Goal: Task Accomplishment & Management: Use online tool/utility

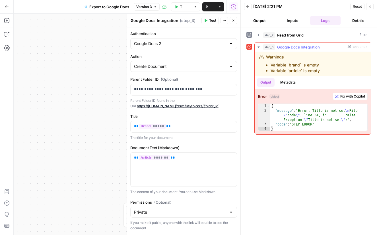
click at [355, 95] on span "Fix with Copilot" at bounding box center [352, 96] width 25 height 5
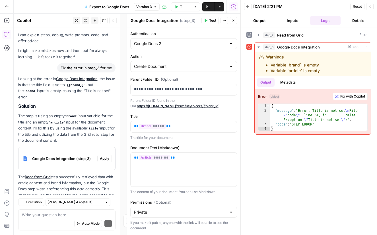
scroll to position [26, 0]
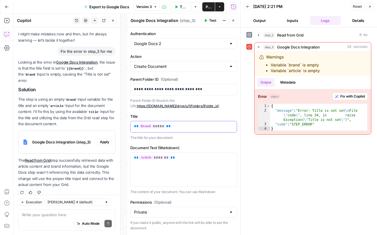
click at [174, 127] on p "** ***** **" at bounding box center [183, 126] width 99 height 6
click at [232, 126] on icon "button" at bounding box center [231, 126] width 3 height 3
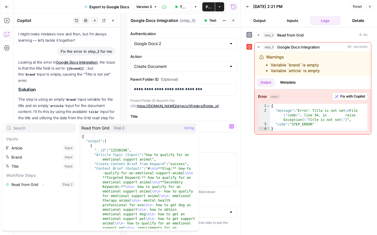
type textarea "**********"
drag, startPoint x: 93, startPoint y: 154, endPoint x: 141, endPoint y: 155, distance: 48.1
click at [217, 125] on p "** ***** **" at bounding box center [183, 126] width 99 height 6
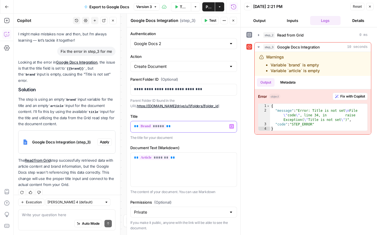
drag, startPoint x: 217, startPoint y: 125, endPoint x: 147, endPoint y: 126, distance: 69.5
click at [110, 124] on body "Pettable New Home Browse Insights Opportunities Your Data Recent Grids Write Co…" at bounding box center [188, 117] width 377 height 235
click at [231, 126] on icon "button" at bounding box center [231, 126] width 3 height 3
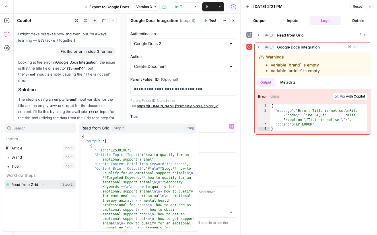
click at [39, 185] on button "Expand" at bounding box center [42, 183] width 7 height 7
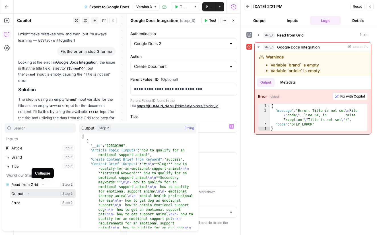
click at [28, 193] on icon "button" at bounding box center [27, 193] width 3 height 3
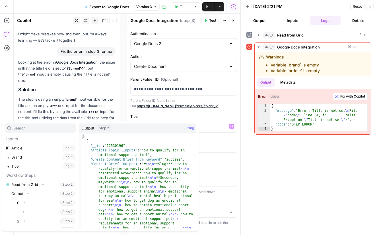
type textarea "**********"
drag, startPoint x: 92, startPoint y: 150, endPoint x: 136, endPoint y: 149, distance: 43.8
drag, startPoint x: 218, startPoint y: 141, endPoint x: 211, endPoint y: 143, distance: 7.1
click at [218, 141] on div "**********" at bounding box center [184, 137] width 114 height 220
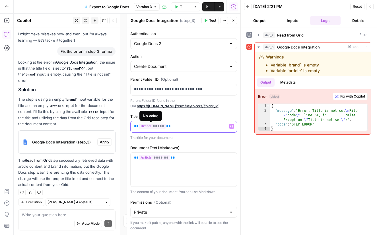
click at [163, 126] on span "*****" at bounding box center [152, 126] width 27 height 5
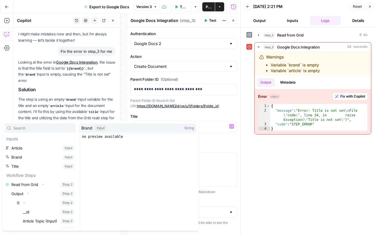
click at [212, 135] on p "The title for your document" at bounding box center [183, 138] width 107 height 6
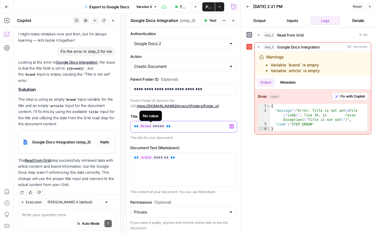
drag, startPoint x: 137, startPoint y: 127, endPoint x: 163, endPoint y: 128, distance: 25.9
click at [163, 128] on p "** ***** **" at bounding box center [183, 126] width 99 height 6
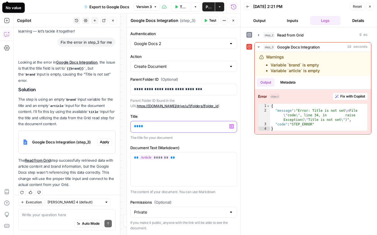
paste div
drag, startPoint x: 215, startPoint y: 139, endPoint x: 210, endPoint y: 135, distance: 6.3
click at [215, 139] on p "The title for your document" at bounding box center [183, 138] width 107 height 6
click at [169, 126] on span "*****" at bounding box center [174, 126] width 11 height 4
click at [149, 126] on p "** ******* ***** * ***** * **" at bounding box center [183, 126] width 99 height 6
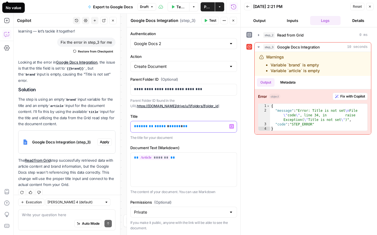
click at [149, 126] on p "** ******* ***** * ***** * **" at bounding box center [183, 126] width 99 height 6
click at [183, 126] on span "**" at bounding box center [185, 126] width 5 height 4
click at [183, 127] on span "**" at bounding box center [185, 126] width 5 height 4
click at [161, 126] on p "** ******* ***** * ***** **" at bounding box center [183, 126] width 99 height 6
drag, startPoint x: 177, startPoint y: 134, endPoint x: 192, endPoint y: 138, distance: 15.4
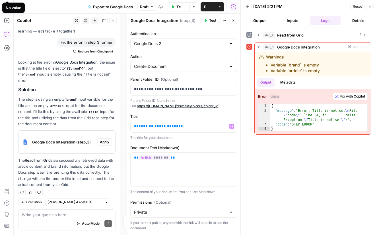
click at [179, 134] on div "Title ** ******* ***** ***** ** Variables Menu The title for your document" at bounding box center [183, 126] width 107 height 27
click at [167, 124] on span "*****" at bounding box center [172, 126] width 11 height 4
click at [139, 126] on span "*******" at bounding box center [146, 126] width 15 height 4
click at [167, 126] on span "*****" at bounding box center [172, 126] width 11 height 4
drag, startPoint x: 177, startPoint y: 125, endPoint x: 133, endPoint y: 122, distance: 44.5
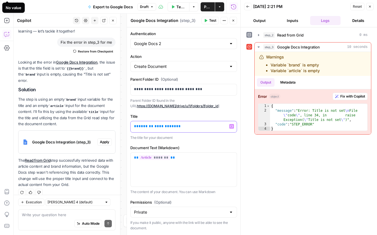
click at [133, 122] on div "**********" at bounding box center [184, 126] width 106 height 11
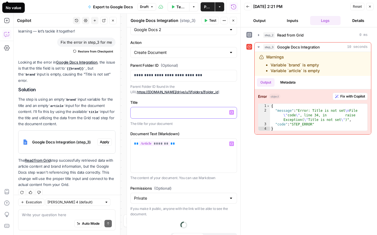
scroll to position [0, 0]
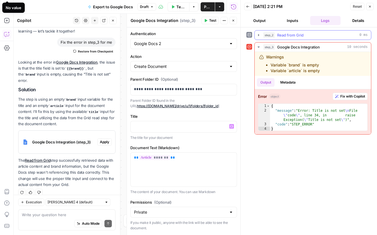
click at [279, 34] on span "Read from Grid" at bounding box center [290, 35] width 26 height 6
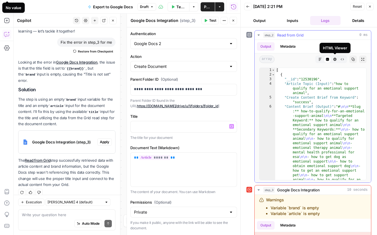
click at [334, 60] on icon "button" at bounding box center [335, 59] width 3 height 3
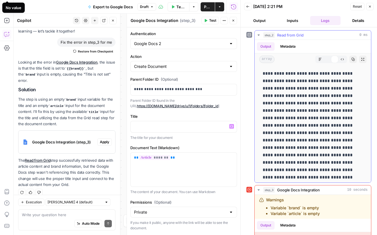
click at [344, 60] on icon "button" at bounding box center [342, 58] width 3 height 3
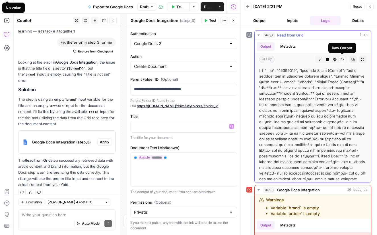
click at [342, 59] on icon at bounding box center [342, 58] width 3 height 3
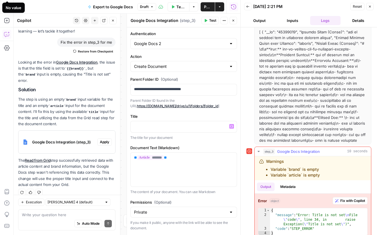
scroll to position [42, 0]
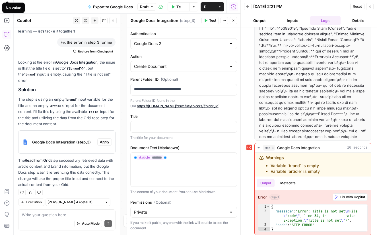
click at [108, 139] on span "Apply" at bounding box center [104, 141] width 9 height 5
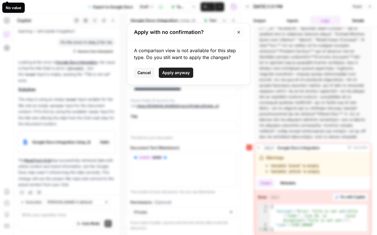
drag, startPoint x: 143, startPoint y: 74, endPoint x: 169, endPoint y: 68, distance: 26.6
click at [145, 75] on span "Cancel" at bounding box center [143, 73] width 13 height 6
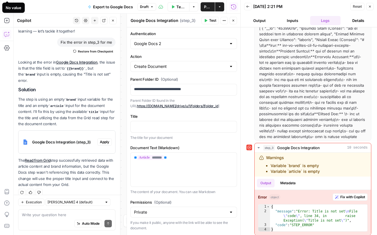
drag, startPoint x: 371, startPoint y: 7, endPoint x: 184, endPoint y: 73, distance: 198.3
click at [371, 7] on icon "button" at bounding box center [369, 6] width 3 height 3
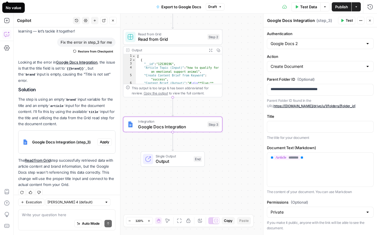
click at [101, 139] on span "Apply" at bounding box center [104, 141] width 9 height 5
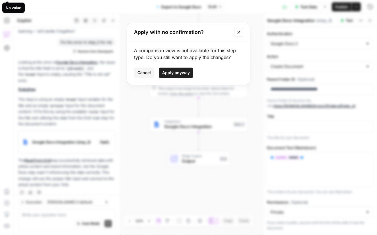
drag, startPoint x: 181, startPoint y: 72, endPoint x: 177, endPoint y: 75, distance: 4.8
click at [181, 72] on span "Apply anyway" at bounding box center [176, 73] width 28 height 6
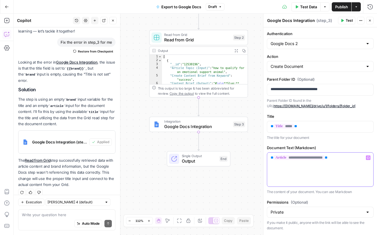
click at [367, 157] on icon "button" at bounding box center [368, 157] width 3 height 3
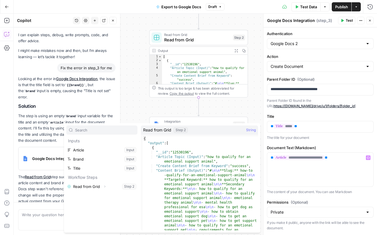
scroll to position [35, 0]
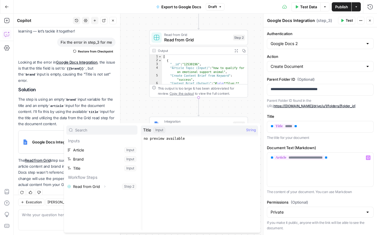
click at [317, 151] on div "**********" at bounding box center [320, 170] width 107 height 50
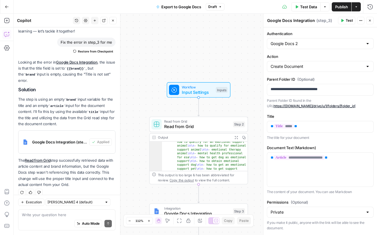
scroll to position [13, 0]
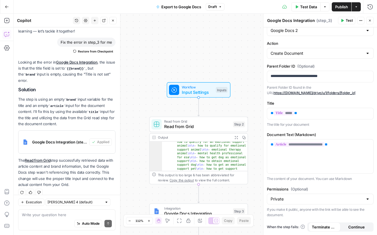
drag, startPoint x: 372, startPoint y: 20, endPoint x: 361, endPoint y: 43, distance: 25.3
click at [372, 20] on button "Close" at bounding box center [369, 20] width 7 height 7
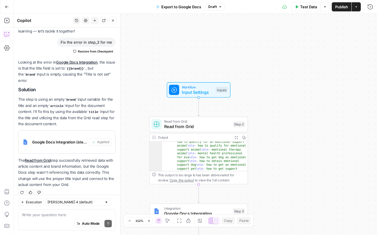
scroll to position [77, 0]
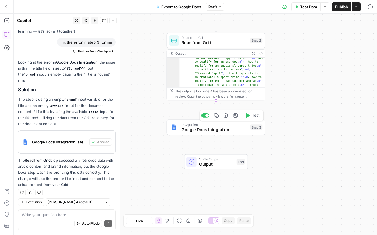
click at [248, 117] on icon "button" at bounding box center [247, 115] width 5 height 5
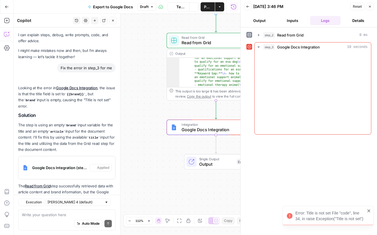
scroll to position [35, 0]
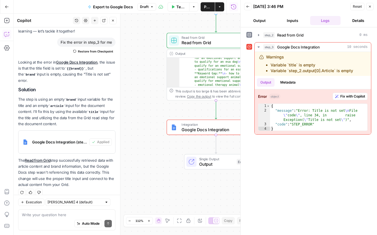
click at [371, 7] on button "Close" at bounding box center [369, 6] width 7 height 7
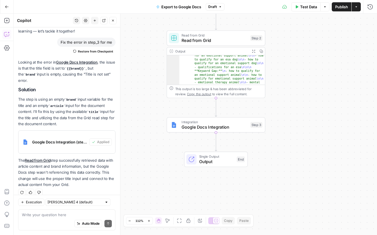
click at [223, 127] on span "Google Docs Integration" at bounding box center [215, 127] width 66 height 6
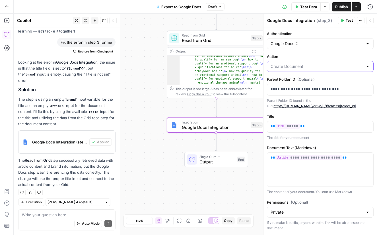
click at [300, 66] on input "Action" at bounding box center [317, 66] width 93 height 6
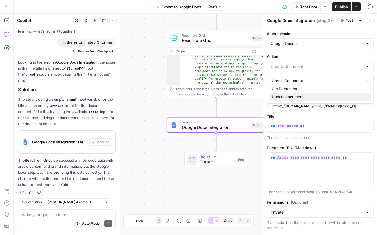
click at [287, 96] on span "Update document" at bounding box center [319, 97] width 95 height 6
type input "Update document"
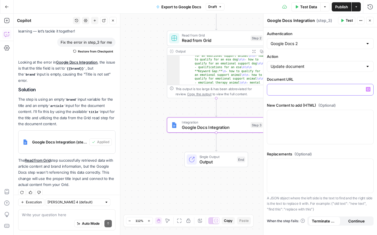
click at [285, 84] on div at bounding box center [320, 89] width 106 height 11
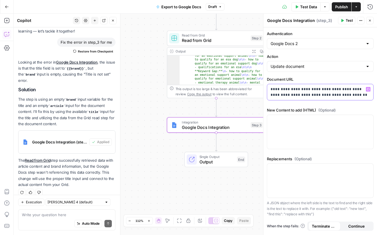
drag, startPoint x: 355, startPoint y: 94, endPoint x: 331, endPoint y: 94, distance: 24.5
click at [331, 94] on p "**********" at bounding box center [320, 91] width 99 height 11
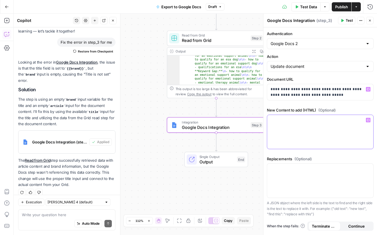
click at [312, 126] on div at bounding box center [320, 132] width 106 height 34
click at [368, 120] on icon "button" at bounding box center [368, 119] width 3 height 3
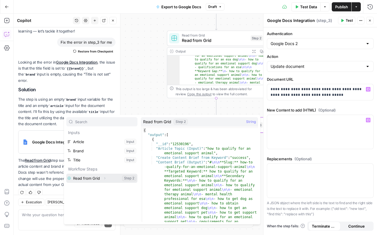
click at [92, 177] on button "Select variable Read from Grid" at bounding box center [101, 177] width 71 height 9
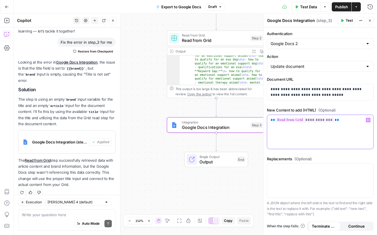
drag, startPoint x: 345, startPoint y: 122, endPoint x: 274, endPoint y: 121, distance: 70.6
click at [274, 121] on p "**********" at bounding box center [320, 120] width 99 height 6
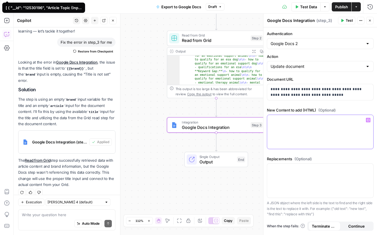
click at [368, 119] on icon "button" at bounding box center [368, 120] width 3 height 3
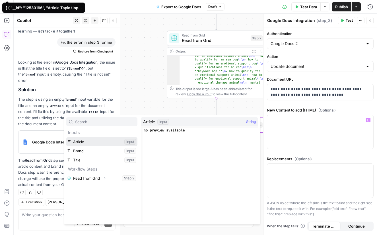
click at [86, 141] on button "Select variable Article" at bounding box center [101, 141] width 71 height 9
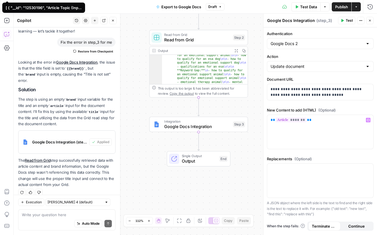
drag, startPoint x: 346, startPoint y: 21, endPoint x: 307, endPoint y: 50, distance: 48.9
click at [346, 21] on span "Test" at bounding box center [349, 20] width 7 height 5
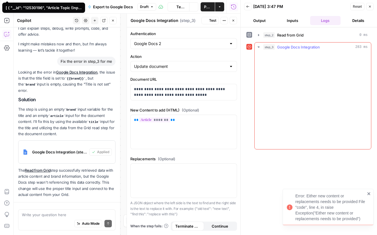
scroll to position [35, 0]
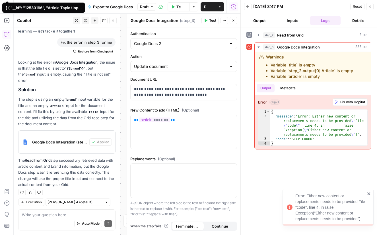
click at [301, 21] on button "Inputs" at bounding box center [292, 20] width 31 height 9
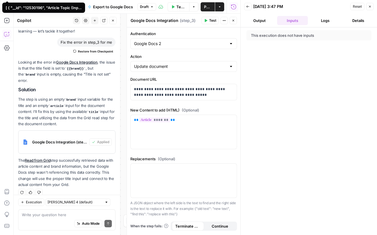
drag, startPoint x: 257, startPoint y: 20, endPoint x: 266, endPoint y: 16, distance: 9.2
click at [257, 20] on button "Output" at bounding box center [259, 20] width 31 height 9
drag, startPoint x: 372, startPoint y: 5, endPoint x: 284, endPoint y: 46, distance: 96.7
click at [372, 5] on button "Close" at bounding box center [369, 6] width 7 height 7
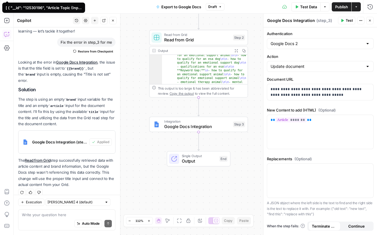
click at [372, 21] on button "Close" at bounding box center [369, 20] width 7 height 7
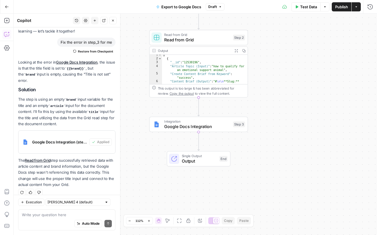
scroll to position [0, 0]
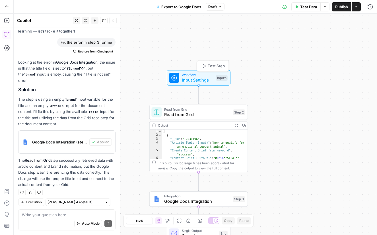
click at [196, 77] on span "Input Settings" at bounding box center [198, 80] width 32 height 6
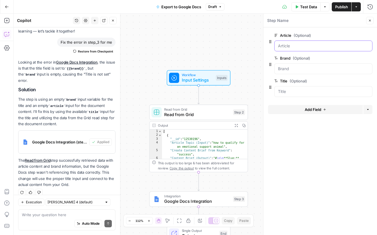
click at [303, 47] on input "Article (Optional)" at bounding box center [323, 46] width 91 height 6
click at [355, 36] on span "edit field" at bounding box center [351, 35] width 13 height 5
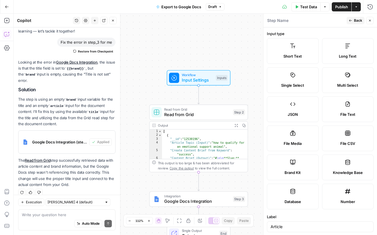
click at [351, 21] on icon "button" at bounding box center [350, 20] width 3 height 3
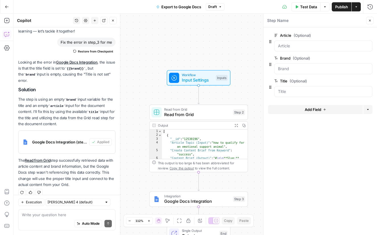
drag, startPoint x: 371, startPoint y: 20, endPoint x: 355, endPoint y: 25, distance: 16.9
click at [371, 20] on icon "button" at bounding box center [369, 20] width 3 height 3
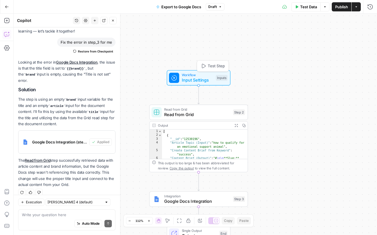
click at [196, 80] on span "Input Settings" at bounding box center [198, 80] width 32 height 6
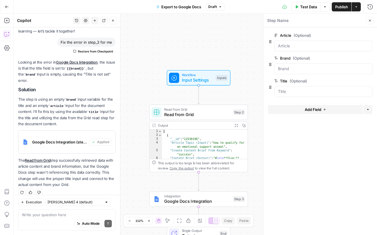
click at [369, 34] on icon "button" at bounding box center [369, 35] width 3 height 3
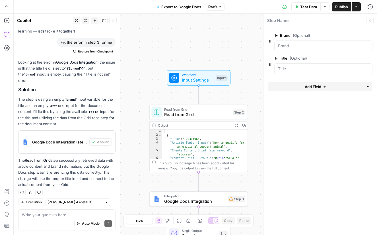
click at [369, 34] on icon "button" at bounding box center [369, 35] width 3 height 3
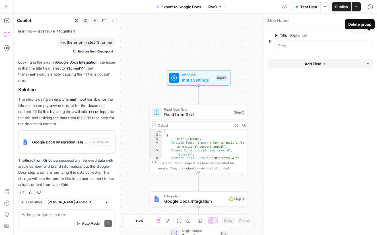
click at [368, 35] on icon "button" at bounding box center [369, 35] width 3 height 3
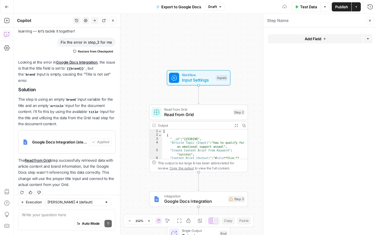
click at [247, 84] on div "Workflow Input Settings Inputs" at bounding box center [198, 77] width 99 height 15
click at [373, 21] on button "Close" at bounding box center [369, 20] width 7 height 7
type textarea "**********"
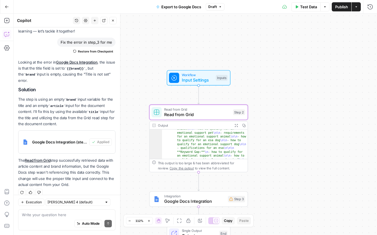
scroll to position [73, 0]
click at [239, 114] on div "Step 2" at bounding box center [239, 112] width 12 height 6
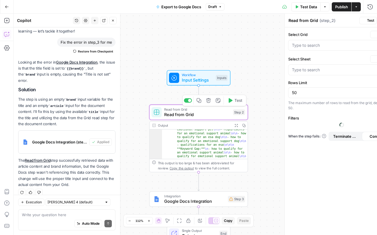
type input "Write Content Briefs"
type input "Blank"
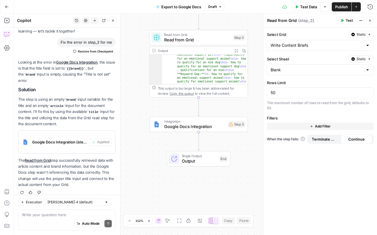
click at [113, 19] on icon "button" at bounding box center [112, 20] width 3 height 3
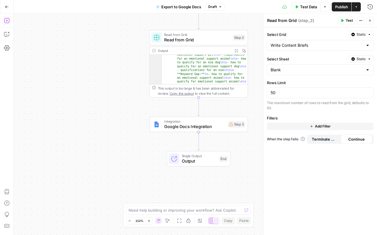
click at [9, 22] on icon "button" at bounding box center [6, 20] width 5 height 5
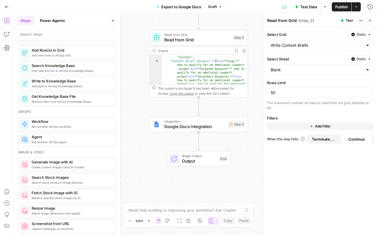
scroll to position [20, 0]
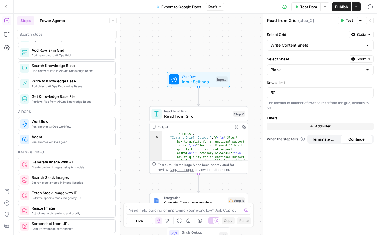
click at [196, 82] on span "Input Settings" at bounding box center [198, 81] width 32 height 6
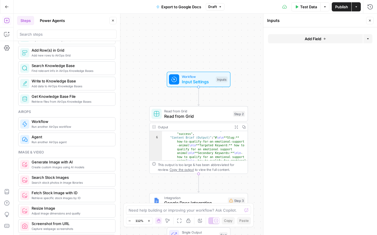
click at [305, 38] on span "Add Field" at bounding box center [313, 39] width 17 height 6
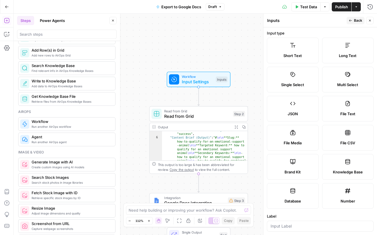
scroll to position [61, 0]
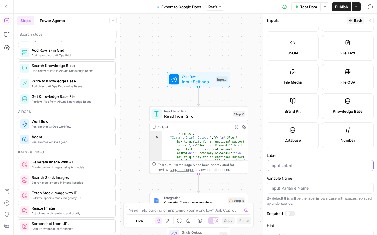
click at [312, 167] on input "Label" at bounding box center [320, 165] width 99 height 6
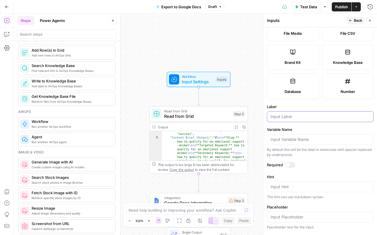
scroll to position [117, 0]
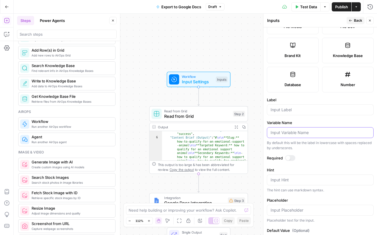
click at [293, 130] on input "Variable Name" at bounding box center [320, 133] width 99 height 6
click at [295, 131] on input "Variable Name" at bounding box center [320, 133] width 99 height 6
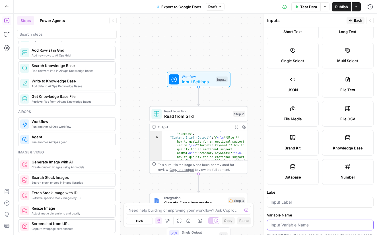
scroll to position [0, 0]
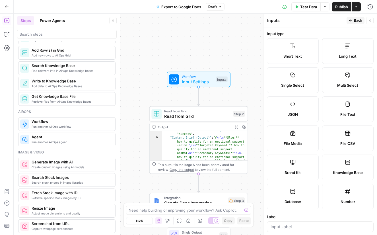
click at [353, 20] on button "Back" at bounding box center [356, 20] width 18 height 7
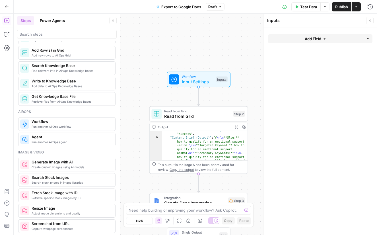
click at [322, 35] on button "Add Field" at bounding box center [315, 38] width 95 height 9
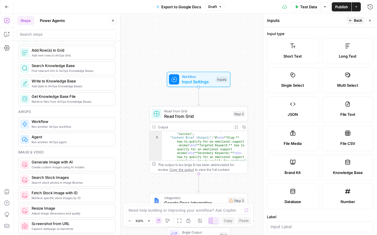
drag, startPoint x: 350, startPoint y: 20, endPoint x: 357, endPoint y: 26, distance: 9.1
click at [351, 20] on icon "button" at bounding box center [350, 20] width 3 height 3
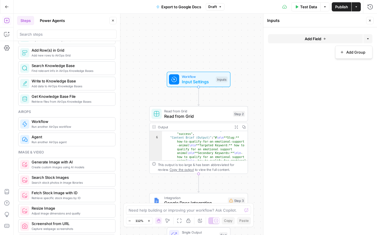
click at [367, 38] on icon "button" at bounding box center [367, 38] width 3 height 3
click at [326, 42] on button "Add Field" at bounding box center [315, 38] width 95 height 9
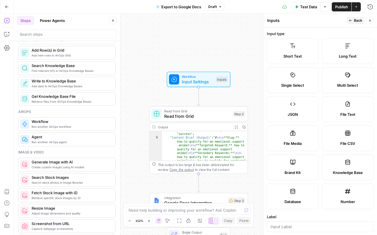
click at [291, 47] on icon at bounding box center [293, 46] width 6 height 6
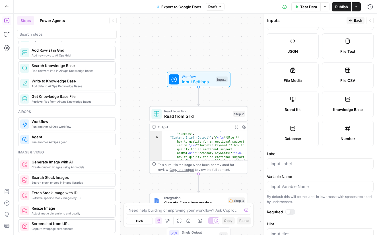
scroll to position [139, 0]
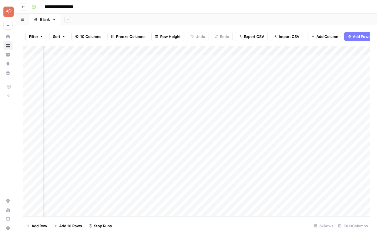
scroll to position [0, 388]
click at [267, 51] on div "Add Column" at bounding box center [196, 131] width 347 height 170
click at [112, 50] on div "Add Column" at bounding box center [196, 131] width 347 height 170
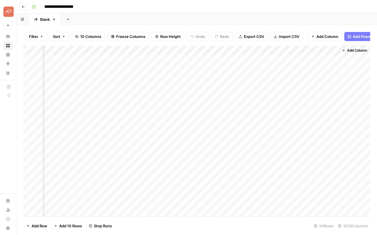
click at [327, 49] on div "Add Column" at bounding box center [196, 131] width 347 height 170
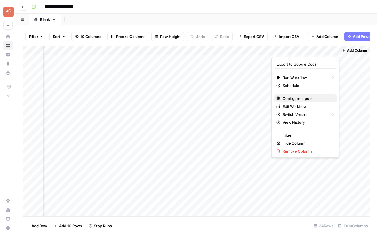
click at [293, 96] on span "Configure Inputs" at bounding box center [308, 98] width 50 height 6
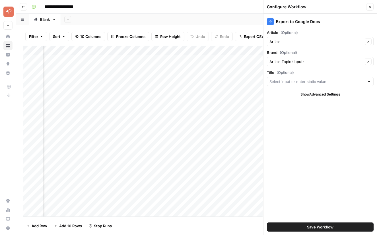
click at [301, 44] on div "Article Clear" at bounding box center [320, 41] width 107 height 9
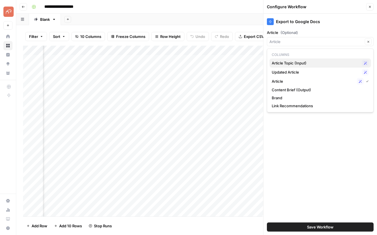
click at [288, 63] on span "Article Topic (Input)" at bounding box center [316, 63] width 88 height 6
type input "Article Topic (Input)"
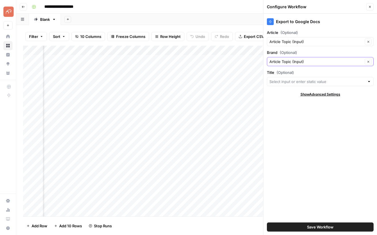
click at [366, 59] on button "Clear" at bounding box center [368, 61] width 7 height 7
click at [368, 61] on icon "button" at bounding box center [368, 61] width 3 height 3
drag, startPoint x: 336, startPoint y: 61, endPoint x: 331, endPoint y: 61, distance: 4.6
click at [336, 61] on input "Brand (Optional)" at bounding box center [317, 62] width 94 height 6
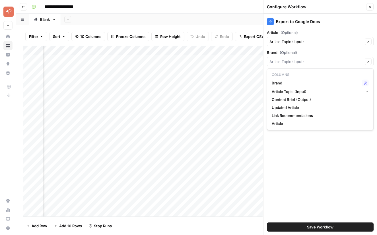
type input "Article Topic (Input)"
drag, startPoint x: 328, startPoint y: 151, endPoint x: 325, endPoint y: 147, distance: 5.1
click at [328, 150] on div "Export to Google Docs Article (Optional) Article Topic (Input) Clear Brand (Opt…" at bounding box center [321, 124] width 114 height 221
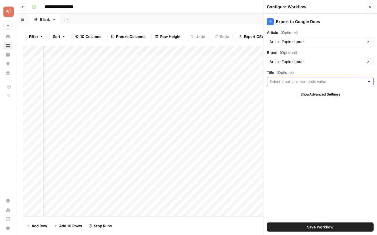
click at [290, 82] on input "Title (Optional)" at bounding box center [317, 82] width 95 height 6
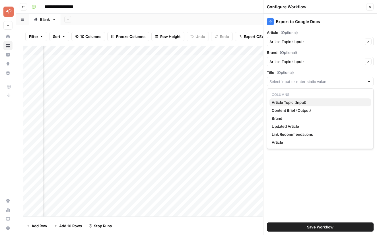
click at [286, 102] on span "Article Topic (Input)" at bounding box center [319, 102] width 95 height 6
type input "Article Topic (Input)"
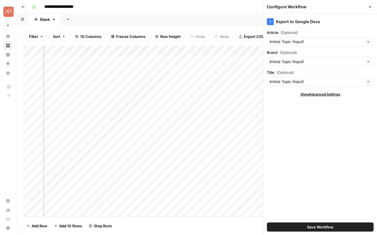
drag, startPoint x: 332, startPoint y: 221, endPoint x: 334, endPoint y: 226, distance: 5.1
click at [332, 222] on div "Save Workflow" at bounding box center [320, 227] width 107 height 16
click at [334, 226] on button "Save Workflow" at bounding box center [320, 226] width 107 height 9
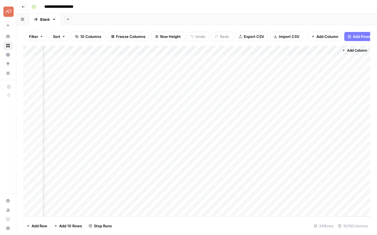
click at [327, 50] on div "Add Column" at bounding box center [196, 131] width 347 height 170
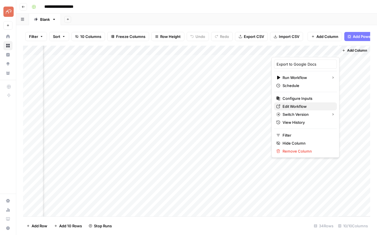
click at [292, 105] on span "Edit Workflow" at bounding box center [308, 106] width 50 height 6
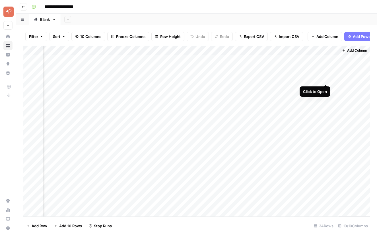
click at [324, 78] on div "Add Column" at bounding box center [196, 131] width 347 height 170
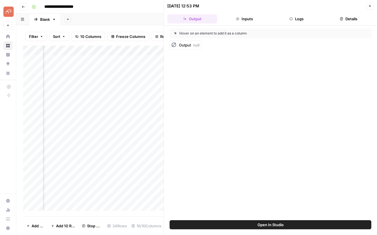
click at [372, 4] on button "Close" at bounding box center [369, 5] width 7 height 7
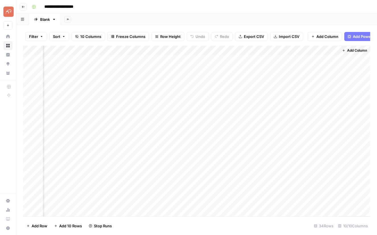
scroll to position [0, 381]
click at [341, 79] on div "Add Column" at bounding box center [196, 131] width 347 height 170
click at [334, 68] on div "Add Column" at bounding box center [196, 131] width 347 height 170
click at [369, 209] on icon "close" at bounding box center [369, 210] width 4 height 5
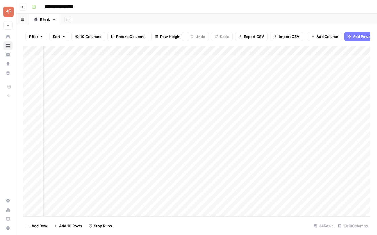
scroll to position [0, 0]
click at [113, 51] on div "Add Column" at bounding box center [196, 131] width 347 height 170
drag, startPoint x: 71, startPoint y: 65, endPoint x: 100, endPoint y: 65, distance: 29.0
click at [100, 65] on body "**********" at bounding box center [188, 117] width 377 height 235
type input "Titale"
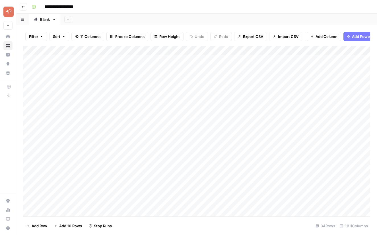
click at [113, 50] on div "Add Column" at bounding box center [196, 131] width 347 height 170
click at [76, 64] on input "Titale" at bounding box center [77, 64] width 58 height 6
type input "Title"
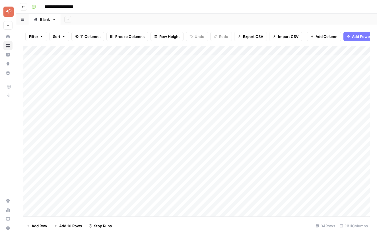
click at [113, 49] on div "Add Column" at bounding box center [196, 131] width 347 height 170
click at [275, 50] on div "Add Column" at bounding box center [196, 131] width 347 height 170
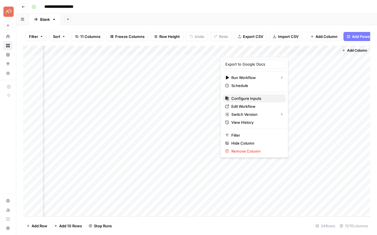
click at [245, 98] on span "Configure Inputs" at bounding box center [256, 98] width 50 height 6
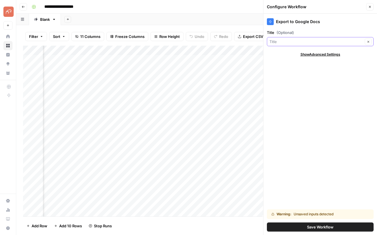
click at [295, 43] on input "Title (Optional)" at bounding box center [317, 42] width 94 height 6
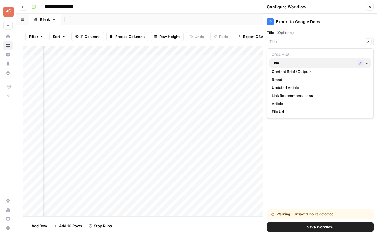
click at [307, 65] on span "Title" at bounding box center [313, 63] width 83 height 6
type input "Title"
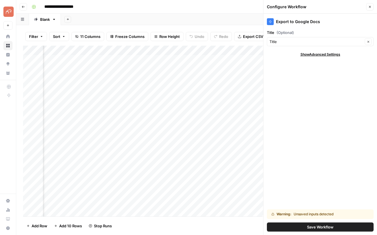
click at [322, 54] on span "Show Advanced Settings" at bounding box center [321, 54] width 40 height 5
click at [302, 67] on div "Default" at bounding box center [320, 71] width 107 height 9
type input "Default"
click at [285, 57] on div "Export to Google Docs Title (Optional) Title Clear Hide Advanced Settings Versi…" at bounding box center [321, 124] width 114 height 221
click at [333, 228] on span "Save Workflow" at bounding box center [320, 227] width 26 height 6
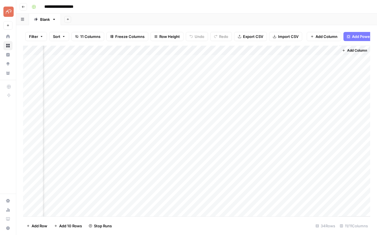
click at [275, 50] on div "Add Column" at bounding box center [196, 131] width 347 height 170
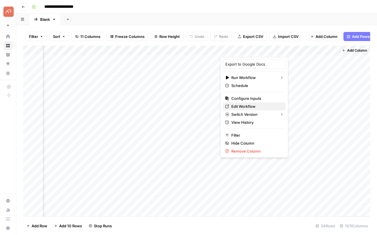
click at [243, 104] on span "Edit Workflow" at bounding box center [256, 106] width 50 height 6
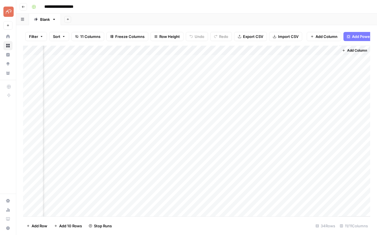
scroll to position [1, 439]
click at [275, 50] on div "Add Column" at bounding box center [196, 131] width 347 height 170
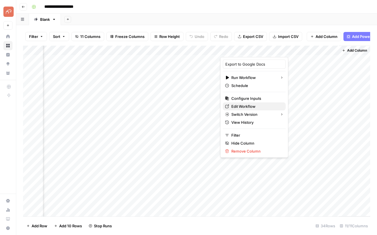
click at [244, 104] on span "Edit Workflow" at bounding box center [256, 106] width 50 height 6
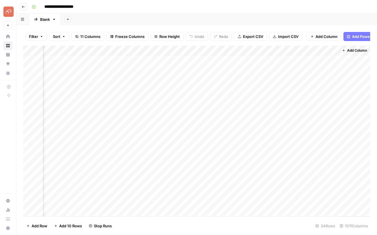
scroll to position [4, 439]
click at [276, 50] on div "Add Column" at bounding box center [196, 131] width 347 height 170
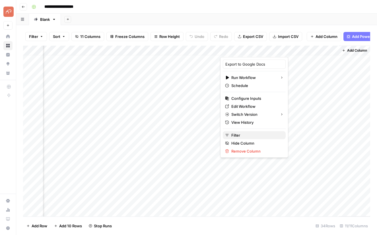
click at [237, 132] on span "Filter" at bounding box center [256, 135] width 50 height 6
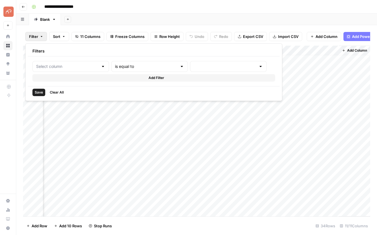
type input "Export to Google Docs"
click at [108, 77] on button "Add Filter" at bounding box center [163, 77] width 263 height 7
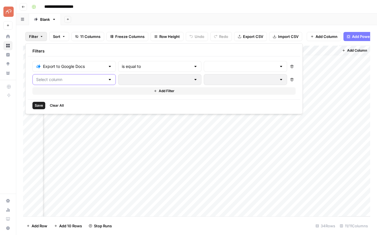
click at [65, 82] on div at bounding box center [73, 79] width 83 height 11
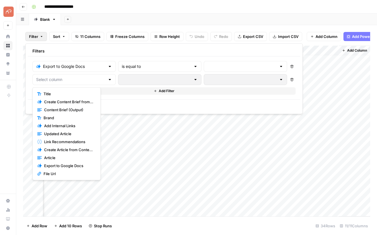
click at [55, 93] on span "Title" at bounding box center [69, 94] width 50 height 6
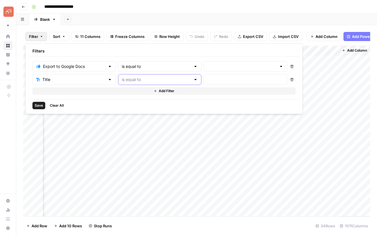
click at [144, 77] on input "text" at bounding box center [156, 80] width 69 height 6
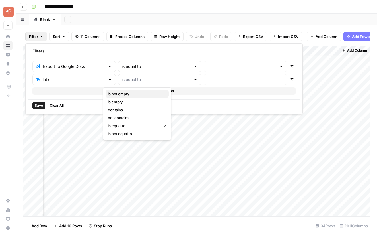
click at [130, 93] on span "is not empty" at bounding box center [136, 94] width 56 height 6
type input "is not empty"
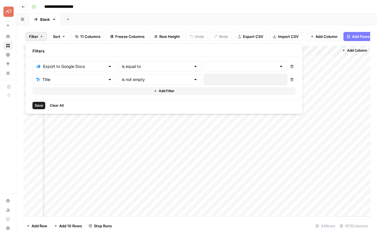
drag, startPoint x: 247, startPoint y: 64, endPoint x: 244, endPoint y: 65, distance: 3.2
click at [290, 65] on icon "button" at bounding box center [291, 66] width 3 height 3
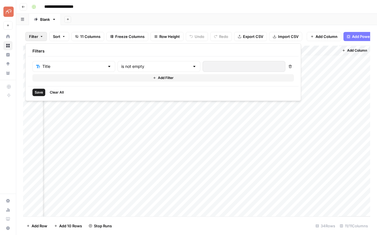
click at [37, 91] on span "Save" at bounding box center [39, 92] width 8 height 5
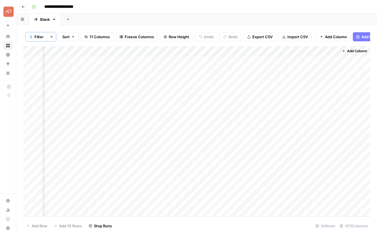
click at [275, 50] on div "Add Column" at bounding box center [196, 131] width 347 height 170
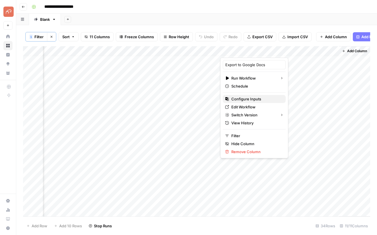
click at [244, 100] on span "Configure Inputs" at bounding box center [256, 99] width 50 height 6
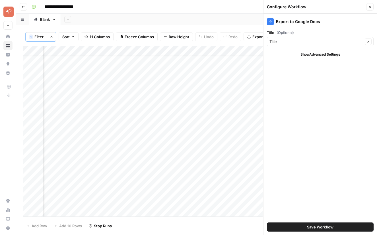
click at [310, 57] on div "Export to Google Docs Title (Optional) Title Clear Show Advanced Settings Save …" at bounding box center [321, 124] width 114 height 221
click at [311, 55] on span "Show Advanced Settings" at bounding box center [321, 54] width 40 height 5
drag, startPoint x: 285, startPoint y: 36, endPoint x: 286, endPoint y: 41, distance: 5.3
click at [285, 36] on div "Title (Optional) Title Clear" at bounding box center [320, 38] width 107 height 17
click at [287, 42] on input "Title (Optional)" at bounding box center [317, 42] width 94 height 6
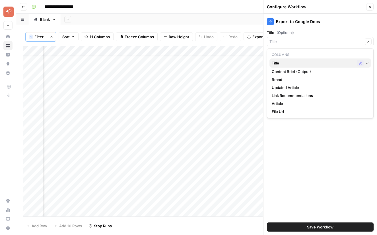
click at [319, 63] on span "Title" at bounding box center [313, 63] width 83 height 6
type input "Title"
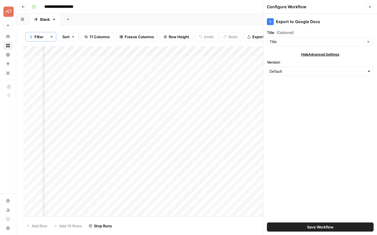
click at [289, 31] on span "(Optional)" at bounding box center [285, 33] width 17 height 6
click at [289, 39] on input "Title" at bounding box center [317, 42] width 94 height 6
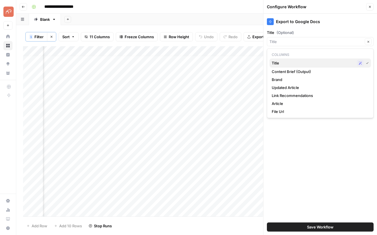
click at [348, 64] on span "Title" at bounding box center [313, 63] width 83 height 6
type input "Title"
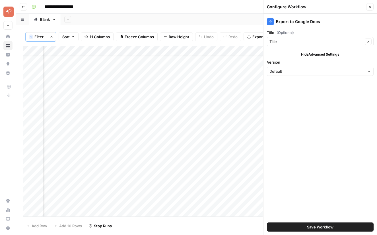
drag, startPoint x: 329, startPoint y: 225, endPoint x: 339, endPoint y: 226, distance: 9.7
click at [329, 225] on span "Save Workflow" at bounding box center [320, 227] width 26 height 6
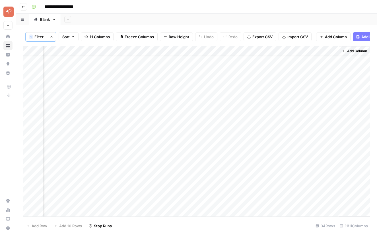
click at [274, 51] on div "Add Column" at bounding box center [196, 131] width 347 height 170
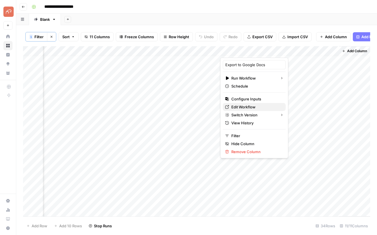
click at [246, 106] on span "Edit Workflow" at bounding box center [256, 107] width 50 height 6
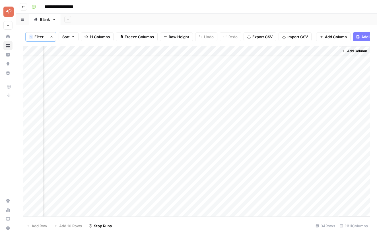
scroll to position [0, 439]
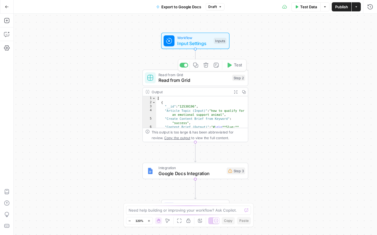
click at [190, 44] on span "Input Settings" at bounding box center [194, 43] width 34 height 7
click at [328, 38] on button "Add Field" at bounding box center [315, 38] width 95 height 9
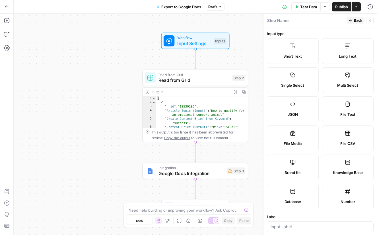
click at [294, 50] on label "Short Text" at bounding box center [293, 51] width 52 height 26
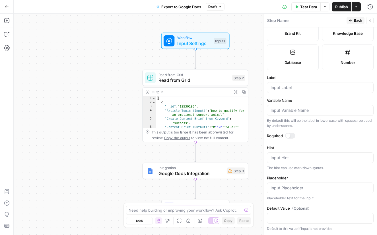
click at [372, 22] on button "Close" at bounding box center [369, 20] width 7 height 7
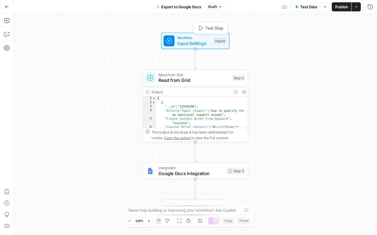
click at [197, 43] on span "Input Settings" at bounding box center [194, 43] width 34 height 7
click at [371, 40] on button "Options" at bounding box center [367, 38] width 9 height 9
click at [305, 36] on span "Add Field" at bounding box center [313, 39] width 17 height 6
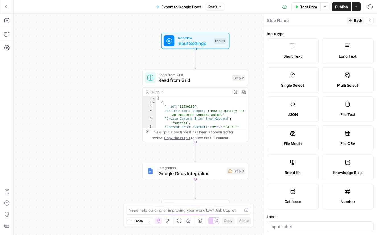
click at [290, 50] on label "Short Text" at bounding box center [293, 51] width 52 height 26
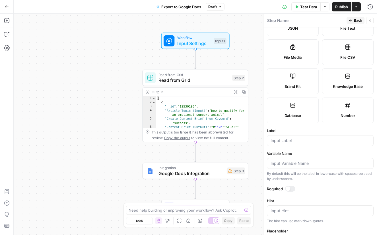
scroll to position [121, 0]
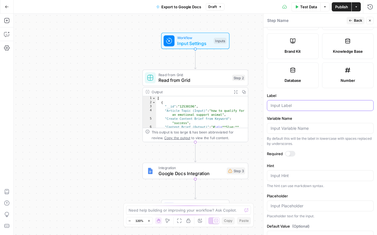
click at [298, 106] on input "Label" at bounding box center [320, 105] width 99 height 6
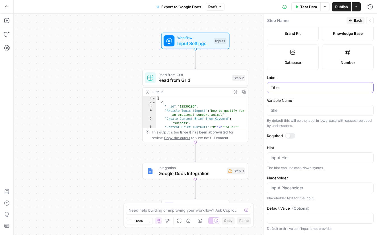
type input "Title"
click at [319, 156] on textarea "Hint" at bounding box center [320, 158] width 99 height 6
click at [289, 138] on div at bounding box center [290, 136] width 10 height 6
click at [291, 136] on div at bounding box center [292, 135] width 5 height 5
click at [311, 187] on input "Placeholder" at bounding box center [320, 188] width 99 height 6
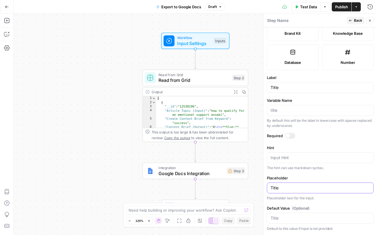
type input "Title"
click at [369, 21] on icon "button" at bounding box center [369, 20] width 3 height 3
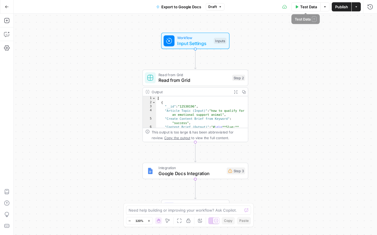
click at [307, 6] on span "Test Data" at bounding box center [308, 7] width 17 height 6
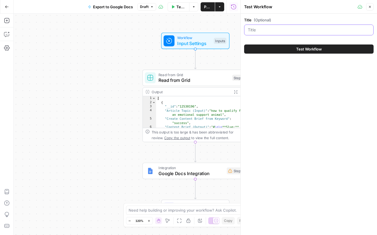
click at [260, 31] on input "Title (Optional)" at bounding box center [309, 30] width 122 height 6
click at [134, 65] on div "Workflow Input Settings Inputs Read from Grid Read from Grid Step 2 Copy step D…" at bounding box center [127, 124] width 227 height 221
drag, startPoint x: 370, startPoint y: 5, endPoint x: 368, endPoint y: 8, distance: 4.0
click at [370, 5] on icon "button" at bounding box center [369, 6] width 3 height 3
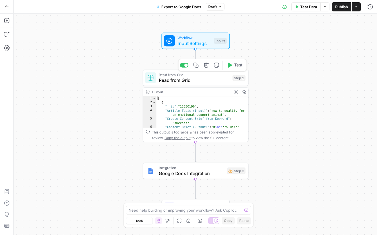
click at [230, 68] on button "Test" at bounding box center [234, 65] width 21 height 9
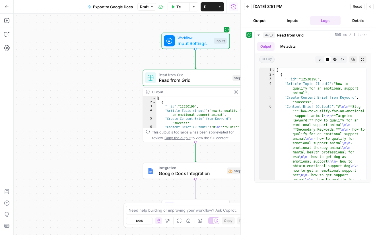
click at [291, 21] on button "Inputs" at bounding box center [292, 20] width 31 height 9
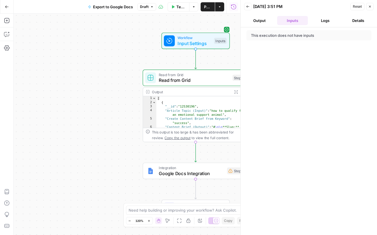
click at [291, 39] on div "This execution does not have inputs" at bounding box center [308, 35] width 125 height 10
drag, startPoint x: 291, startPoint y: 38, endPoint x: 298, endPoint y: 34, distance: 8.0
click at [291, 37] on div "This execution does not have inputs" at bounding box center [296, 35] width 90 height 6
click at [248, 7] on icon "button" at bounding box center [247, 6] width 3 height 3
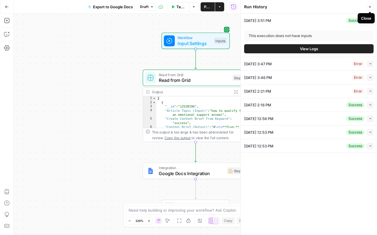
click at [372, 9] on button "Close" at bounding box center [369, 6] width 7 height 7
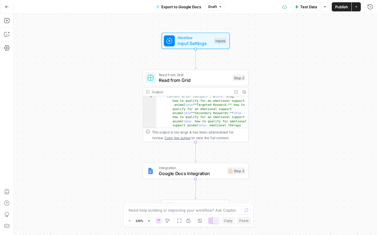
scroll to position [30, 0]
click at [205, 174] on span "Google Docs Integration" at bounding box center [191, 173] width 65 height 7
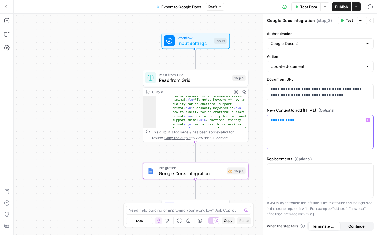
drag, startPoint x: 303, startPoint y: 120, endPoint x: 260, endPoint y: 117, distance: 43.4
click at [260, 117] on body "Pettable New Home Browse Insights Opportunities Your Data Recent Grids Write Co…" at bounding box center [188, 117] width 377 height 235
click at [369, 120] on icon "button" at bounding box center [368, 119] width 3 height 3
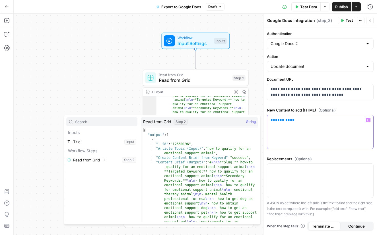
click at [296, 120] on p "** ******* **" at bounding box center [320, 120] width 99 height 6
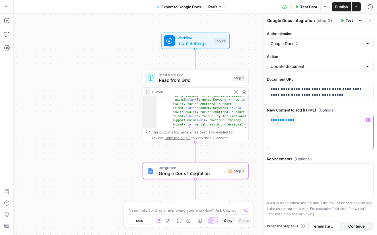
drag, startPoint x: 274, startPoint y: 119, endPoint x: 266, endPoint y: 118, distance: 7.4
click at [266, 118] on div "**********" at bounding box center [320, 124] width 114 height 221
click at [368, 120] on icon "button" at bounding box center [368, 119] width 3 height 3
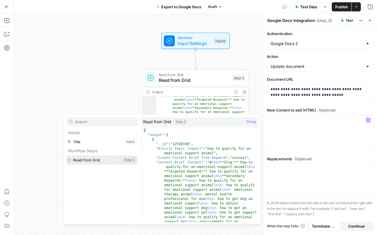
click at [92, 158] on button "Select variable Read from Grid" at bounding box center [101, 159] width 71 height 9
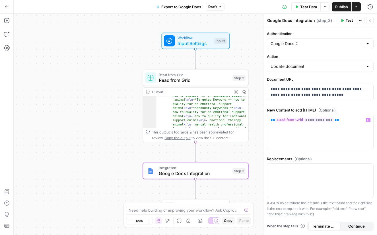
click at [371, 20] on span "Close" at bounding box center [371, 20] width 0 height 0
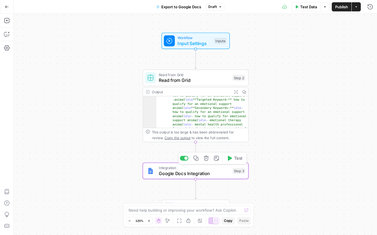
click at [228, 159] on icon "button" at bounding box center [230, 157] width 4 height 5
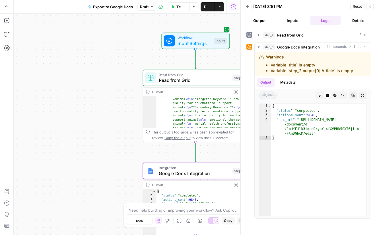
scroll to position [30, 0]
click at [128, 104] on div "Workflow Input Settings Inputs Read from Grid Read from Grid Step 2 Output Expa…" at bounding box center [127, 124] width 227 height 221
type textarea "**********"
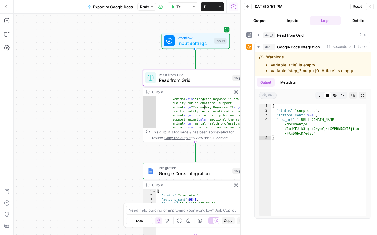
click at [202, 82] on span "Read from Grid" at bounding box center [194, 80] width 71 height 7
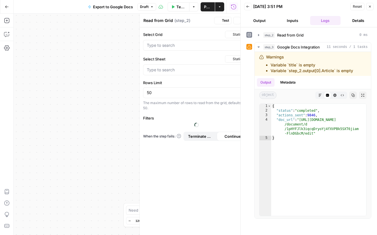
type input "Write Content Briefs"
type input "Blank"
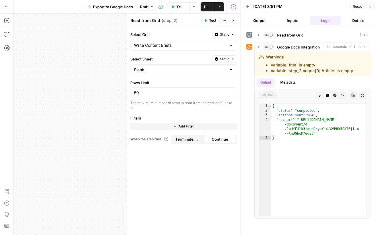
click at [185, 126] on div "Terminate Workflow" at bounding box center [188, 126] width 32 height 5
click at [152, 127] on button "Add Filter" at bounding box center [183, 125] width 107 height 7
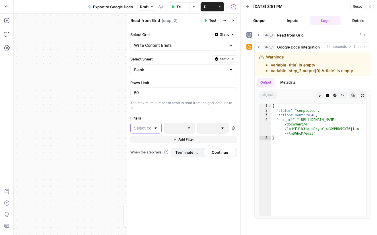
click at [150, 130] on input "text" at bounding box center [142, 128] width 17 height 6
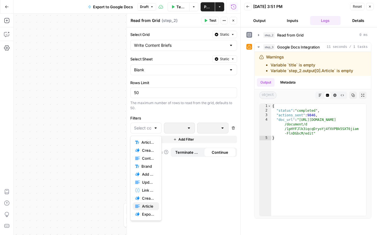
click at [149, 206] on span "Article" at bounding box center [148, 206] width 13 height 6
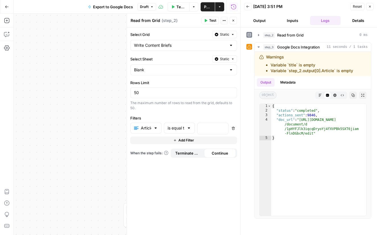
click at [190, 128] on div at bounding box center [189, 128] width 5 height 6
click at [185, 140] on span "is not empty" at bounding box center [178, 143] width 19 height 6
type input "is not empty"
click at [371, 8] on button "Close" at bounding box center [369, 6] width 7 height 7
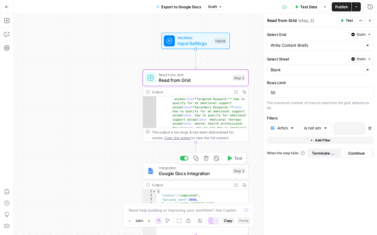
click at [231, 157] on icon "button" at bounding box center [230, 157] width 4 height 5
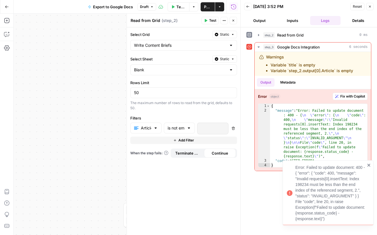
drag, startPoint x: 369, startPoint y: 164, endPoint x: 357, endPoint y: 157, distance: 13.5
click at [369, 164] on icon "close" at bounding box center [369, 165] width 4 height 5
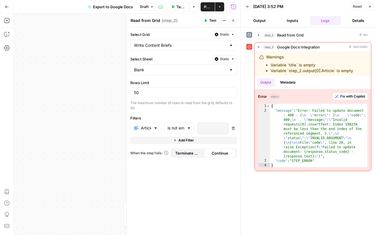
drag, startPoint x: 197, startPoint y: 122, endPoint x: 186, endPoint y: 120, distance: 11.7
click at [197, 122] on div "Article is not empty" at bounding box center [179, 128] width 98 height 12
click at [183, 129] on input "text" at bounding box center [176, 128] width 17 height 6
drag, startPoint x: 180, startPoint y: 159, endPoint x: 202, endPoint y: 142, distance: 27.2
click at [180, 159] on span "contains" at bounding box center [178, 159] width 19 height 6
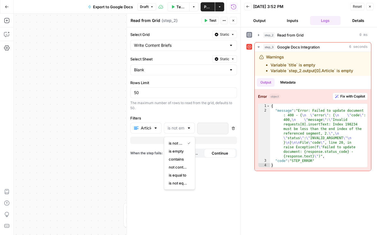
type input "contains"
click at [209, 132] on div at bounding box center [209, 128] width 22 height 11
click at [222, 127] on icon "button" at bounding box center [223, 127] width 3 height 3
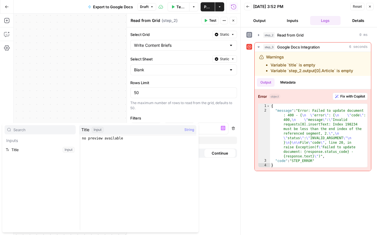
drag, startPoint x: 166, startPoint y: 110, endPoint x: 169, endPoint y: 119, distance: 9.4
click at [166, 111] on div "Select Grid Static Write Content Briefs Select Sheet Static Blank Rows Limit 50…" at bounding box center [184, 130] width 114 height 207
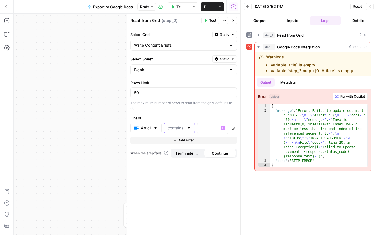
click at [173, 128] on input "text" at bounding box center [176, 128] width 17 height 6
click at [178, 140] on span "is not empty" at bounding box center [178, 143] width 19 height 6
type input "is not empty"
click at [280, 22] on button "Inputs" at bounding box center [292, 20] width 31 height 9
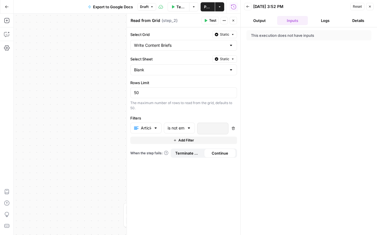
drag, startPoint x: 317, startPoint y: 21, endPoint x: 315, endPoint y: 25, distance: 4.2
click at [317, 21] on button "Logs" at bounding box center [325, 20] width 31 height 9
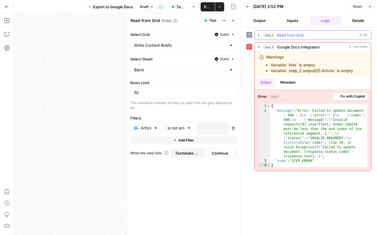
click at [296, 34] on span "Read from Grid" at bounding box center [290, 35] width 26 height 6
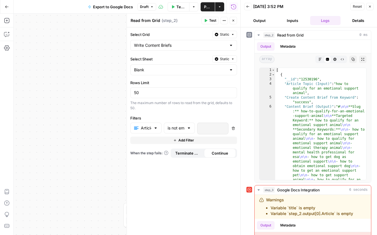
drag, startPoint x: 371, startPoint y: 6, endPoint x: 360, endPoint y: 13, distance: 12.9
click at [371, 6] on icon "button" at bounding box center [369, 6] width 3 height 3
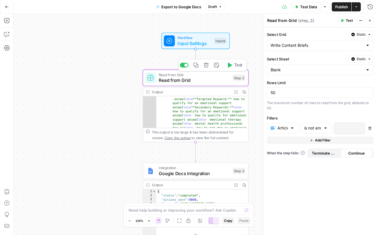
click at [228, 68] on button "Test" at bounding box center [234, 65] width 21 height 9
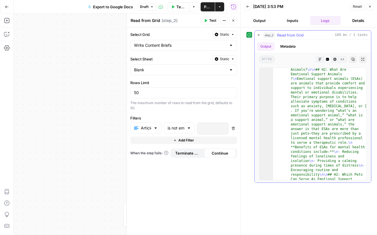
scroll to position [103, 0]
click at [369, 8] on icon "button" at bounding box center [369, 6] width 3 height 3
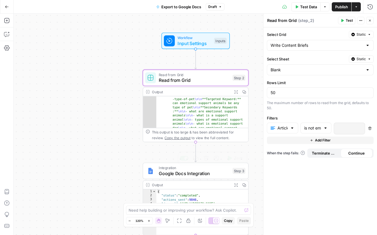
click at [167, 174] on span "Google Docs Integration" at bounding box center [194, 173] width 71 height 7
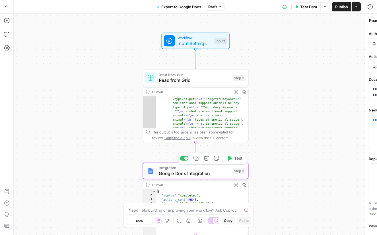
type textarea "Google Docs Integration"
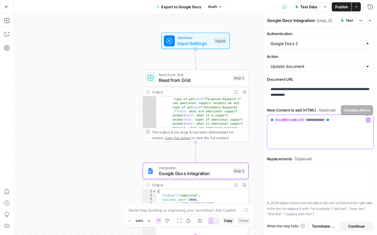
click at [369, 120] on icon "button" at bounding box center [368, 119] width 3 height 3
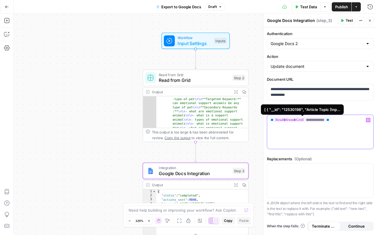
drag, startPoint x: 344, startPoint y: 121, endPoint x: 277, endPoint y: 117, distance: 66.7
click at [277, 117] on p "**********" at bounding box center [320, 120] width 99 height 6
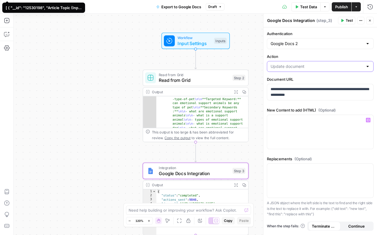
click at [300, 66] on input "Action" at bounding box center [317, 66] width 93 height 6
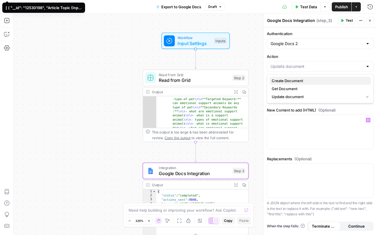
click at [288, 80] on span "Create Document" at bounding box center [319, 81] width 95 height 6
type input "Create Document"
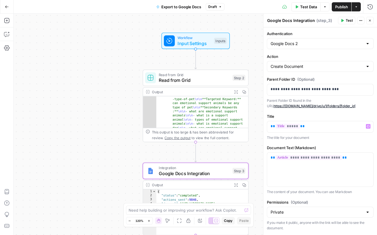
scroll to position [13, 0]
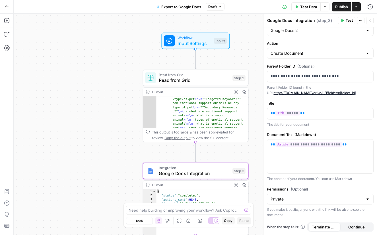
click at [370, 20] on icon "button" at bounding box center [369, 20] width 3 height 3
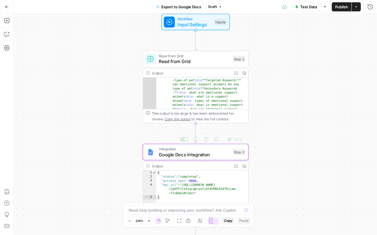
click at [231, 140] on icon "button" at bounding box center [229, 138] width 5 height 5
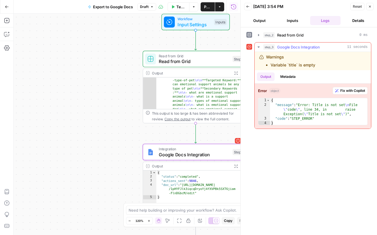
click at [290, 75] on button "Metadata" at bounding box center [288, 76] width 22 height 9
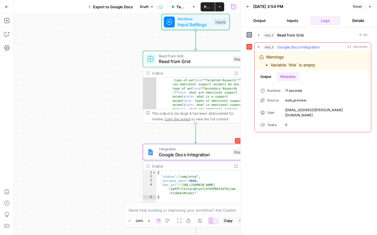
click at [268, 74] on button "Output" at bounding box center [266, 76] width 18 height 9
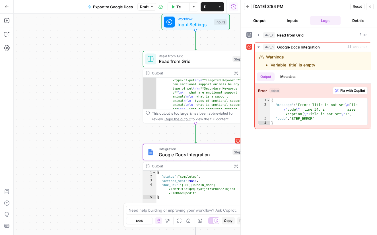
click at [291, 21] on button "Inputs" at bounding box center [292, 20] width 31 height 9
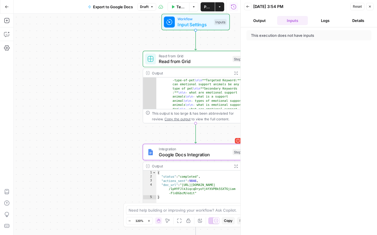
click at [266, 22] on button "Output" at bounding box center [259, 20] width 31 height 9
click at [371, 7] on icon "button" at bounding box center [369, 6] width 3 height 3
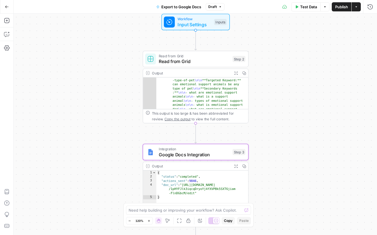
click at [216, 153] on span "Google Docs Integration" at bounding box center [194, 154] width 71 height 7
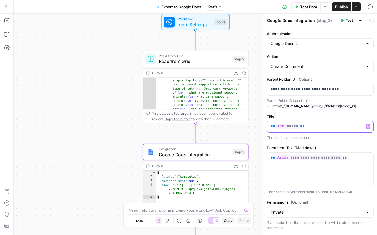
click at [369, 126] on button "Variables Menu" at bounding box center [368, 126] width 5 height 5
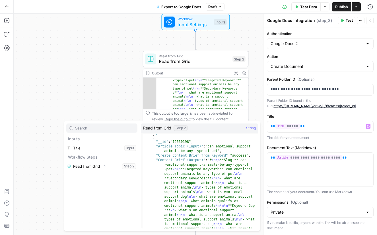
scroll to position [5, 0]
click at [311, 128] on p "** ***** **" at bounding box center [320, 126] width 99 height 6
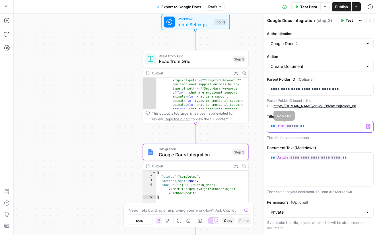
drag, startPoint x: 308, startPoint y: 128, endPoint x: 264, endPoint y: 125, distance: 44.5
click at [264, 125] on div "**********" at bounding box center [320, 124] width 114 height 221
click at [287, 125] on span "*****" at bounding box center [288, 126] width 24 height 5
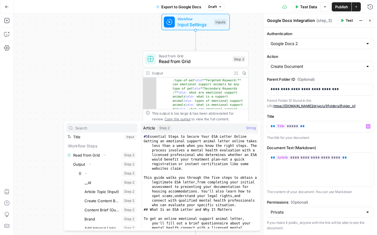
scroll to position [0, 0]
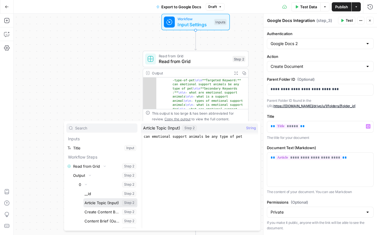
click at [115, 202] on button "Select variable Article Topic (Input)" at bounding box center [110, 202] width 54 height 9
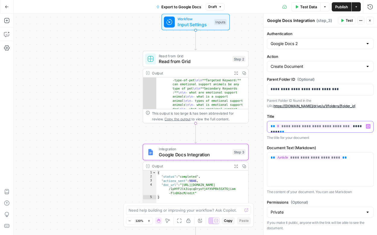
click at [332, 127] on span "**********" at bounding box center [314, 126] width 77 height 5
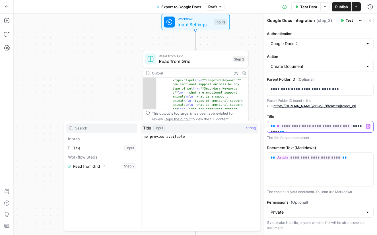
click at [355, 124] on p "**********" at bounding box center [320, 126] width 99 height 6
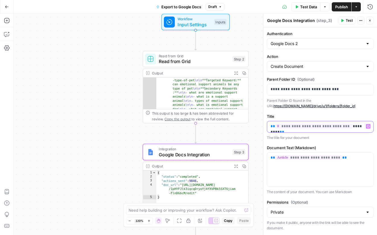
click at [354, 124] on p "**********" at bounding box center [320, 126] width 99 height 6
click at [354, 125] on p "**********" at bounding box center [320, 126] width 99 height 6
click at [367, 126] on icon "button" at bounding box center [368, 126] width 3 height 3
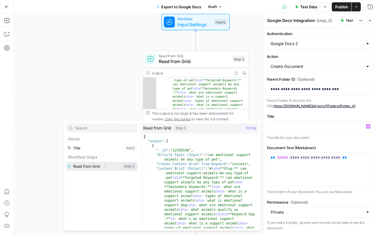
click at [100, 166] on button "Select variable Read from Grid" at bounding box center [101, 165] width 71 height 9
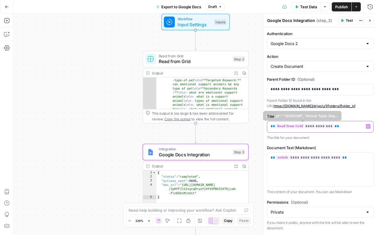
drag, startPoint x: 339, startPoint y: 126, endPoint x: 252, endPoint y: 119, distance: 87.3
click at [252, 119] on body "**********" at bounding box center [188, 117] width 377 height 235
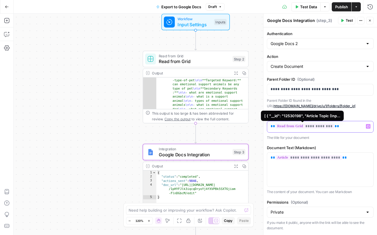
click at [295, 126] on span "**********" at bounding box center [305, 126] width 59 height 5
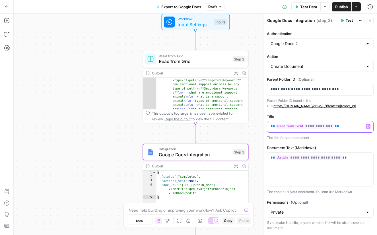
click at [366, 126] on div "**********" at bounding box center [320, 126] width 106 height 11
click at [368, 126] on icon "button" at bounding box center [368, 126] width 3 height 3
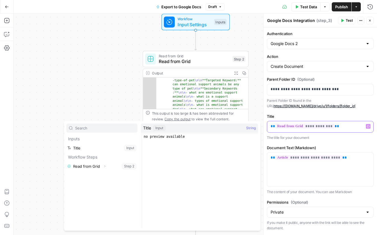
click at [328, 126] on span "**********" at bounding box center [305, 126] width 59 height 5
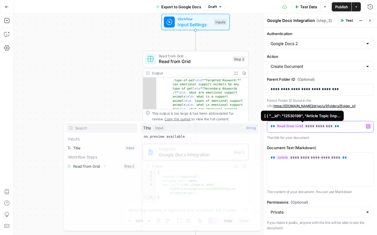
click at [328, 126] on span "**********" at bounding box center [305, 126] width 59 height 5
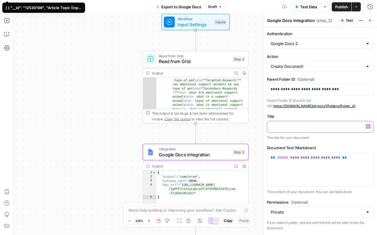
click at [369, 127] on icon "button" at bounding box center [368, 126] width 3 height 3
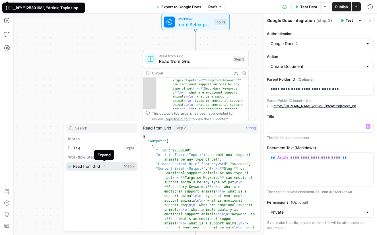
click at [104, 166] on icon "button" at bounding box center [104, 165] width 3 height 3
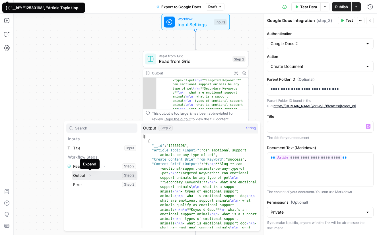
click at [91, 175] on icon "button" at bounding box center [89, 174] width 3 height 3
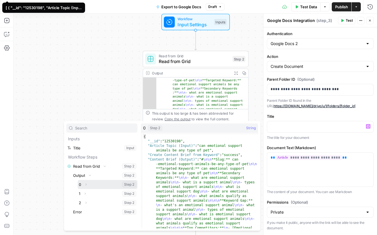
click at [87, 184] on icon "button" at bounding box center [85, 183] width 3 height 3
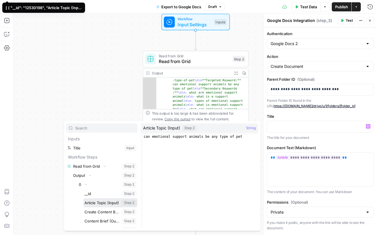
click at [99, 201] on button "Select variable Article Topic (Input)" at bounding box center [110, 202] width 54 height 9
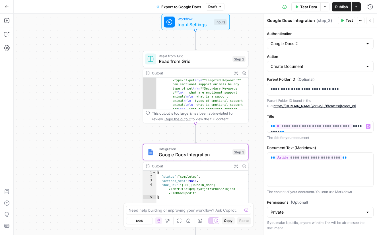
click at [370, 20] on span "E" at bounding box center [368, 18] width 4 height 5
click at [371, 22] on icon "button" at bounding box center [369, 20] width 3 height 3
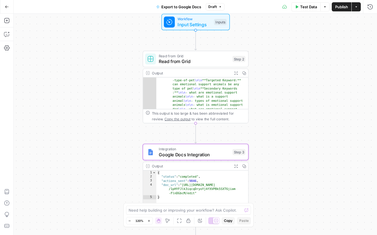
click at [231, 141] on div "**********" at bounding box center [195, 124] width 363 height 221
click at [230, 141] on icon "button" at bounding box center [230, 139] width 4 height 5
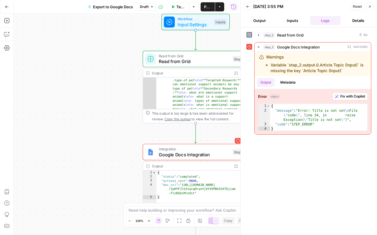
click at [251, 46] on icon at bounding box center [250, 47] width 4 height 4
click at [213, 153] on span "Google Docs Integration" at bounding box center [194, 154] width 71 height 7
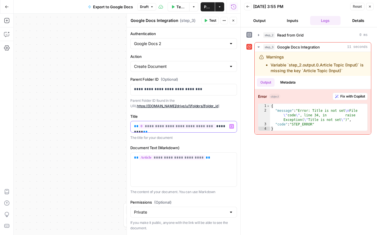
drag, startPoint x: 225, startPoint y: 125, endPoint x: 118, endPoint y: 116, distance: 108.0
click at [118, 116] on body "**********" at bounding box center [188, 117] width 377 height 235
click at [371, 7] on icon "button" at bounding box center [369, 6] width 3 height 3
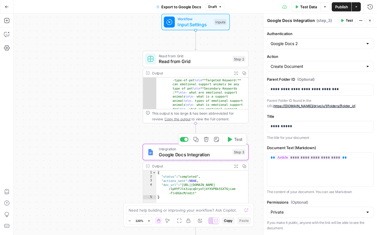
click at [229, 139] on icon "button" at bounding box center [230, 139] width 4 height 5
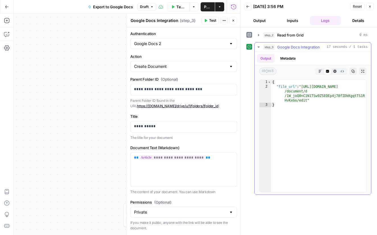
click at [344, 71] on icon "button" at bounding box center [342, 70] width 3 height 3
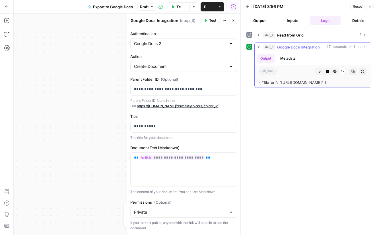
click at [288, 58] on button "Metadata" at bounding box center [288, 58] width 22 height 9
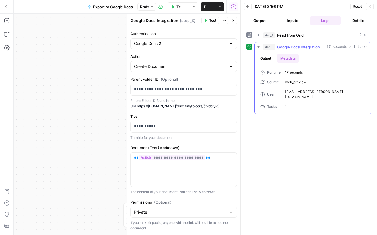
click at [271, 59] on button "Output" at bounding box center [266, 58] width 18 height 9
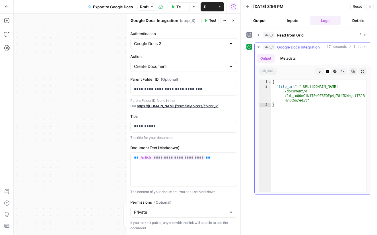
click at [320, 71] on icon "button" at bounding box center [320, 71] width 3 height 3
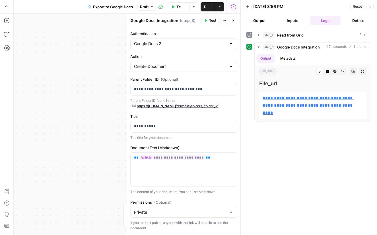
click at [297, 21] on button "Inputs" at bounding box center [292, 20] width 31 height 9
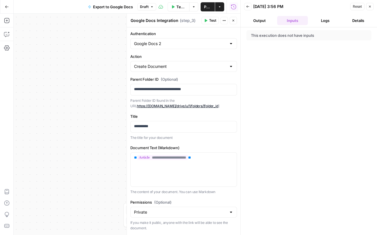
click at [373, 8] on button "Close" at bounding box center [369, 6] width 7 height 7
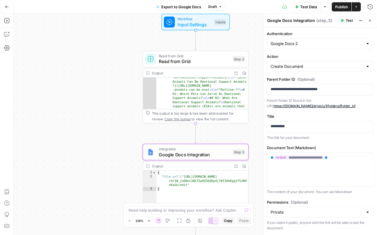
scroll to position [111, 0]
click at [316, 157] on span "**********" at bounding box center [299, 157] width 51 height 5
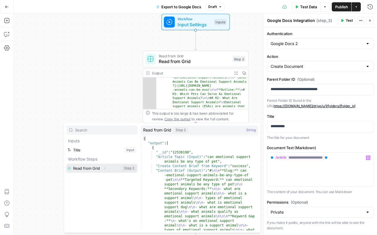
click at [90, 169] on button "Select variable Read from Grid" at bounding box center [101, 167] width 71 height 9
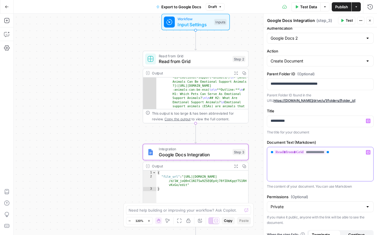
scroll to position [5, 0]
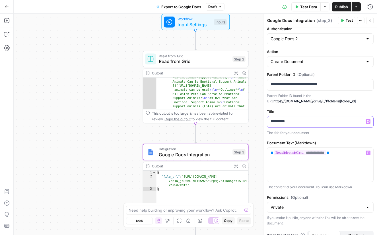
click at [368, 121] on icon "button" at bounding box center [368, 121] width 3 height 3
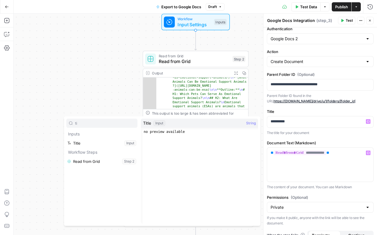
type input "t"
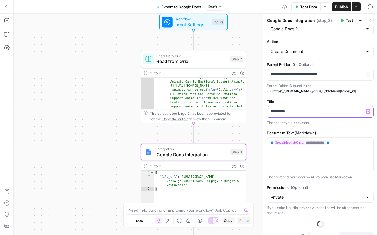
scroll to position [24, 0]
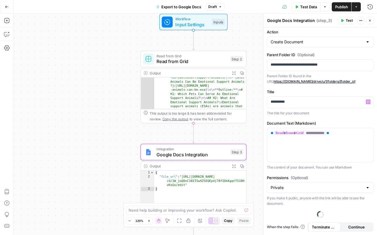
click at [370, 20] on icon "button" at bounding box center [369, 20] width 3 height 3
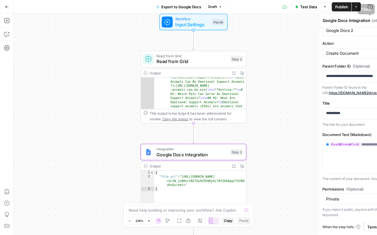
scroll to position [13, 0]
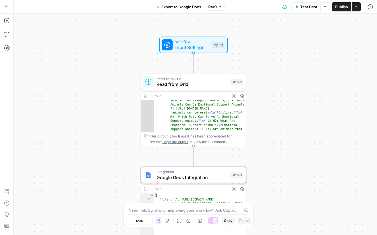
click at [340, 6] on span "Publish" at bounding box center [341, 7] width 13 height 6
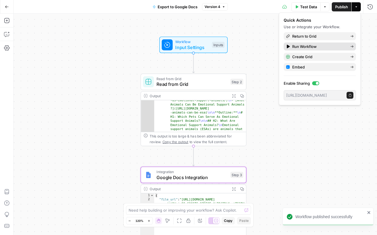
click at [297, 46] on span "Run Workflow" at bounding box center [319, 47] width 54 height 6
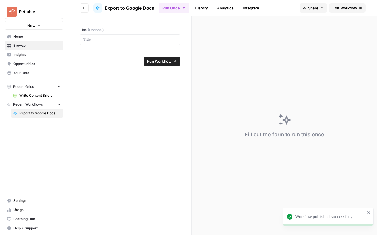
click at [126, 44] on div at bounding box center [130, 39] width 100 height 11
click at [123, 37] on p at bounding box center [129, 40] width 93 height 6
click at [167, 61] on span "Run Workflow" at bounding box center [159, 61] width 24 height 6
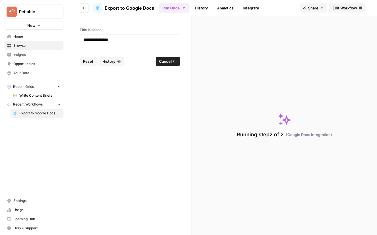
click at [201, 7] on link "History" at bounding box center [202, 7] width 20 height 9
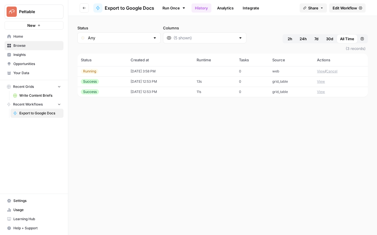
click at [169, 8] on link "Run Once" at bounding box center [174, 8] width 30 height 10
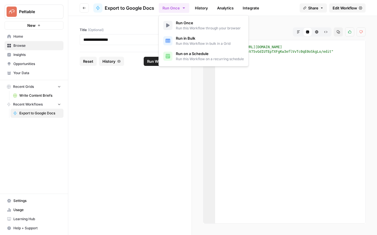
click at [185, 8] on icon "button" at bounding box center [184, 8] width 5 height 5
click at [187, 39] on span "Run in Bulk" at bounding box center [203, 38] width 55 height 6
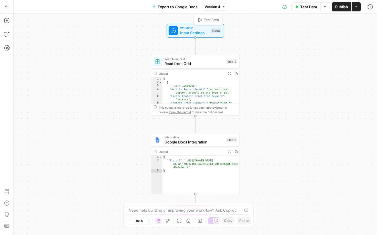
click at [191, 31] on span "Input Settings" at bounding box center [194, 33] width 28 height 6
click at [292, 45] on input "Title (Optional)" at bounding box center [323, 46] width 91 height 6
click at [299, 34] on span "(Optional)" at bounding box center [298, 35] width 17 height 6
click at [299, 43] on input "Title (Optional)" at bounding box center [323, 46] width 91 height 6
click at [359, 35] on icon "button" at bounding box center [360, 35] width 3 height 3
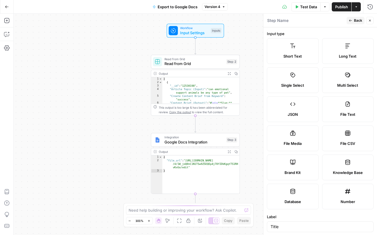
scroll to position [139, 0]
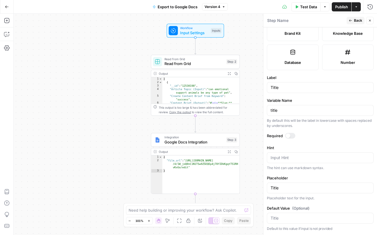
click at [369, 19] on icon "button" at bounding box center [369, 20] width 3 height 3
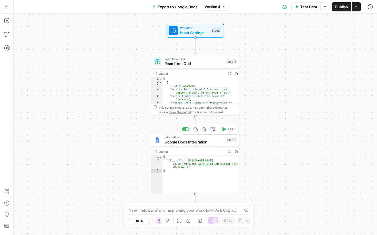
click at [194, 140] on span "Google Docs Integration" at bounding box center [195, 142] width 60 height 6
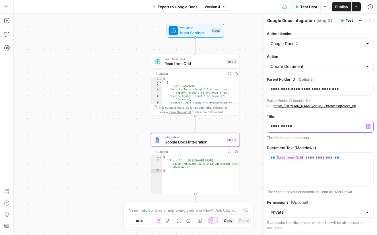
drag, startPoint x: 297, startPoint y: 128, endPoint x: 258, endPoint y: 125, distance: 39.1
click at [258, 125] on body "Pettable New Home Browse Insights Opportunities Your Data Recent Grids Write Co…" at bounding box center [188, 117] width 377 height 235
click at [367, 125] on icon "button" at bounding box center [368, 126] width 3 height 3
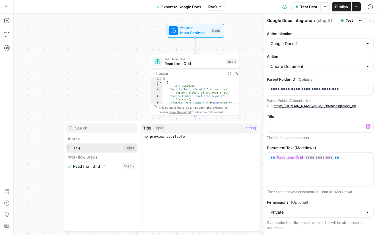
click at [77, 146] on button "Select variable Title" at bounding box center [101, 147] width 71 height 9
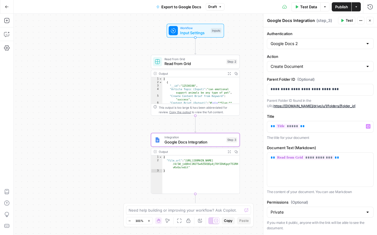
click at [346, 21] on span "Test" at bounding box center [349, 20] width 7 height 5
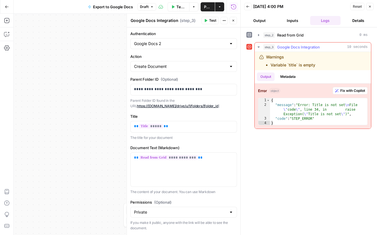
click at [285, 75] on button "Metadata" at bounding box center [288, 76] width 22 height 9
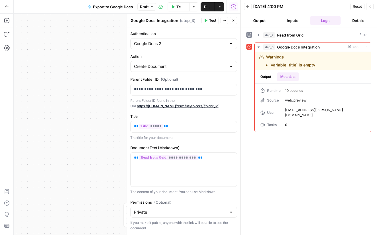
click at [355, 21] on button "Details" at bounding box center [358, 20] width 31 height 9
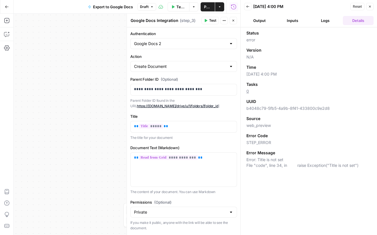
click at [369, 8] on icon "button" at bounding box center [369, 6] width 3 height 3
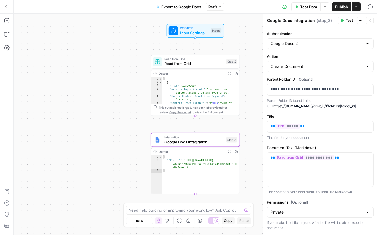
type textarea "**********"
click at [186, 60] on span "Read from Grid" at bounding box center [195, 59] width 60 height 5
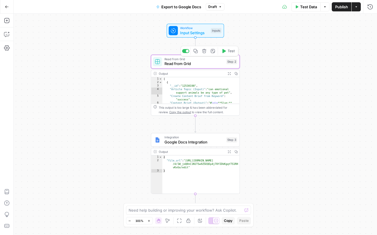
type textarea "Read from Grid"
type input "Blank"
type input "Write Content Briefs"
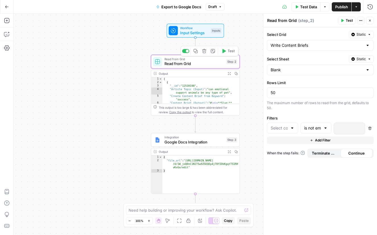
type input "Article"
click at [360, 19] on icon "button" at bounding box center [360, 20] width 3 height 3
click at [289, 35] on label "Select Grid" at bounding box center [307, 35] width 80 height 6
click at [289, 42] on input "Write Content Briefs" at bounding box center [317, 45] width 93 height 6
click at [307, 34] on label "Select Grid" at bounding box center [307, 35] width 80 height 6
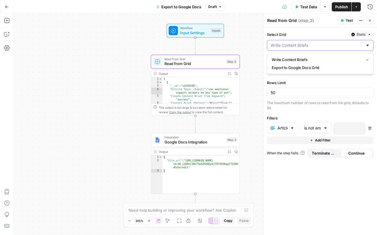
click at [307, 42] on input "Select Grid" at bounding box center [317, 45] width 93 height 6
click at [256, 54] on div "**********" at bounding box center [195, 124] width 363 height 221
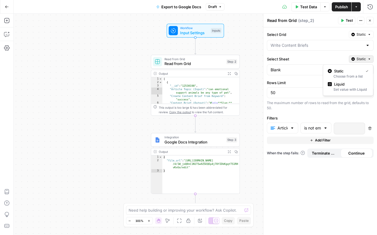
click at [361, 59] on span "Static" at bounding box center [361, 58] width 9 height 5
drag, startPoint x: 307, startPoint y: 58, endPoint x: 307, endPoint y: 63, distance: 5.2
click at [307, 58] on label "Select Sheet" at bounding box center [307, 59] width 80 height 6
click at [307, 67] on input "Blank" at bounding box center [317, 70] width 93 height 6
click at [312, 69] on input "Select Sheet" at bounding box center [317, 70] width 93 height 6
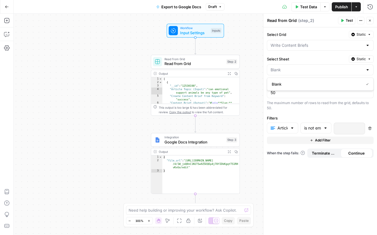
type input "Blank"
click at [305, 55] on div "Select Sheet Static" at bounding box center [320, 58] width 107 height 7
click at [323, 139] on span "Add Filter" at bounding box center [323, 139] width 16 height 5
click at [291, 142] on div at bounding box center [292, 142] width 5 height 6
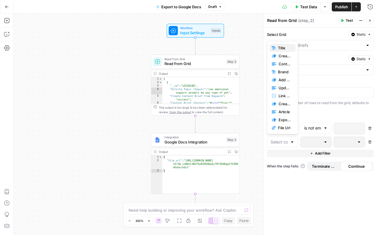
click at [282, 48] on span "Title" at bounding box center [284, 48] width 13 height 6
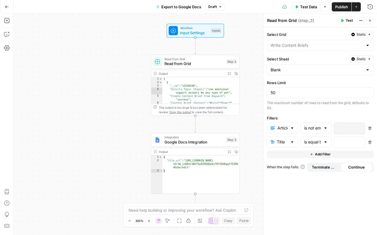
click at [294, 127] on div at bounding box center [292, 128] width 5 height 6
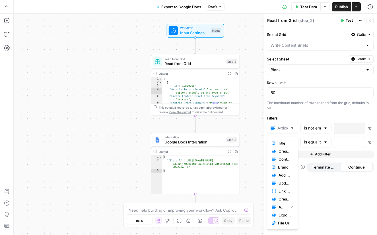
type input "Article"
click at [305, 111] on div "Select Grid Static Select Sheet Static Blank Rows Limit 50 The maximum number o…" at bounding box center [321, 130] width 114 height 207
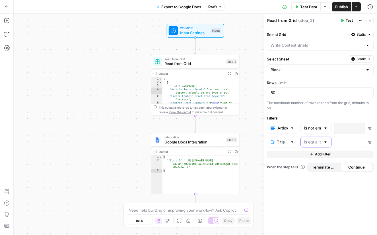
click at [320, 141] on input "text" at bounding box center [312, 142] width 17 height 6
click at [320, 157] on span "is not empty" at bounding box center [314, 157] width 19 height 6
type input "is not empty"
click at [372, 20] on button "Close" at bounding box center [369, 20] width 7 height 7
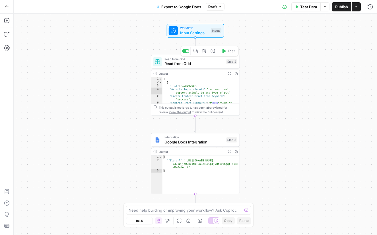
click at [224, 53] on icon "button" at bounding box center [223, 51] width 5 height 5
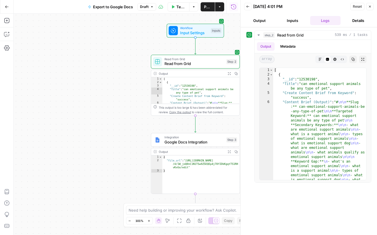
click at [357, 22] on button "Details" at bounding box center [358, 20] width 31 height 9
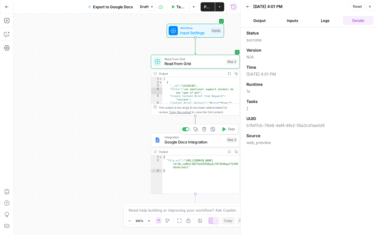
click at [200, 139] on span "Google Docs Integration" at bounding box center [195, 142] width 60 height 6
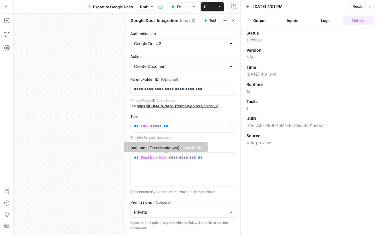
scroll to position [13, 0]
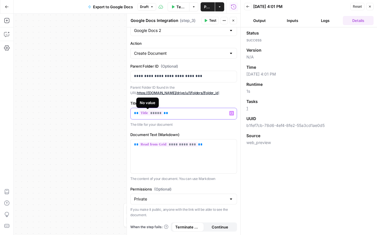
click at [151, 113] on span "*****" at bounding box center [151, 112] width 24 height 5
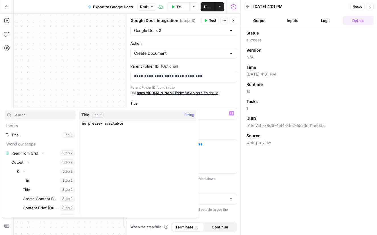
drag, startPoint x: 211, startPoint y: 123, endPoint x: 195, endPoint y: 120, distance: 16.2
click at [211, 123] on p "The title for your document" at bounding box center [183, 125] width 107 height 6
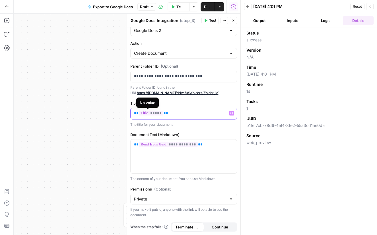
click at [150, 113] on span "*****" at bounding box center [151, 112] width 24 height 5
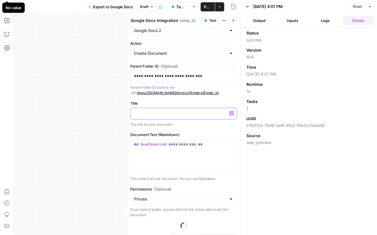
click at [234, 113] on div at bounding box center [184, 113] width 106 height 11
click at [230, 113] on icon "button" at bounding box center [231, 113] width 3 height 3
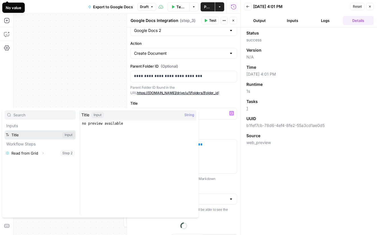
click at [20, 135] on button "Select variable Title" at bounding box center [40, 134] width 71 height 9
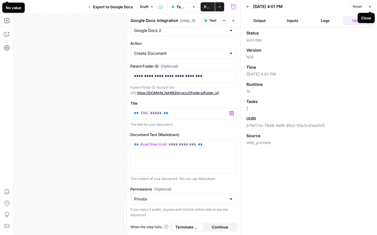
click at [368, 9] on button "Close" at bounding box center [369, 6] width 7 height 7
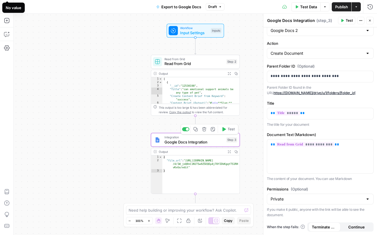
click at [223, 130] on icon "button" at bounding box center [224, 129] width 3 height 4
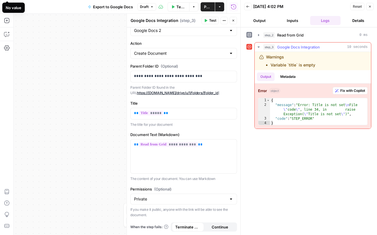
click at [290, 76] on button "Metadata" at bounding box center [288, 76] width 22 height 9
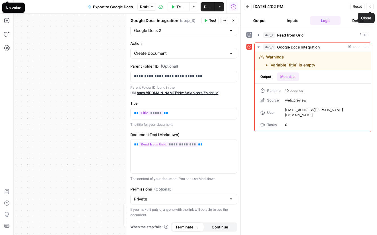
drag, startPoint x: 371, startPoint y: 7, endPoint x: 334, endPoint y: 18, distance: 38.6
click at [371, 7] on icon "button" at bounding box center [369, 6] width 3 height 3
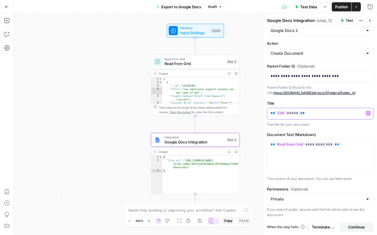
click at [324, 114] on p "** ***** **" at bounding box center [320, 113] width 99 height 6
click at [367, 113] on icon "button" at bounding box center [368, 113] width 3 height 3
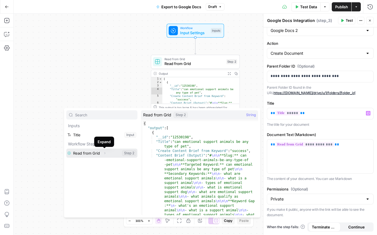
click at [106, 153] on span "Expand" at bounding box center [106, 153] width 0 height 0
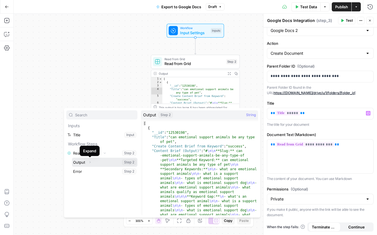
click at [92, 161] on button "Expand" at bounding box center [89, 161] width 7 height 7
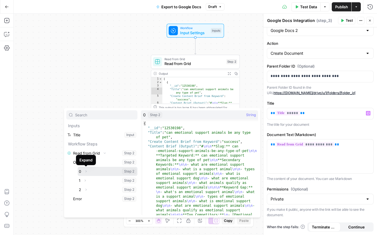
click at [86, 172] on icon "button" at bounding box center [86, 171] width 1 height 2
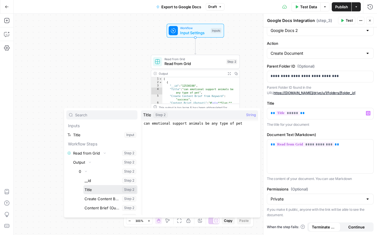
click at [95, 188] on button "Select variable Title" at bounding box center [110, 189] width 54 height 9
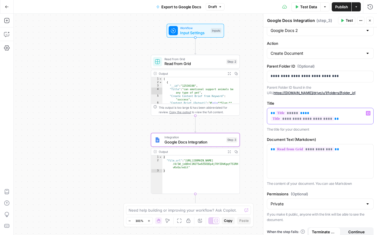
drag, startPoint x: 298, startPoint y: 113, endPoint x: 267, endPoint y: 113, distance: 31.0
click at [267, 112] on div "**********" at bounding box center [320, 116] width 107 height 17
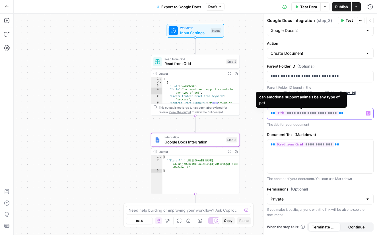
click at [310, 113] on span "**********" at bounding box center [307, 112] width 63 height 5
click at [314, 113] on span "**********" at bounding box center [307, 112] width 63 height 5
click at [317, 114] on span "**********" at bounding box center [307, 112] width 63 height 5
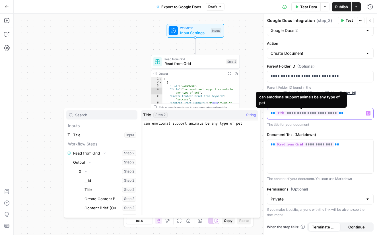
click at [315, 114] on span "**********" at bounding box center [307, 112] width 63 height 5
click at [318, 114] on span "**********" at bounding box center [307, 112] width 63 height 5
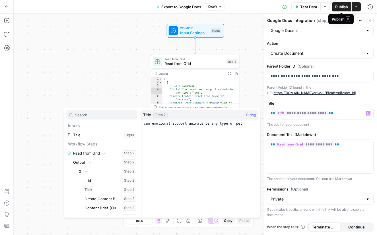
click at [343, 20] on div "Publish P" at bounding box center [341, 19] width 19 height 6
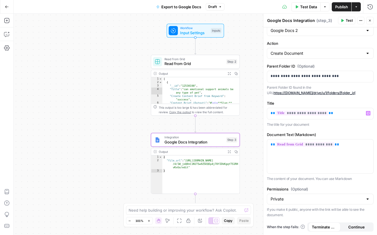
click at [344, 19] on icon "button" at bounding box center [342, 20] width 3 height 3
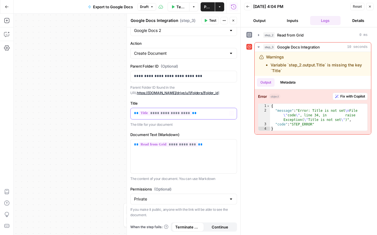
click at [233, 114] on icon "button" at bounding box center [231, 113] width 3 height 3
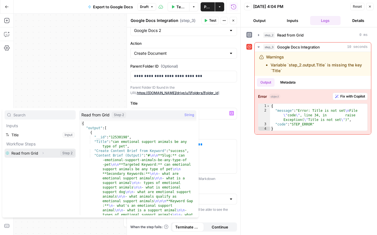
click at [41, 152] on icon "button" at bounding box center [42, 152] width 3 height 3
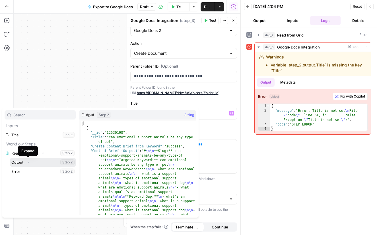
click at [28, 162] on icon "button" at bounding box center [28, 162] width 1 height 2
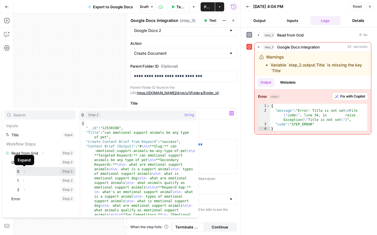
click at [24, 171] on icon "button" at bounding box center [23, 170] width 3 height 3
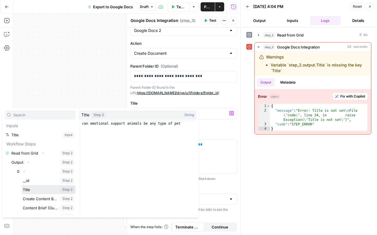
click at [38, 188] on button "Select variable Title" at bounding box center [49, 189] width 54 height 9
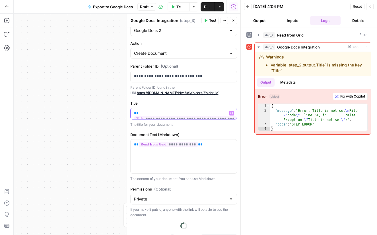
click at [197, 116] on span "**********" at bounding box center [185, 118] width 102 height 5
click at [214, 116] on span "**********" at bounding box center [185, 118] width 102 height 5
click at [230, 113] on icon "button" at bounding box center [231, 113] width 3 height 3
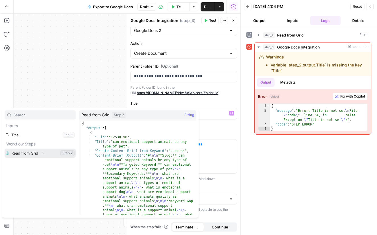
click at [40, 152] on button "Expand" at bounding box center [42, 152] width 7 height 7
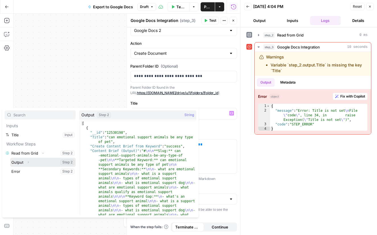
click at [27, 162] on icon "button" at bounding box center [27, 161] width 3 height 3
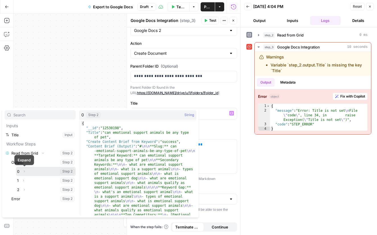
click at [24, 171] on icon "button" at bounding box center [23, 170] width 3 height 3
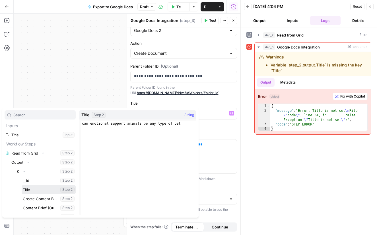
click at [31, 189] on button "Select variable Title" at bounding box center [49, 189] width 54 height 9
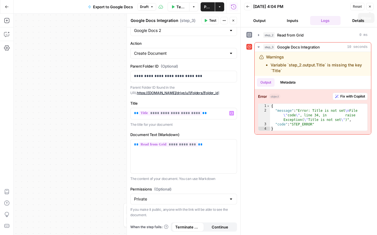
click at [372, 8] on button "Close" at bounding box center [369, 6] width 7 height 7
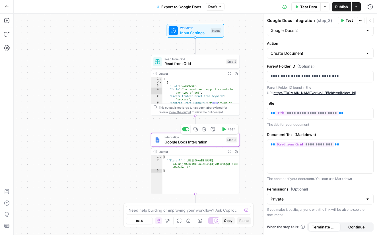
click at [225, 128] on icon "button" at bounding box center [223, 129] width 5 height 5
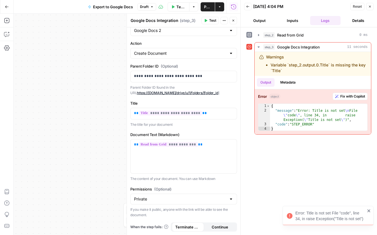
click at [369, 8] on icon "button" at bounding box center [369, 6] width 3 height 3
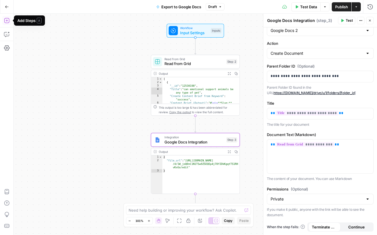
click at [8, 22] on icon "button" at bounding box center [7, 21] width 6 height 6
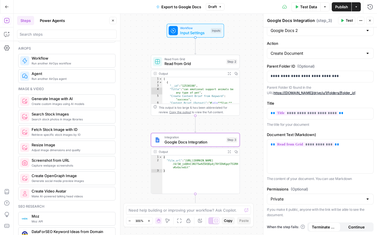
scroll to position [423, 0]
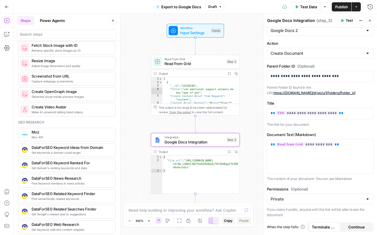
click at [142, 127] on div "**********" at bounding box center [195, 124] width 363 height 221
click at [288, 52] on input "Action" at bounding box center [317, 53] width 93 height 6
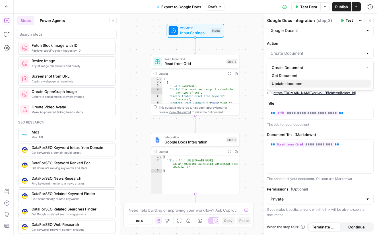
click at [288, 86] on span "Update document" at bounding box center [319, 84] width 95 height 6
type input "Update document"
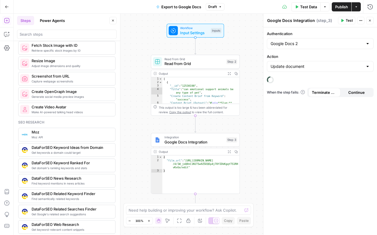
scroll to position [0, 0]
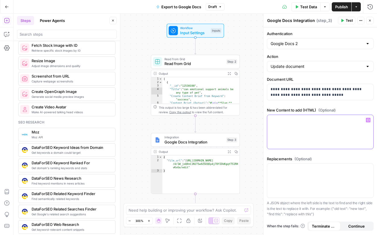
click at [317, 120] on p at bounding box center [320, 120] width 99 height 6
click at [367, 119] on icon "button" at bounding box center [368, 120] width 3 height 3
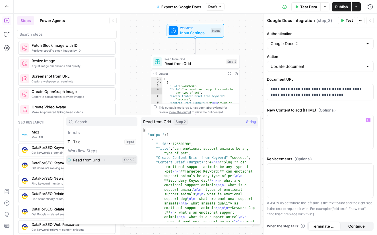
click at [88, 161] on button "Select variable Read from Grid" at bounding box center [101, 159] width 71 height 9
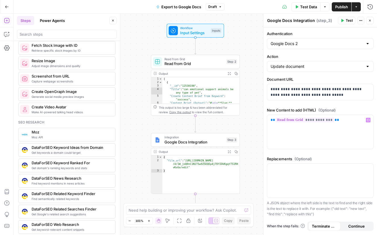
drag, startPoint x: 345, startPoint y: 20, endPoint x: 323, endPoint y: 36, distance: 27.6
click at [345, 20] on button "Test" at bounding box center [346, 20] width 17 height 7
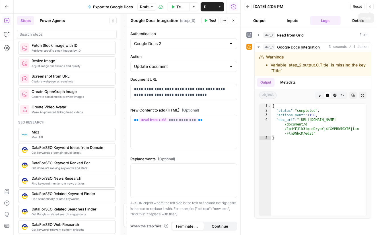
click at [369, 7] on icon "button" at bounding box center [369, 6] width 3 height 3
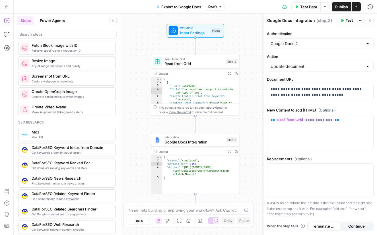
type textarea "**********"
click at [188, 66] on span "Read from Grid" at bounding box center [195, 64] width 60 height 6
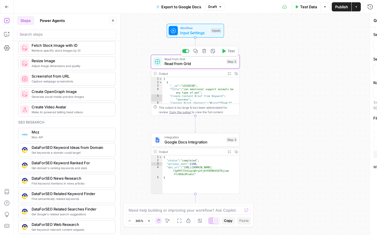
type textarea "Read from Grid"
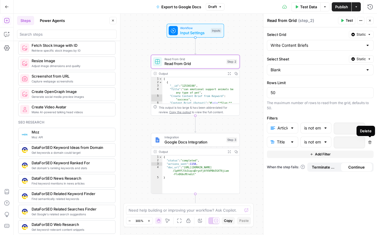
click at [369, 141] on icon "button" at bounding box center [369, 141] width 3 height 3
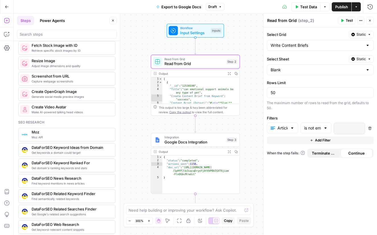
click at [188, 139] on span "Google Docs Integration" at bounding box center [195, 142] width 60 height 6
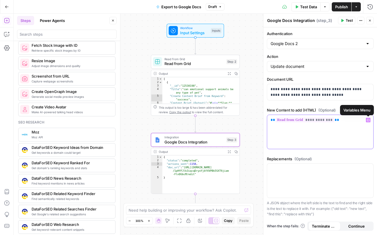
click at [367, 119] on icon "button" at bounding box center [368, 119] width 3 height 3
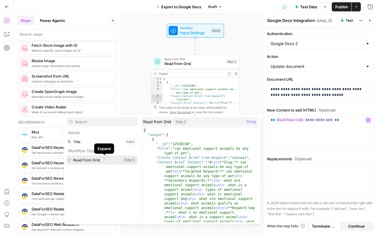
click at [104, 159] on icon "button" at bounding box center [104, 159] width 3 height 3
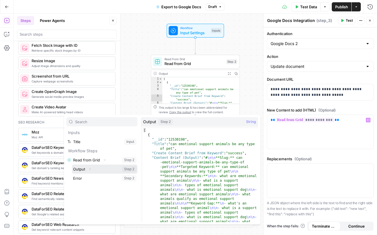
click at [90, 169] on icon "button" at bounding box center [89, 168] width 3 height 3
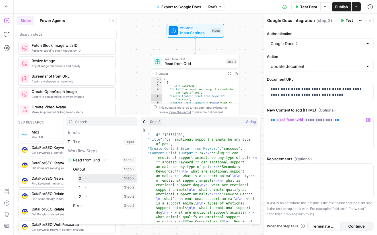
click at [97, 177] on button "Select variable 0" at bounding box center [108, 177] width 60 height 9
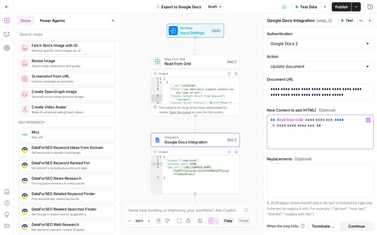
drag, startPoint x: 340, startPoint y: 120, endPoint x: 266, endPoint y: 118, distance: 74.3
click at [266, 118] on div "**********" at bounding box center [320, 124] width 114 height 221
drag, startPoint x: 333, startPoint y: 130, endPoint x: 256, endPoint y: 118, distance: 77.8
click at [256, 118] on body "**********" at bounding box center [188, 117] width 377 height 235
click at [370, 20] on icon "button" at bounding box center [369, 20] width 3 height 3
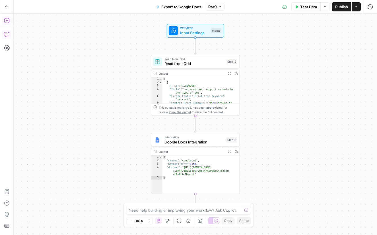
click at [6, 19] on icon "button" at bounding box center [7, 21] width 6 height 6
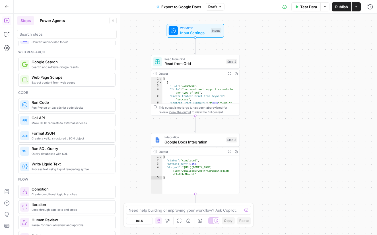
scroll to position [70, 0]
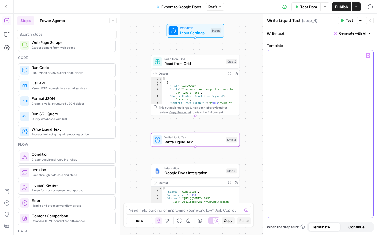
click at [366, 54] on button "Variables Menu" at bounding box center [368, 55] width 5 height 5
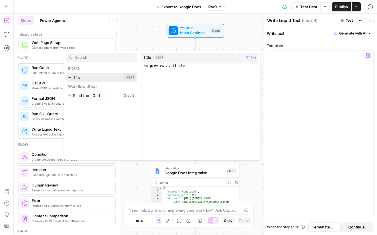
click at [99, 77] on button "Select variable Title" at bounding box center [101, 77] width 71 height 9
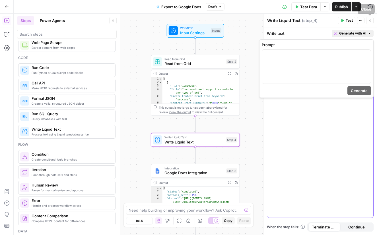
click at [366, 32] on button "Generate with AI" at bounding box center [353, 33] width 42 height 7
click at [369, 20] on icon "button" at bounding box center [369, 20] width 3 height 3
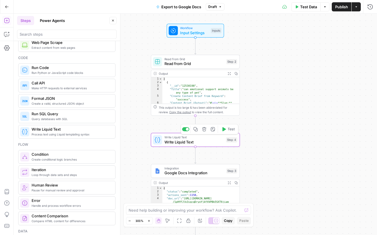
click at [213, 141] on span "Write Liquid Text" at bounding box center [194, 142] width 59 height 6
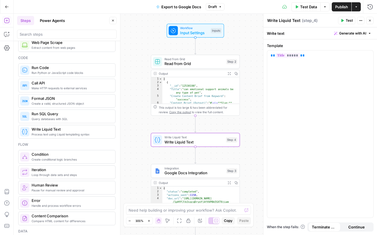
click at [250, 125] on div "Workflow Input Settings Inputs Read from Grid Read from Grid Step 2 Output Expa…" at bounding box center [195, 124] width 363 height 221
click at [211, 174] on span "Google Docs Integration" at bounding box center [195, 173] width 60 height 6
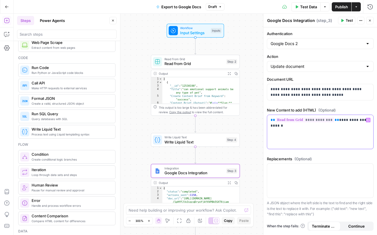
drag, startPoint x: 322, startPoint y: 125, endPoint x: 260, endPoint y: 128, distance: 62.1
click at [260, 128] on body "Pettable New Home Browse Insights Opportunities Your Data Recent Grids Write Co…" at bounding box center [188, 117] width 377 height 235
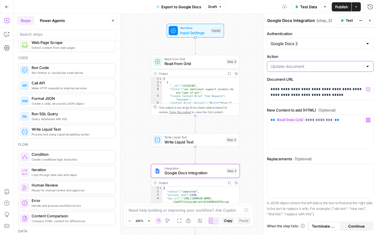
click at [285, 65] on input "Action" at bounding box center [317, 66] width 93 height 6
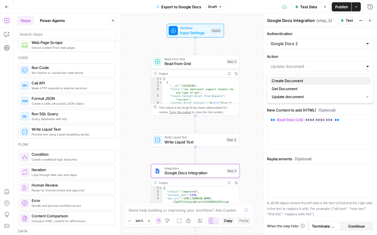
click at [313, 79] on span "Create Document" at bounding box center [319, 81] width 95 height 6
type input "Create Document"
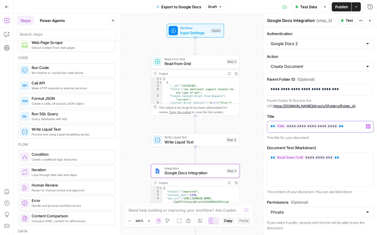
drag, startPoint x: 348, startPoint y: 126, endPoint x: 272, endPoint y: 123, distance: 75.8
click at [272, 123] on div "**********" at bounding box center [320, 126] width 106 height 11
click at [367, 126] on icon "button" at bounding box center [368, 126] width 3 height 3
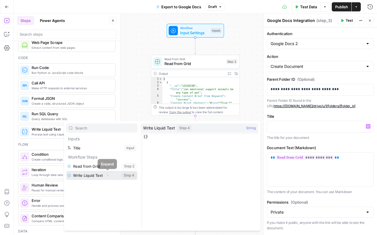
click at [106, 175] on icon "button" at bounding box center [107, 174] width 3 height 3
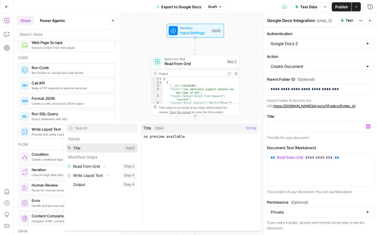
click at [86, 148] on button "Select variable Title" at bounding box center [101, 147] width 71 height 9
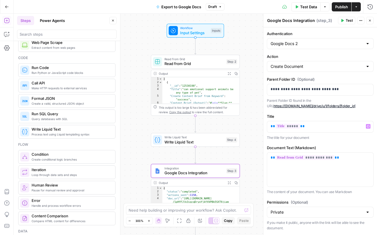
click at [358, 20] on button "Actions" at bounding box center [360, 20] width 7 height 7
click at [346, 19] on span "Test" at bounding box center [349, 20] width 7 height 5
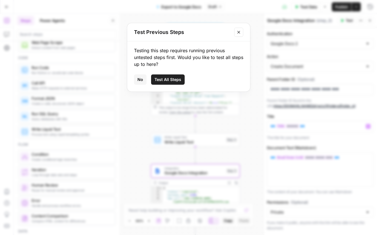
click at [161, 79] on span "Test All Steps" at bounding box center [168, 80] width 27 height 6
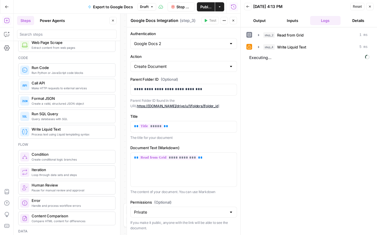
click at [370, 7] on icon "button" at bounding box center [369, 6] width 3 height 3
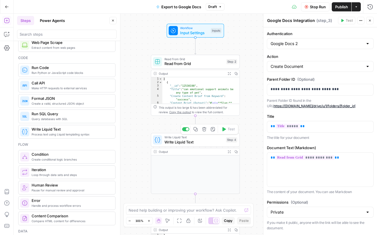
click at [204, 129] on icon "button" at bounding box center [204, 129] width 5 height 5
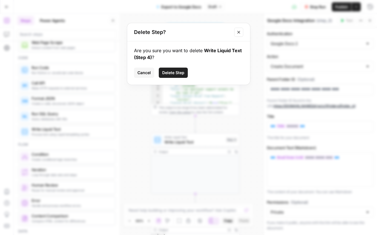
click at [169, 74] on span "Delete Step" at bounding box center [173, 73] width 22 height 6
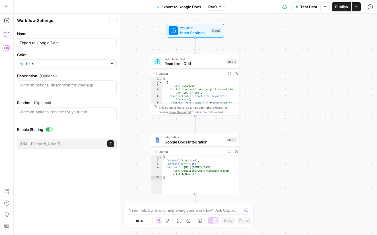
click at [6, 33] on icon "button" at bounding box center [7, 34] width 6 height 6
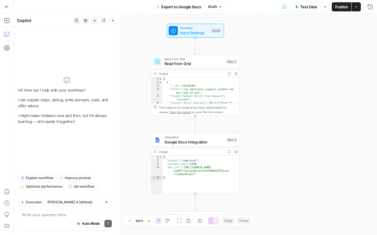
click at [85, 19] on icon "button" at bounding box center [85, 20] width 3 height 3
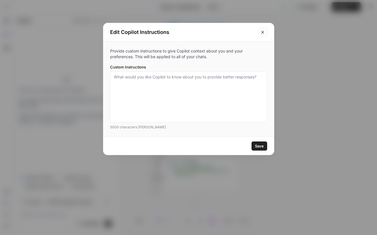
click at [264, 32] on icon "Close modal" at bounding box center [262, 32] width 5 height 5
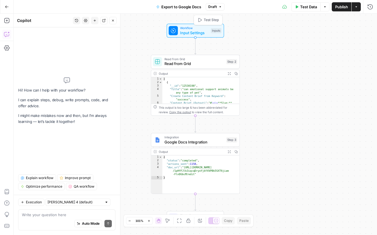
click at [190, 28] on span "Workflow" at bounding box center [194, 28] width 28 height 5
click at [346, 65] on button "Add Field" at bounding box center [315, 63] width 95 height 9
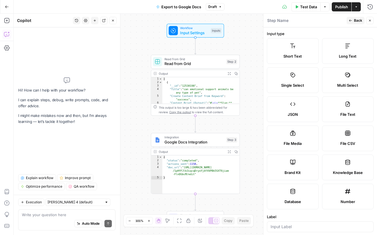
scroll to position [139, 0]
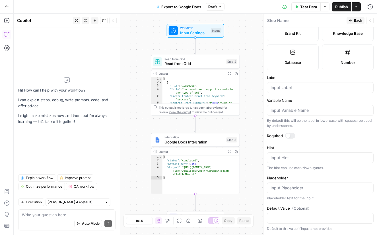
click at [293, 57] on label "Database" at bounding box center [293, 57] width 52 height 26
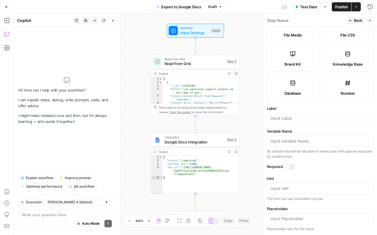
scroll to position [108, 0]
click at [307, 119] on input "Label" at bounding box center [320, 118] width 99 height 6
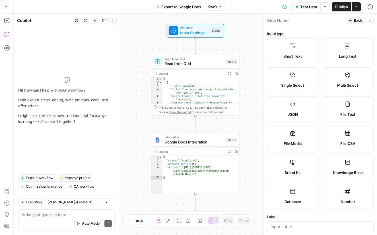
click at [297, 50] on label "Short Text" at bounding box center [293, 51] width 52 height 26
click at [371, 20] on icon "button" at bounding box center [369, 20] width 3 height 3
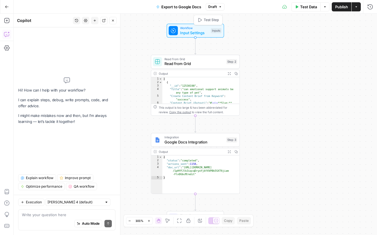
drag, startPoint x: 186, startPoint y: 32, endPoint x: 180, endPoint y: 32, distance: 6.0
click at [180, 32] on span "Input Settings" at bounding box center [194, 33] width 28 height 6
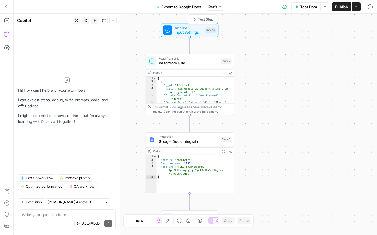
click at [181, 32] on span "Input Settings" at bounding box center [188, 32] width 28 height 6
click at [325, 9] on button "Options" at bounding box center [324, 6] width 9 height 9
drag, startPoint x: 289, startPoint y: 59, endPoint x: 375, endPoint y: 6, distance: 101.5
click at [291, 58] on div "Workflow Input Settings Inputs Read from Grid Read from Grid Step 2 Output Expa…" at bounding box center [195, 124] width 363 height 221
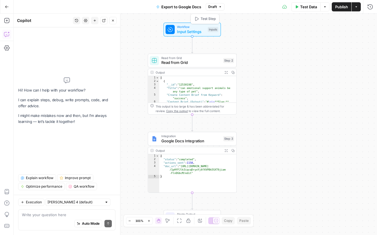
click at [213, 29] on div "Inputs" at bounding box center [213, 29] width 11 height 5
click at [351, 36] on span "edit field" at bounding box center [351, 35] width 13 height 5
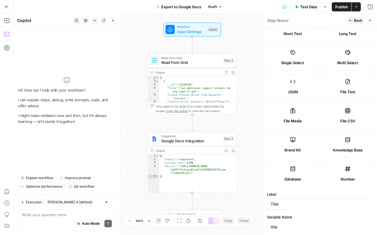
scroll to position [130, 0]
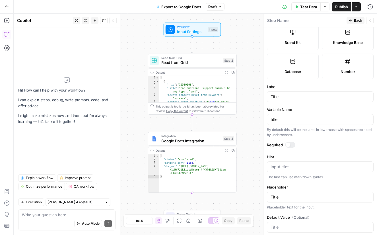
click at [270, 119] on div "title" at bounding box center [320, 119] width 107 height 11
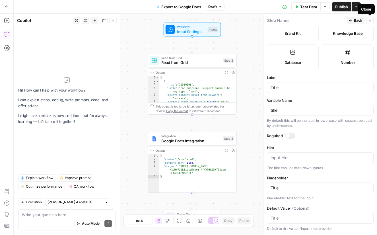
click at [370, 20] on icon "button" at bounding box center [370, 21] width 2 height 2
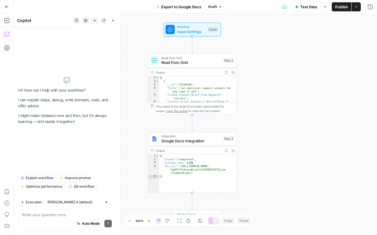
click at [65, 210] on div "Write your question here Auto Mode Send" at bounding box center [66, 219] width 97 height 21
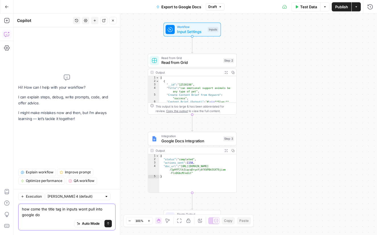
type textarea "how come the title tag in inputs wont pull into google doc"
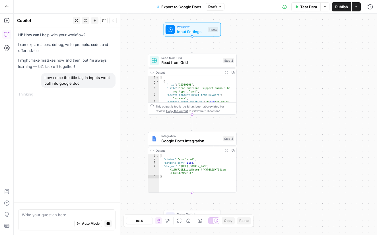
type textarea "**********"
click at [199, 164] on div "{ "status" : "completed" , "actions_sent" : 1158 , "doc_url" : "https://docs.go…" at bounding box center [197, 176] width 77 height 45
click at [152, 150] on icon at bounding box center [152, 150] width 3 height 3
click at [152, 149] on icon at bounding box center [152, 150] width 3 height 3
click at [176, 138] on span "Google Docs Integration" at bounding box center [191, 140] width 60 height 6
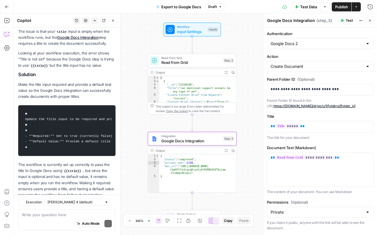
scroll to position [79, 0]
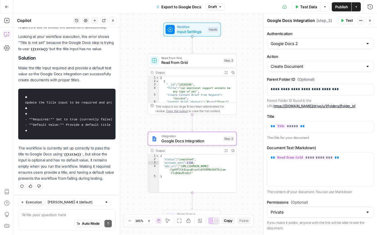
click at [192, 33] on span "Input Settings" at bounding box center [191, 31] width 28 height 6
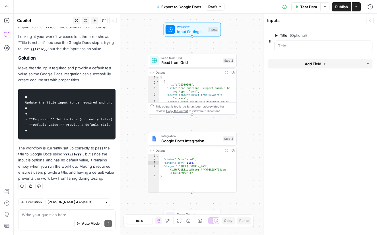
click at [347, 34] on span "edit field" at bounding box center [351, 35] width 13 height 5
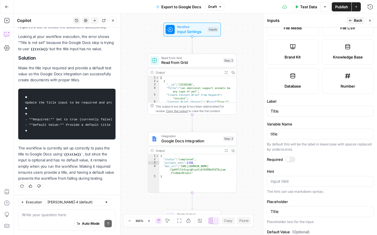
scroll to position [133, 0]
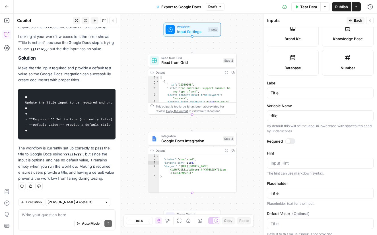
click at [288, 141] on div at bounding box center [288, 141] width 5 height 5
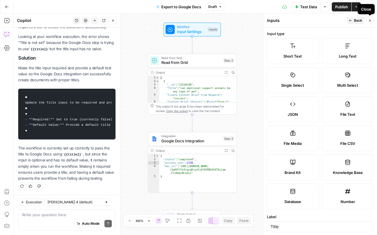
click at [361, 20] on span "Back" at bounding box center [358, 20] width 8 height 5
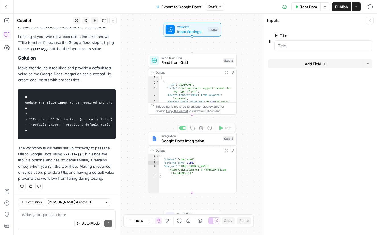
click at [221, 128] on div "Workflow Input Settings Inputs Read from Grid Read from Grid Step 2 Output Expa…" at bounding box center [195, 124] width 363 height 221
click at [371, 19] on icon "button" at bounding box center [369, 20] width 3 height 3
click at [217, 139] on span "Google Docs Integration" at bounding box center [191, 140] width 60 height 6
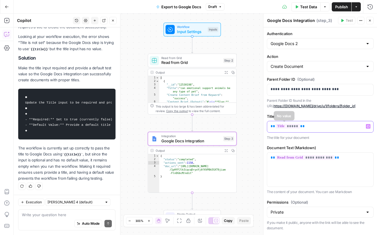
drag, startPoint x: 308, startPoint y: 128, endPoint x: 253, endPoint y: 119, distance: 56.1
click at [253, 119] on body "Pettable New Home Browse Insights Opportunities Your Data Recent Grids Write Co…" at bounding box center [188, 117] width 377 height 235
click at [368, 128] on button "Variables Menu" at bounding box center [368, 126] width 5 height 5
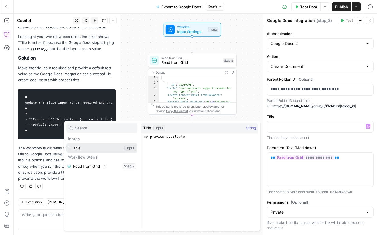
click at [95, 147] on button "Select variable Title" at bounding box center [101, 147] width 71 height 9
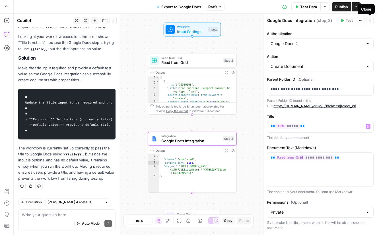
click at [369, 22] on button "Close" at bounding box center [369, 20] width 7 height 7
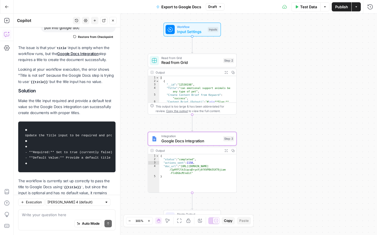
scroll to position [51, 0]
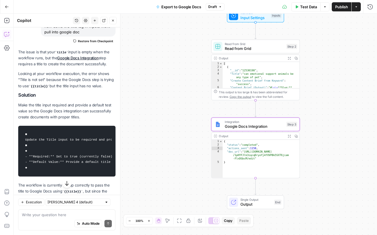
click at [74, 56] on link "Google Docs Integration" at bounding box center [77, 58] width 41 height 5
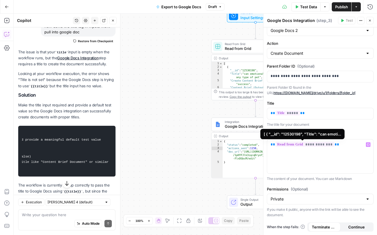
scroll to position [0, 0]
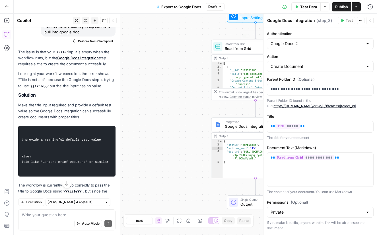
click at [237, 20] on div "Workflow Input Settings Inputs Test Step" at bounding box center [255, 16] width 57 height 14
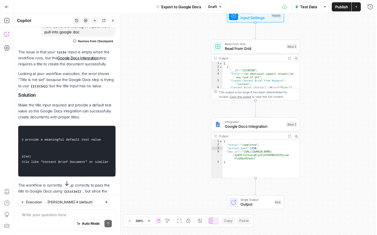
type textarea "Inputs"
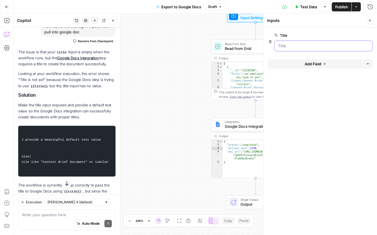
click at [302, 45] on input "Title" at bounding box center [323, 46] width 91 height 6
drag, startPoint x: 317, startPoint y: 47, endPoint x: 289, endPoint y: 45, distance: 27.4
click at [289, 45] on input "Title" at bounding box center [323, 46] width 91 height 6
click at [289, 46] on input "Title" at bounding box center [323, 46] width 91 height 6
click at [348, 35] on span "edit field" at bounding box center [351, 35] width 13 height 5
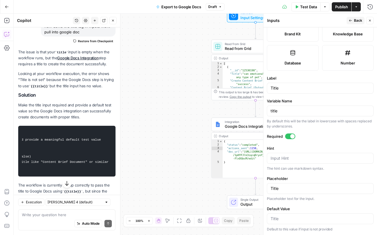
scroll to position [139, 0]
click at [287, 157] on textarea "Hint" at bounding box center [320, 158] width 99 height 6
type textarea "pull from grid title"
click at [292, 216] on input "Default Value" at bounding box center [320, 218] width 99 height 6
click at [360, 20] on span "Back" at bounding box center [358, 20] width 8 height 5
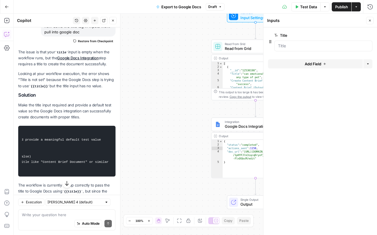
click at [368, 22] on icon "button" at bounding box center [369, 20] width 3 height 3
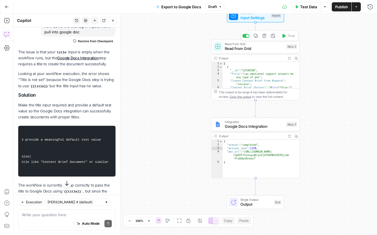
click at [263, 37] on icon "button" at bounding box center [264, 36] width 5 height 5
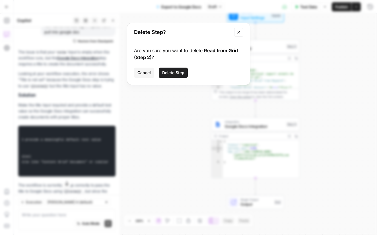
click at [241, 34] on button "Close modal" at bounding box center [238, 32] width 9 height 9
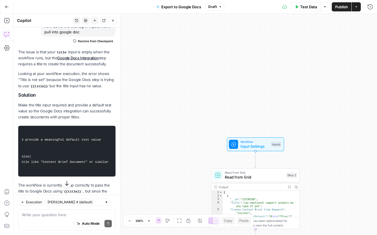
click at [7, 7] on icon "button" at bounding box center [7, 7] width 4 height 4
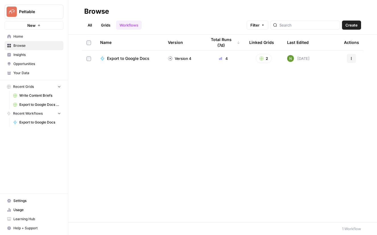
click at [107, 26] on link "Grids" at bounding box center [106, 24] width 16 height 9
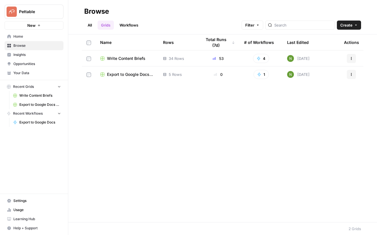
click at [120, 56] on span "Write Content Briefs" at bounding box center [126, 59] width 38 height 6
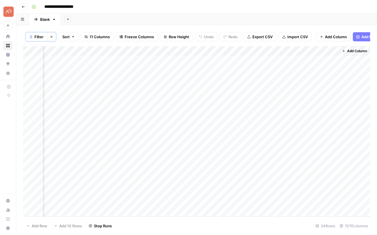
scroll to position [0, 44]
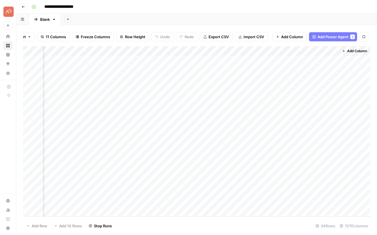
click at [296, 36] on span "Add Column" at bounding box center [292, 37] width 22 height 6
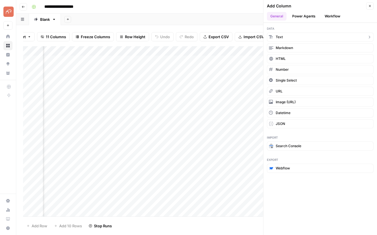
click at [293, 35] on button "Text" at bounding box center [320, 36] width 107 height 9
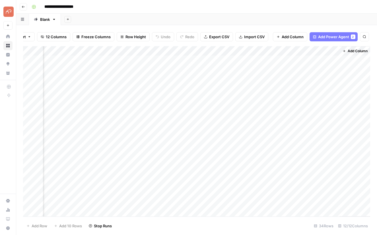
scroll to position [0, 521]
click at [335, 51] on div "Add Column" at bounding box center [196, 131] width 347 height 170
click at [281, 129] on span "Remove Column" at bounding box center [293, 128] width 50 height 6
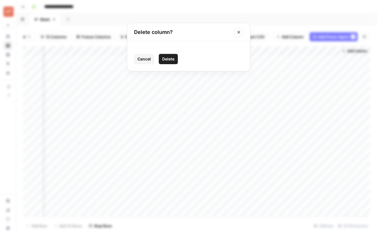
click at [170, 56] on span "Delete" at bounding box center [168, 59] width 12 height 6
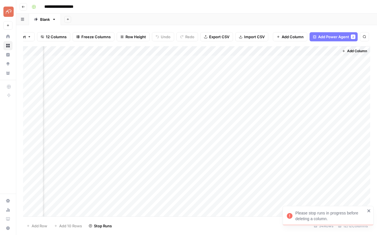
click at [286, 38] on span "Add Column" at bounding box center [293, 37] width 22 height 6
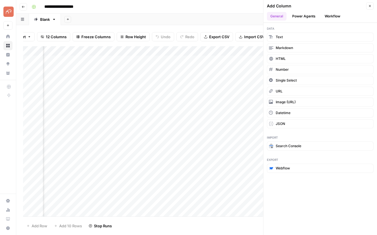
click at [329, 17] on button "Workflow" at bounding box center [332, 16] width 22 height 9
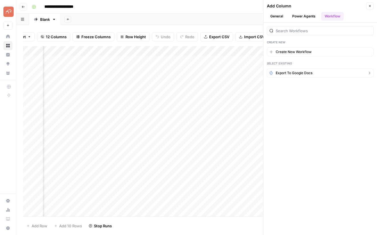
click at [287, 74] on span "Export to Google Docs" at bounding box center [294, 72] width 37 height 5
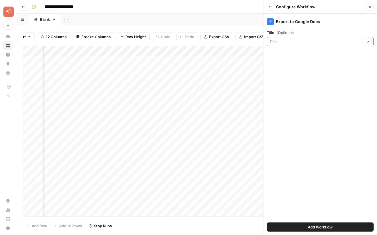
click at [289, 39] on input "Title (Optional)" at bounding box center [317, 42] width 94 height 6
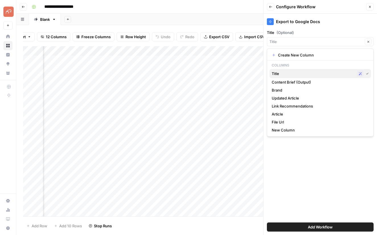
click at [290, 69] on button "Title Possible Match" at bounding box center [321, 73] width 102 height 9
type input "Title"
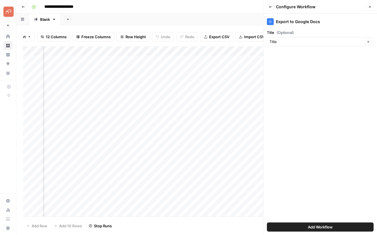
click at [370, 5] on button "Close" at bounding box center [369, 6] width 7 height 7
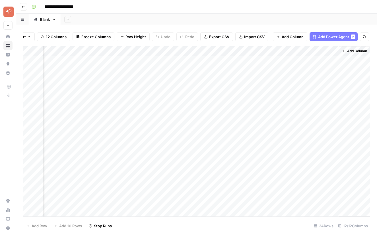
click at [193, 51] on div "Add Column" at bounding box center [196, 131] width 347 height 170
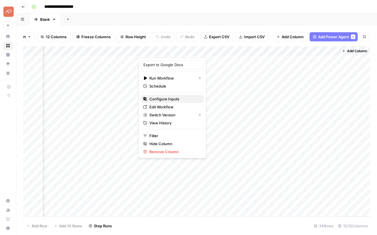
click at [159, 99] on span "Configure Inputs" at bounding box center [174, 99] width 50 height 6
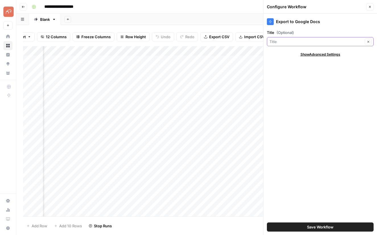
click at [294, 40] on input "Title (Optional)" at bounding box center [317, 42] width 94 height 6
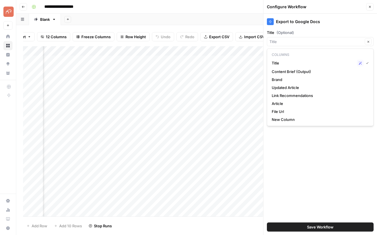
click at [341, 30] on label "Title (Optional)" at bounding box center [320, 33] width 107 height 6
click at [341, 39] on input "Title (Optional)" at bounding box center [317, 42] width 94 height 6
click at [280, 104] on span "Article" at bounding box center [319, 103] width 95 height 6
type input "Article"
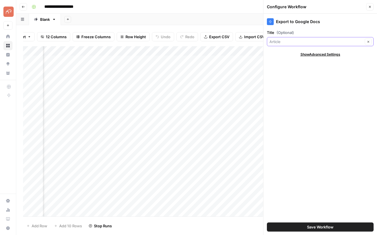
click at [325, 42] on input "Title (Optional)" at bounding box center [317, 42] width 94 height 6
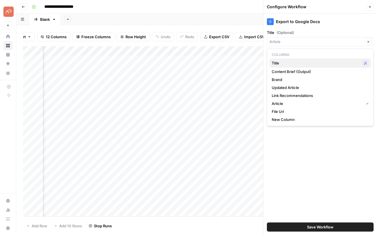
click at [285, 63] on span "Title" at bounding box center [316, 63] width 88 height 6
type input "Title"
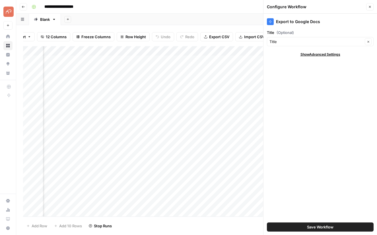
click at [325, 227] on span "Save Workflow" at bounding box center [320, 227] width 26 height 6
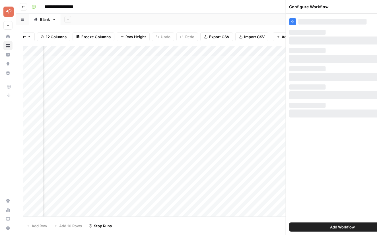
scroll to position [0, 521]
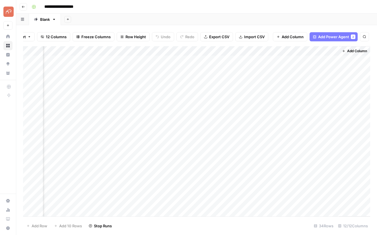
click at [192, 50] on div "Add Column" at bounding box center [196, 131] width 347 height 170
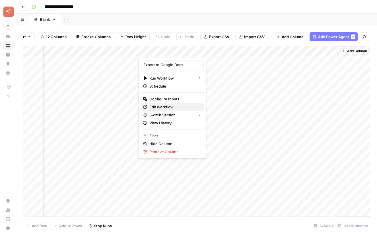
click at [162, 106] on span "Edit Workflow" at bounding box center [174, 107] width 50 height 6
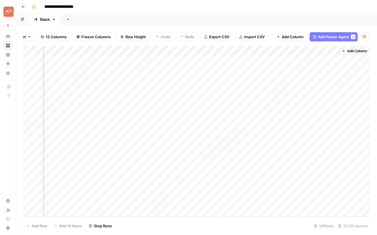
click at [192, 50] on div "Add Column" at bounding box center [196, 131] width 347 height 170
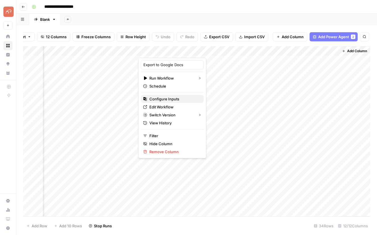
click at [164, 98] on span "Configure Inputs" at bounding box center [174, 99] width 50 height 6
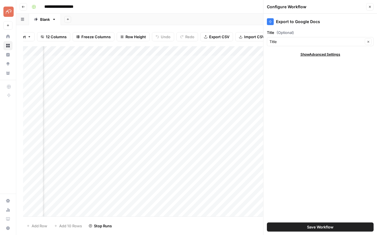
click at [294, 37] on div "Title Clear" at bounding box center [320, 41] width 107 height 9
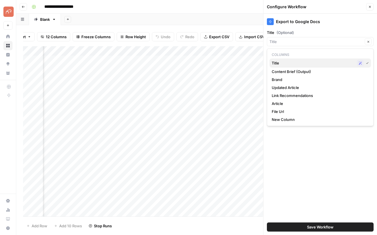
click at [285, 64] on span "Title" at bounding box center [313, 63] width 83 height 6
type input "Title"
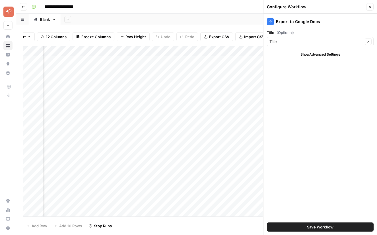
click at [334, 53] on span "Show Advanced Settings" at bounding box center [321, 54] width 40 height 5
click at [317, 69] on input "Version" at bounding box center [317, 71] width 95 height 6
type input "Default"
drag, startPoint x: 299, startPoint y: 56, endPoint x: 303, endPoint y: 52, distance: 6.0
click at [299, 56] on div "Hide Advanced Settings" at bounding box center [320, 54] width 107 height 5
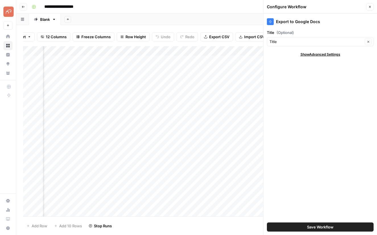
click at [311, 25] on div "Export to Google Docs" at bounding box center [320, 20] width 107 height 13
click at [371, 8] on icon "button" at bounding box center [369, 6] width 3 height 3
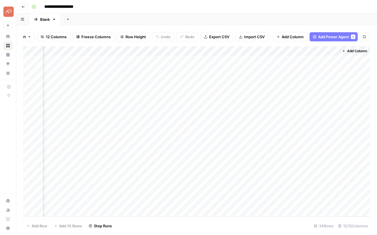
click at [193, 50] on div "Add Column" at bounding box center [196, 131] width 347 height 170
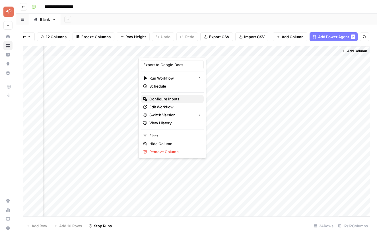
click at [150, 99] on span "Configure Inputs" at bounding box center [174, 99] width 50 height 6
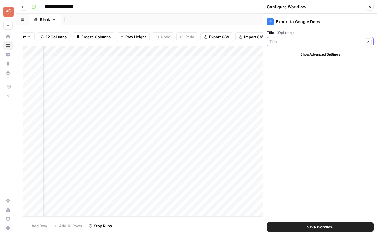
click at [310, 42] on input "Title (Optional)" at bounding box center [317, 42] width 94 height 6
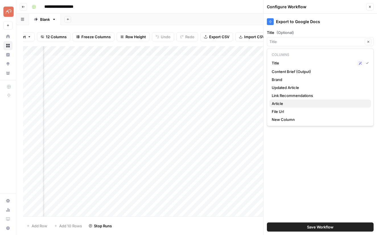
click at [285, 103] on span "Article" at bounding box center [319, 103] width 95 height 6
type input "Article"
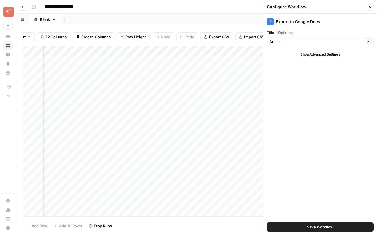
click at [303, 39] on div "Article Clear" at bounding box center [320, 41] width 107 height 9
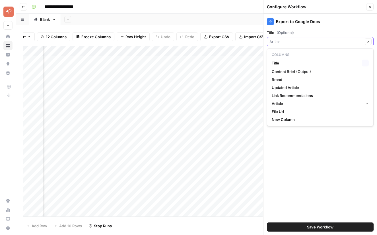
click at [300, 42] on input "Title (Optional)" at bounding box center [317, 42] width 94 height 6
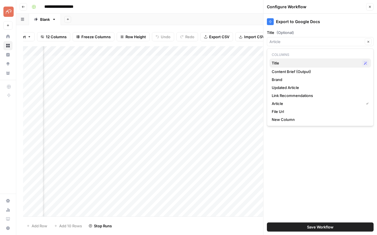
click at [279, 62] on span "Title" at bounding box center [316, 63] width 88 height 6
type input "Title"
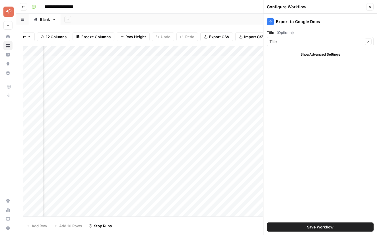
click at [370, 7] on icon "button" at bounding box center [370, 7] width 2 height 2
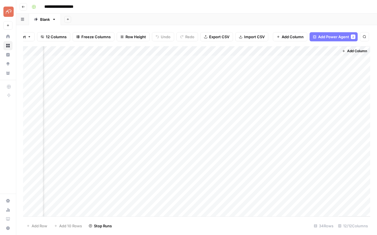
click at [192, 51] on div "Add Column" at bounding box center [196, 131] width 347 height 170
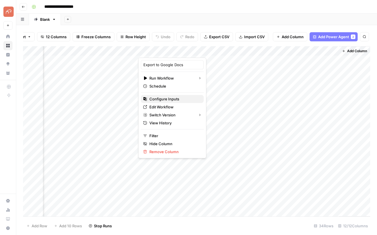
click at [163, 98] on span "Configure Inputs" at bounding box center [174, 99] width 50 height 6
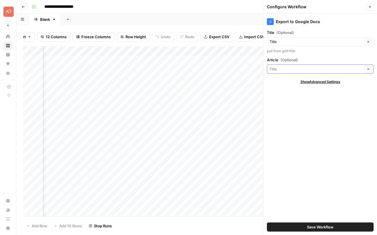
click at [275, 70] on input "Article (Optional)" at bounding box center [317, 69] width 94 height 6
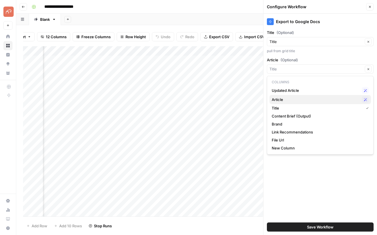
click at [280, 100] on span "Article" at bounding box center [316, 99] width 88 height 6
type input "Article"
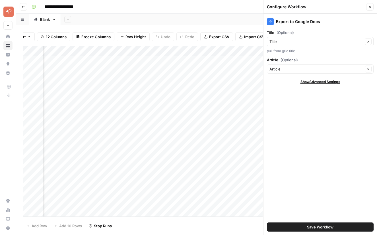
click at [315, 227] on span "Save Workflow" at bounding box center [320, 227] width 26 height 6
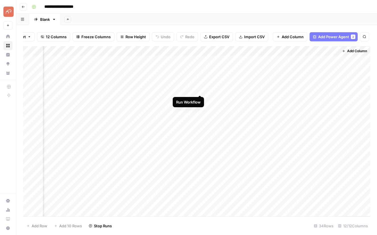
click at [199, 89] on div "Add Column" at bounding box center [196, 131] width 347 height 170
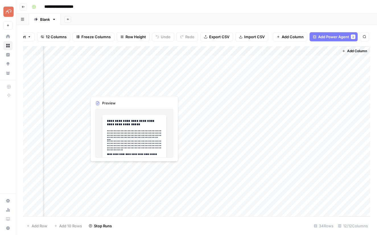
click at [113, 89] on div "Add Column" at bounding box center [196, 131] width 347 height 170
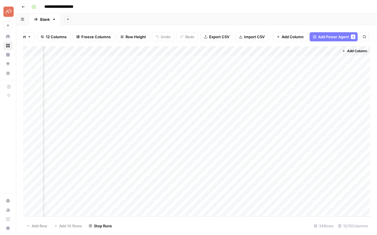
click at [235, 129] on div "Add Column" at bounding box center [196, 131] width 347 height 170
click at [195, 51] on div "Add Column" at bounding box center [196, 131] width 347 height 170
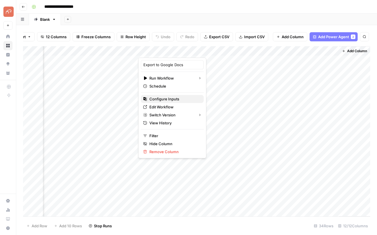
click at [163, 97] on span "Configure Inputs" at bounding box center [174, 99] width 50 height 6
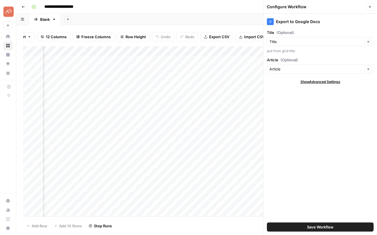
click at [371, 7] on icon "button" at bounding box center [369, 6] width 3 height 3
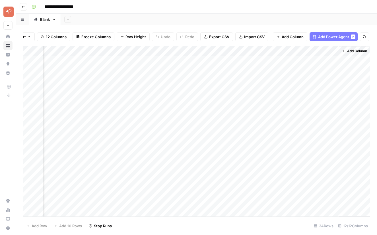
click at [194, 50] on div "Add Column" at bounding box center [196, 131] width 347 height 170
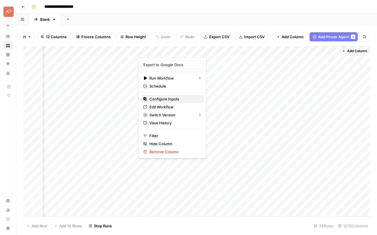
click at [168, 99] on span "Configure Inputs" at bounding box center [174, 99] width 50 height 6
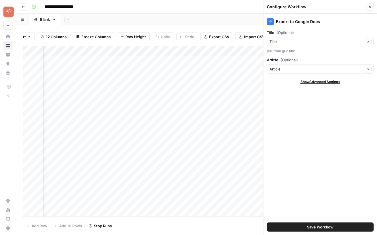
click at [193, 50] on div "Add Column" at bounding box center [196, 131] width 347 height 170
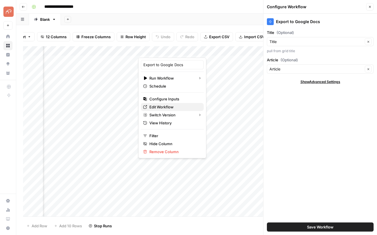
click at [166, 105] on span "Edit Workflow" at bounding box center [174, 107] width 50 height 6
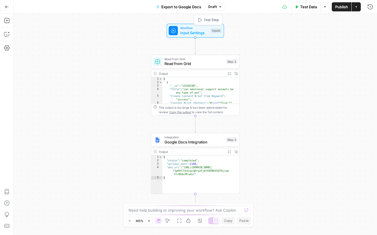
click at [193, 30] on span "Input Settings" at bounding box center [194, 33] width 28 height 6
click at [304, 44] on input "Title" at bounding box center [323, 46] width 91 height 6
click at [326, 63] on button "Add Field" at bounding box center [315, 63] width 95 height 9
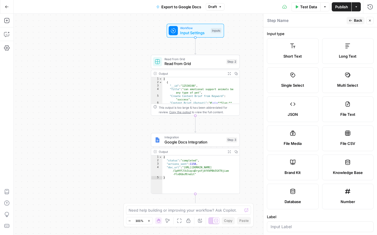
click at [371, 22] on button "Close" at bounding box center [369, 20] width 7 height 7
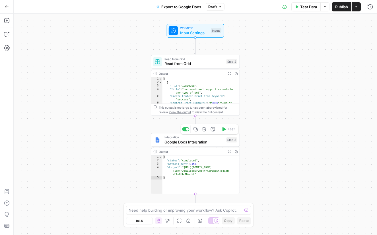
click at [203, 143] on span "Google Docs Integration" at bounding box center [195, 142] width 60 height 6
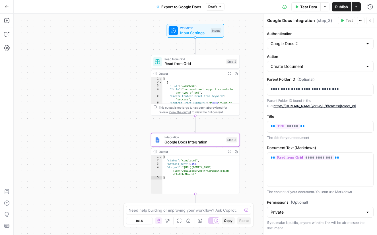
scroll to position [13, 0]
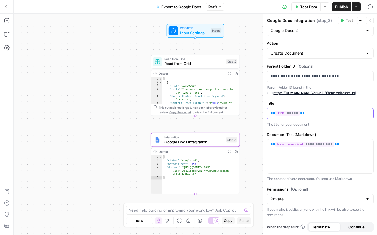
click at [323, 114] on p "** ***** **" at bounding box center [320, 113] width 99 height 6
click at [368, 113] on icon "button" at bounding box center [368, 113] width 3 height 3
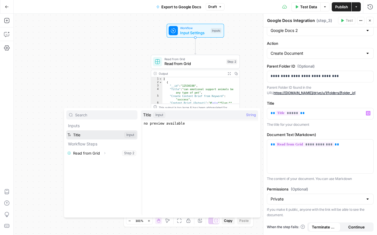
click at [103, 136] on button "Select variable Title" at bounding box center [101, 134] width 71 height 9
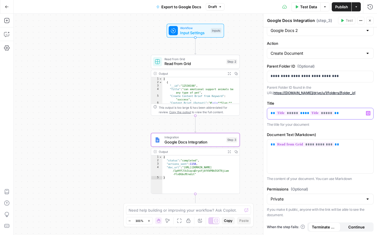
drag, startPoint x: 335, startPoint y: 111, endPoint x: 266, endPoint y: 108, distance: 68.7
click at [266, 108] on div "**********" at bounding box center [320, 124] width 114 height 221
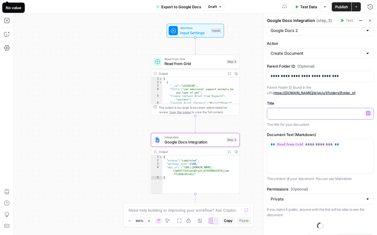
click at [367, 113] on icon "button" at bounding box center [368, 113] width 3 height 3
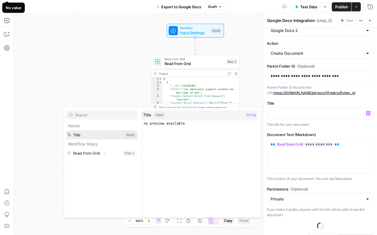
click at [84, 136] on button "Select variable Title" at bounding box center [101, 134] width 71 height 9
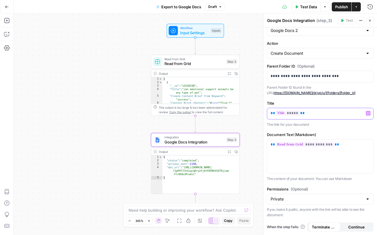
drag, startPoint x: 271, startPoint y: 114, endPoint x: 271, endPoint y: 122, distance: 7.7
click at [271, 114] on span "**" at bounding box center [273, 113] width 5 height 4
click at [371, 21] on icon "button" at bounding box center [369, 20] width 3 height 3
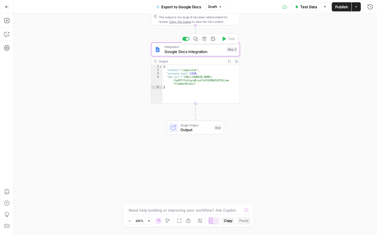
click at [207, 52] on span "Google Docs Integration" at bounding box center [195, 51] width 60 height 6
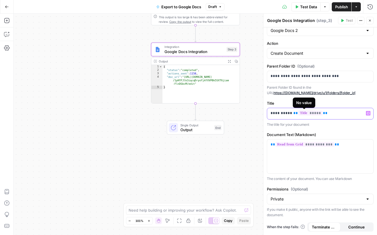
click at [308, 113] on span "*****" at bounding box center [310, 112] width 24 height 5
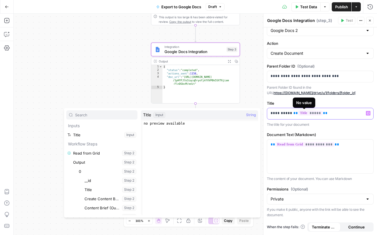
click at [308, 113] on span "*****" at bounding box center [310, 112] width 24 height 5
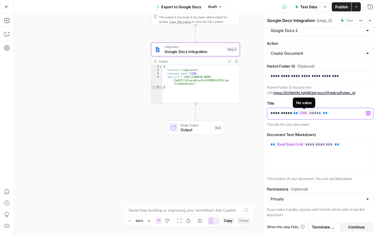
click at [308, 113] on span "*****" at bounding box center [310, 112] width 24 height 5
click at [309, 114] on span "*****" at bounding box center [310, 112] width 24 height 5
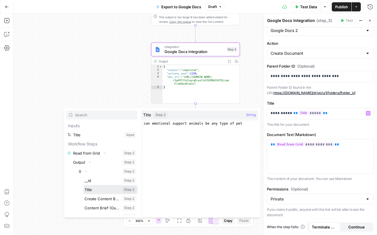
click at [106, 190] on button "Select variable Title" at bounding box center [110, 189] width 54 height 9
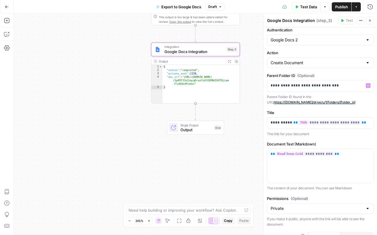
scroll to position [0, 0]
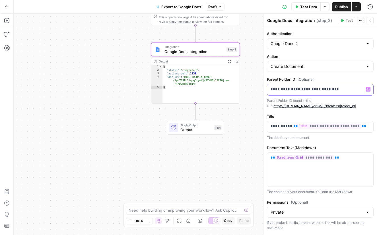
click at [321, 90] on p "**********" at bounding box center [320, 89] width 99 height 6
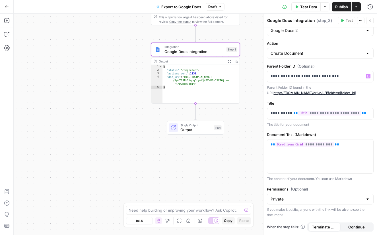
click at [370, 21] on icon "button" at bounding box center [369, 20] width 3 height 3
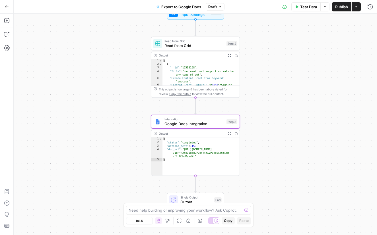
click at [195, 16] on span "Input Settings" at bounding box center [194, 15] width 28 height 6
drag, startPoint x: 305, startPoint y: 46, endPoint x: 311, endPoint y: 45, distance: 6.0
click at [305, 46] on input "Title" at bounding box center [323, 46] width 91 height 6
drag, startPoint x: 321, startPoint y: 47, endPoint x: 276, endPoint y: 45, distance: 45.9
click at [275, 45] on div at bounding box center [323, 45] width 98 height 11
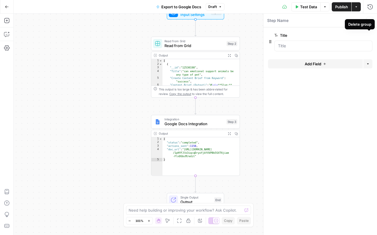
click at [359, 34] on icon "button" at bounding box center [360, 35] width 3 height 3
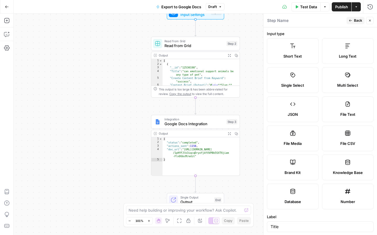
scroll to position [139, 0]
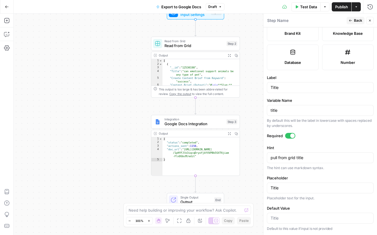
click at [289, 137] on div at bounding box center [290, 136] width 10 height 6
click at [357, 19] on span "Back" at bounding box center [358, 20] width 8 height 5
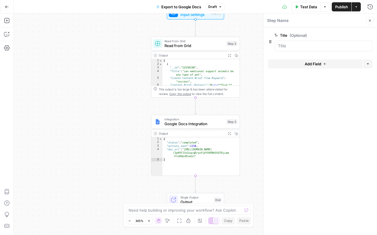
click at [371, 22] on icon "button" at bounding box center [369, 20] width 3 height 3
click at [225, 113] on icon "button" at bounding box center [224, 111] width 5 height 5
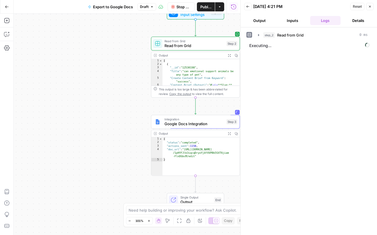
click at [294, 20] on button "Inputs" at bounding box center [292, 20] width 31 height 9
drag, startPoint x: 265, startPoint y: 39, endPoint x: 264, endPoint y: 34, distance: 4.7
click at [264, 34] on div "This execution does not have inputs" at bounding box center [308, 35] width 125 height 10
click at [264, 34] on div "This execution does not have inputs" at bounding box center [296, 35] width 90 height 6
click at [370, 7] on icon "button" at bounding box center [369, 6] width 3 height 3
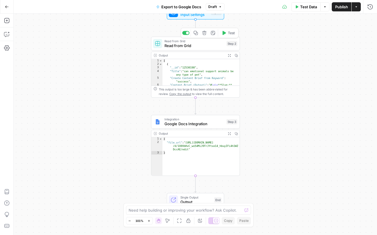
click at [204, 35] on button "Delete step" at bounding box center [204, 32] width 7 height 7
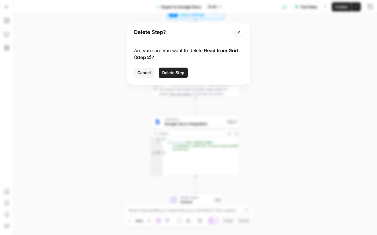
click at [176, 73] on span "Delete Step" at bounding box center [173, 73] width 22 height 6
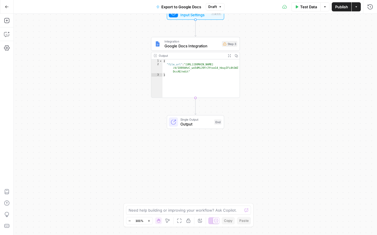
click at [196, 17] on span "Input Settings" at bounding box center [194, 15] width 28 height 6
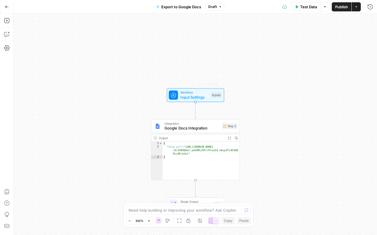
click at [196, 96] on span "Input Settings" at bounding box center [194, 97] width 28 height 6
drag, startPoint x: 311, startPoint y: 69, endPoint x: 309, endPoint y: 65, distance: 4.0
click at [311, 68] on div "Add Field Options" at bounding box center [320, 66] width 104 height 14
click at [309, 65] on span "Add Field" at bounding box center [313, 64] width 17 height 6
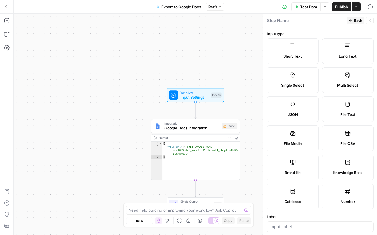
click at [292, 52] on label "Short Text" at bounding box center [293, 51] width 52 height 26
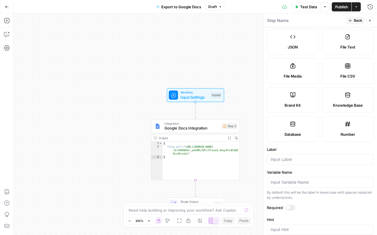
scroll to position [125, 0]
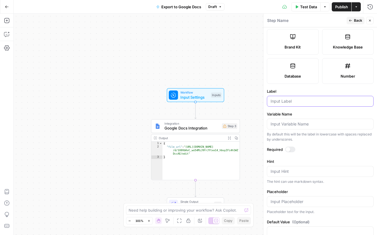
click at [298, 101] on input "Label" at bounding box center [320, 101] width 99 height 6
type input "Article"
click at [371, 20] on span "E" at bounding box center [369, 19] width 5 height 6
click at [369, 22] on button "Close" at bounding box center [369, 20] width 7 height 7
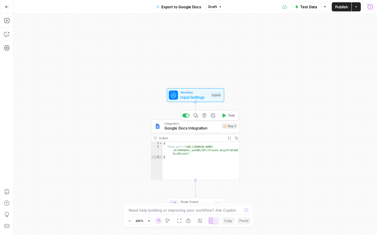
click at [181, 129] on span "Google Docs Integration" at bounding box center [192, 128] width 55 height 6
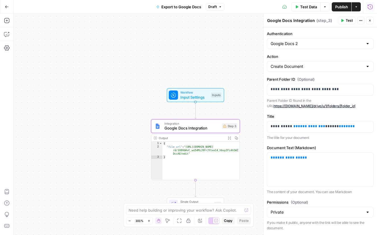
scroll to position [13, 0]
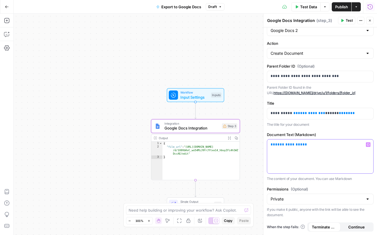
drag, startPoint x: 315, startPoint y: 148, endPoint x: 255, endPoint y: 132, distance: 62.4
click at [252, 132] on body "Pettable New Home Browse Insights Opportunities Your Data Recent Grids Write Co…" at bounding box center [188, 117] width 377 height 235
drag, startPoint x: 335, startPoint y: 114, endPoint x: 230, endPoint y: 103, distance: 105.4
click at [230, 103] on body "Pettable New Home Browse Insights Opportunities Your Data Recent Grids Write Co…" at bounding box center [188, 117] width 377 height 235
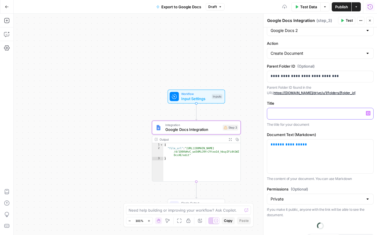
click at [369, 112] on icon "button" at bounding box center [368, 113] width 3 height 3
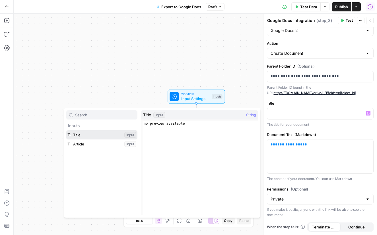
click at [88, 133] on button "Select variable Title" at bounding box center [101, 134] width 71 height 9
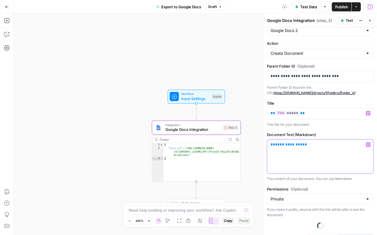
drag, startPoint x: 313, startPoint y: 145, endPoint x: 259, endPoint y: 142, distance: 54.4
click at [259, 142] on body "Pettable New Home Browse Insights Opportunities Your Data Recent Grids Write Co…" at bounding box center [188, 117] width 377 height 235
click at [369, 144] on span "Variables Menu" at bounding box center [369, 144] width 0 height 0
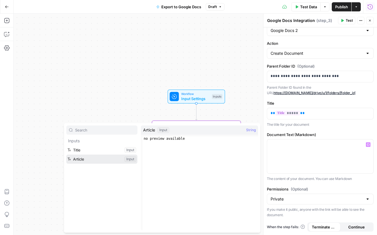
click at [95, 159] on button "Select variable Article" at bounding box center [101, 158] width 71 height 9
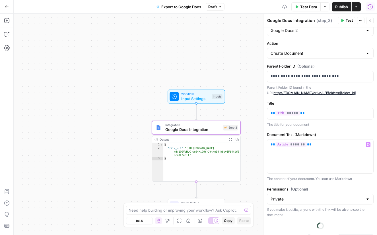
drag, startPoint x: 371, startPoint y: 20, endPoint x: 370, endPoint y: 23, distance: 3.1
click at [371, 20] on span "Close" at bounding box center [371, 20] width 0 height 0
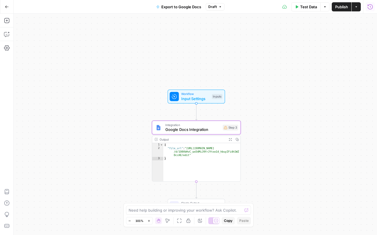
click at [358, 7] on button "Actions" at bounding box center [356, 6] width 9 height 9
click at [340, 6] on span "Publish" at bounding box center [341, 7] width 13 height 6
click at [196, 98] on span "Input Settings" at bounding box center [195, 98] width 28 height 6
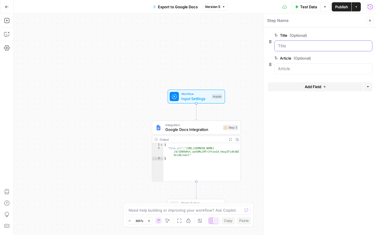
click at [294, 47] on input "Title (Optional)" at bounding box center [323, 46] width 91 height 6
click at [350, 36] on span "edit field" at bounding box center [351, 35] width 13 height 5
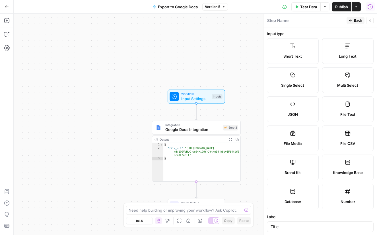
scroll to position [139, 0]
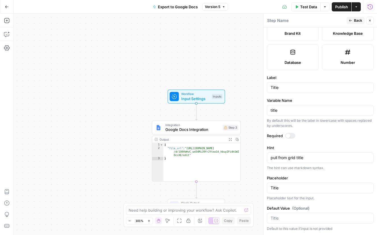
drag, startPoint x: 370, startPoint y: 19, endPoint x: 364, endPoint y: 23, distance: 6.6
click at [370, 19] on icon "button" at bounding box center [369, 20] width 3 height 3
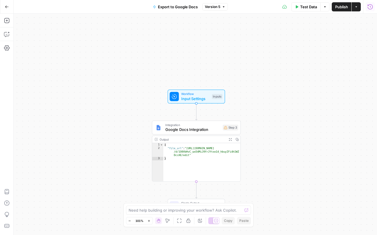
click at [193, 128] on span "Google Docs Integration" at bounding box center [192, 129] width 55 height 6
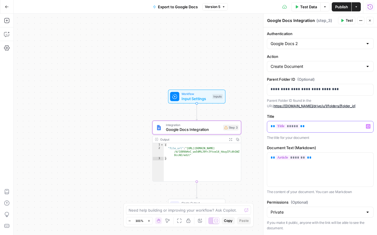
drag, startPoint x: 304, startPoint y: 128, endPoint x: 258, endPoint y: 122, distance: 45.9
click at [258, 122] on body "Pettable New Home Browse Insights Opportunities Your Data Recent Grids Write Co…" at bounding box center [188, 117] width 377 height 235
drag, startPoint x: 367, startPoint y: 125, endPoint x: 360, endPoint y: 125, distance: 7.4
click at [367, 125] on icon "button" at bounding box center [368, 126] width 3 height 3
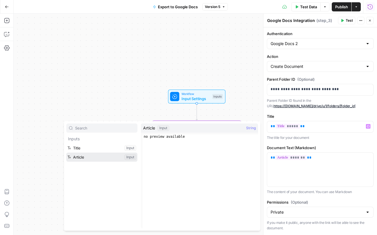
click at [93, 156] on button "Select variable Article" at bounding box center [101, 156] width 71 height 9
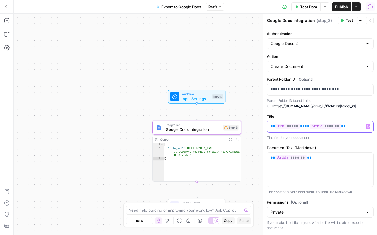
drag, startPoint x: 298, startPoint y: 126, endPoint x: 270, endPoint y: 125, distance: 27.9
click at [270, 125] on div "** ***** ** ** ******* **" at bounding box center [320, 126] width 106 height 11
click at [344, 20] on button "Test" at bounding box center [346, 20] width 17 height 7
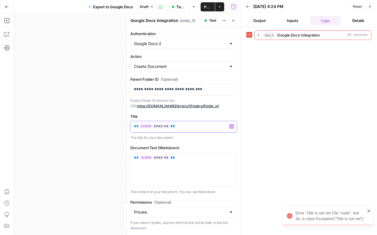
drag, startPoint x: 181, startPoint y: 123, endPoint x: 145, endPoint y: 122, distance: 35.6
click at [135, 121] on div "** ******* **" at bounding box center [184, 126] width 106 height 11
click at [232, 126] on icon "button" at bounding box center [231, 126] width 3 height 3
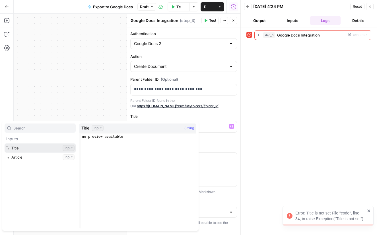
click at [37, 149] on button "Select variable Title" at bounding box center [40, 147] width 71 height 9
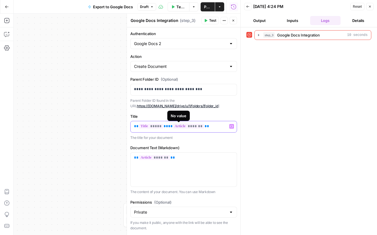
drag, startPoint x: 161, startPoint y: 127, endPoint x: 221, endPoint y: 131, distance: 59.7
click at [221, 131] on div "** ***** ** ** ******* **" at bounding box center [184, 126] width 106 height 11
click at [132, 126] on div "** ***** **" at bounding box center [184, 126] width 106 height 11
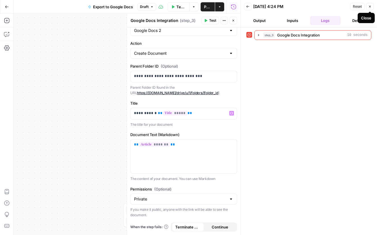
click at [369, 7] on icon "button" at bounding box center [369, 6] width 3 height 3
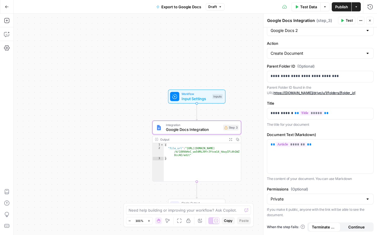
click at [371, 19] on icon "button" at bounding box center [369, 20] width 3 height 3
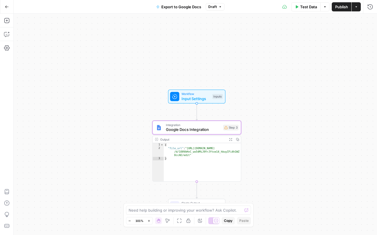
click at [341, 9] on span "Publish" at bounding box center [341, 7] width 13 height 6
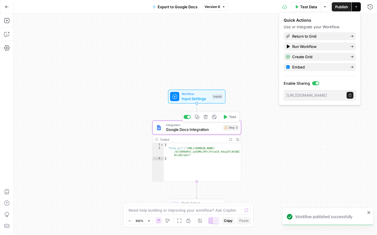
click at [224, 118] on icon "button" at bounding box center [225, 117] width 3 height 4
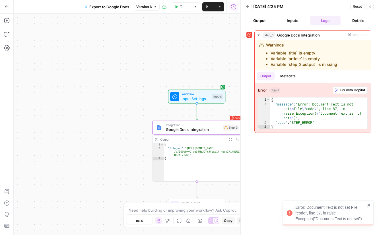
drag, startPoint x: 371, startPoint y: 8, endPoint x: 375, endPoint y: 8, distance: 4.0
click at [372, 8] on button "Close" at bounding box center [369, 6] width 7 height 7
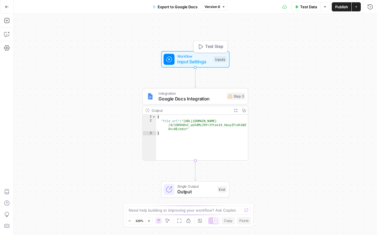
click at [182, 59] on span "Input Settings" at bounding box center [194, 61] width 34 height 7
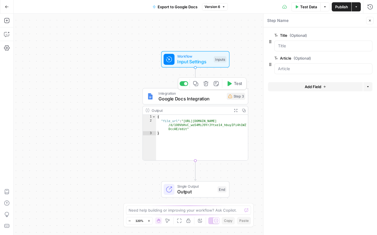
click at [177, 101] on span "Google Docs Integration" at bounding box center [191, 98] width 65 height 7
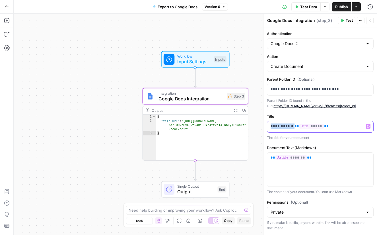
drag, startPoint x: 292, startPoint y: 126, endPoint x: 239, endPoint y: 121, distance: 53.8
click at [239, 121] on body "Pettable New Home Browse Insights Opportunities Your Data Recent Grids Write Co…" at bounding box center [188, 117] width 377 height 235
click at [339, 33] on label "Authentication" at bounding box center [320, 34] width 107 height 6
click at [339, 41] on input "Google Docs 2" at bounding box center [317, 44] width 93 height 6
click at [344, 19] on icon "button" at bounding box center [342, 20] width 3 height 3
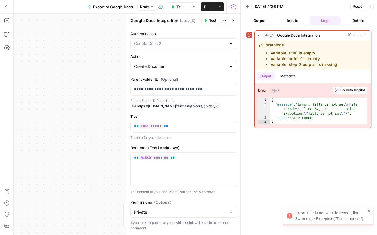
click at [371, 6] on icon "button" at bounding box center [369, 6] width 3 height 3
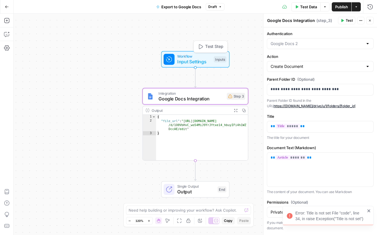
click at [193, 58] on span "Input Settings" at bounding box center [194, 61] width 34 height 7
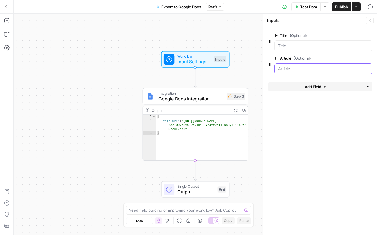
click at [295, 69] on input "Article (Optional)" at bounding box center [323, 69] width 91 height 6
click at [348, 56] on span "edit field" at bounding box center [351, 58] width 13 height 5
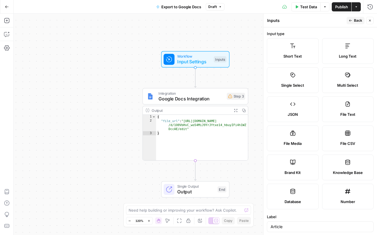
scroll to position [139, 0]
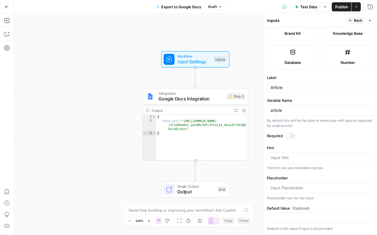
click at [372, 19] on button "Close" at bounding box center [369, 20] width 7 height 7
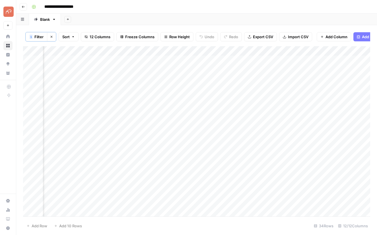
scroll to position [0, 521]
click at [192, 51] on div "Add Column" at bounding box center [196, 131] width 347 height 170
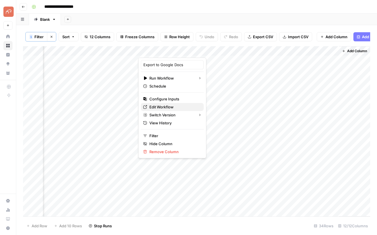
click at [159, 108] on span "Edit Workflow" at bounding box center [174, 107] width 50 height 6
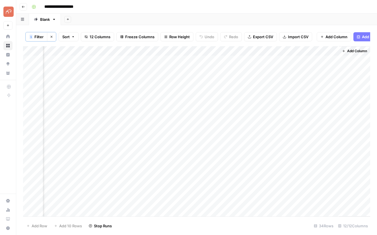
click at [191, 50] on div "Add Column" at bounding box center [196, 131] width 347 height 170
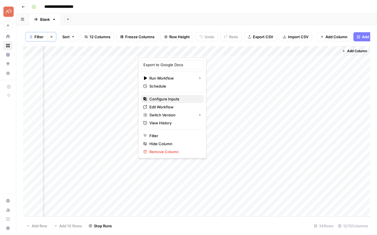
click at [156, 97] on span "Configure Inputs" at bounding box center [174, 99] width 50 height 6
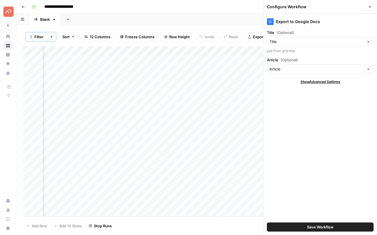
click at [315, 225] on span "Save Workflow" at bounding box center [320, 227] width 26 height 6
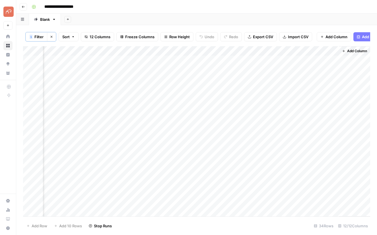
click at [171, 196] on div "Add Column" at bounding box center [196, 131] width 347 height 170
click at [154, 116] on div "Add Column" at bounding box center [196, 131] width 347 height 170
click at [191, 125] on div "Add Column" at bounding box center [196, 131] width 347 height 170
click at [192, 135] on div "Add Column" at bounding box center [196, 131] width 347 height 170
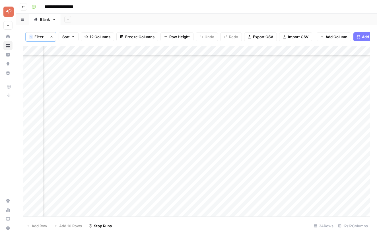
click at [191, 146] on div "Add Column" at bounding box center [196, 131] width 347 height 170
click at [192, 155] on div "Add Column" at bounding box center [196, 131] width 347 height 170
click at [190, 165] on div "Add Column" at bounding box center [196, 131] width 347 height 170
click at [190, 176] on div "Add Column" at bounding box center [196, 131] width 347 height 170
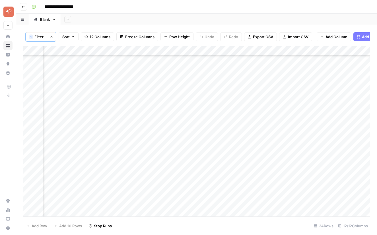
click at [191, 111] on div "Add Column" at bounding box center [196, 131] width 347 height 170
click at [190, 140] on div "Add Column" at bounding box center [196, 131] width 347 height 170
click at [190, 150] on div "Add Column" at bounding box center [196, 131] width 347 height 170
click at [317, 118] on div "Add Column" at bounding box center [196, 131] width 347 height 170
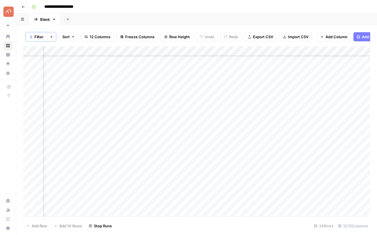
click at [318, 117] on div "Add Column" at bounding box center [196, 131] width 347 height 170
click at [252, 118] on div "Add Column" at bounding box center [196, 131] width 347 height 170
click at [251, 126] on div "Add Column" at bounding box center [196, 131] width 347 height 170
click at [252, 127] on div "Add Column" at bounding box center [196, 131] width 347 height 170
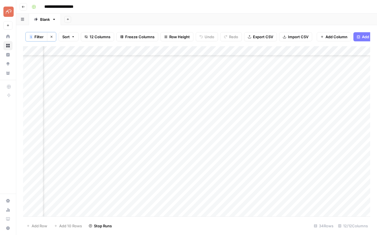
click at [251, 137] on div "Add Column" at bounding box center [196, 131] width 347 height 170
click at [252, 128] on div "Add Column" at bounding box center [196, 131] width 347 height 170
click at [224, 130] on div at bounding box center [253, 129] width 68 height 11
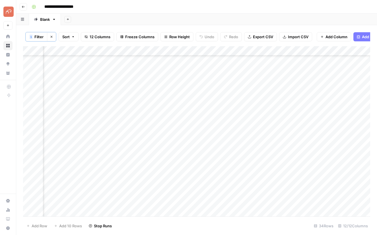
click at [224, 147] on div "Add Column" at bounding box center [196, 131] width 347 height 170
click at [225, 159] on div "Add Column" at bounding box center [196, 131] width 347 height 170
click at [224, 167] on div "Add Column" at bounding box center [196, 131] width 347 height 170
click at [225, 140] on div "Add Column" at bounding box center [196, 131] width 347 height 170
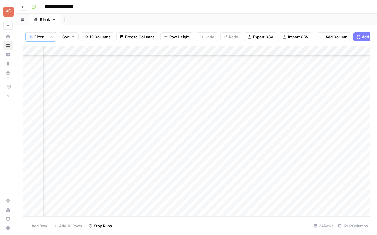
scroll to position [168, 351]
click at [179, 105] on div "Add Column" at bounding box center [196, 131] width 347 height 170
click at [177, 115] on div "Add Column" at bounding box center [196, 131] width 347 height 170
click at [177, 125] on div "Add Column" at bounding box center [196, 131] width 347 height 170
click at [176, 134] on div "Add Column" at bounding box center [196, 131] width 347 height 170
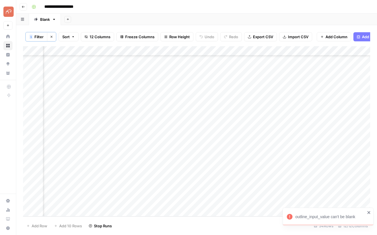
click at [177, 143] on div "Add Column" at bounding box center [196, 131] width 347 height 170
click at [178, 153] on div "Add Column" at bounding box center [196, 131] width 347 height 170
click at [252, 172] on div "Add Column" at bounding box center [196, 131] width 347 height 170
click at [370, 211] on icon "close" at bounding box center [369, 210] width 4 height 5
click at [37, 172] on div "Add Column" at bounding box center [196, 131] width 347 height 170
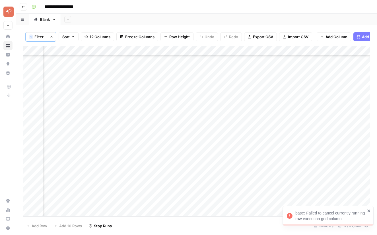
click at [177, 182] on div "Add Column" at bounding box center [196, 131] width 347 height 170
click at [177, 193] on div "Add Column" at bounding box center [196, 131] width 347 height 170
click at [176, 203] on div "Add Column" at bounding box center [196, 131] width 347 height 170
click at [178, 211] on div "Add Column" at bounding box center [196, 131] width 347 height 170
click at [314, 105] on div "Add Column" at bounding box center [196, 131] width 347 height 170
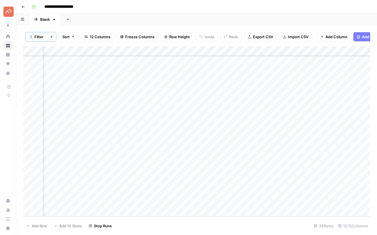
click at [314, 115] on div "Add Column" at bounding box center [196, 131] width 347 height 170
click at [314, 123] on div "Add Column" at bounding box center [196, 131] width 347 height 170
click at [313, 133] on div "Add Column" at bounding box center [196, 131] width 347 height 170
click at [313, 144] on div "Add Column" at bounding box center [196, 131] width 347 height 170
click at [313, 134] on div "Add Column" at bounding box center [196, 131] width 347 height 170
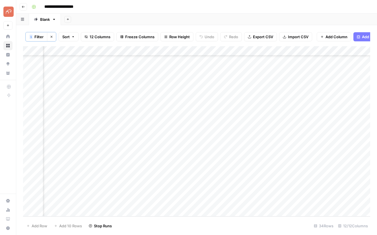
click at [314, 153] on div "Add Column" at bounding box center [196, 131] width 347 height 170
click at [215, 182] on div "Add Column" at bounding box center [196, 131] width 347 height 170
click at [215, 193] on div "Add Column" at bounding box center [196, 131] width 347 height 170
click at [215, 203] on div "Add Column" at bounding box center [196, 131] width 347 height 170
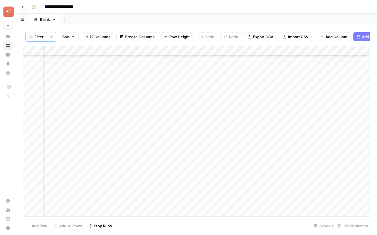
click at [216, 211] on div "Add Column" at bounding box center [196, 131] width 347 height 170
click at [261, 162] on div "Add Column" at bounding box center [196, 131] width 347 height 170
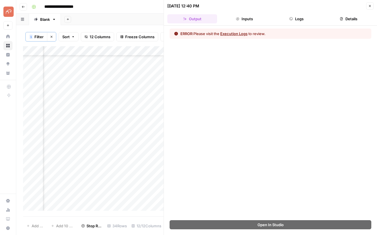
click at [241, 34] on button "Execution Logs" at bounding box center [233, 34] width 27 height 6
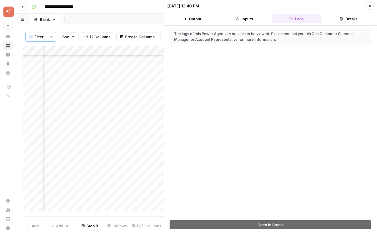
click at [251, 19] on button "Inputs" at bounding box center [244, 18] width 50 height 9
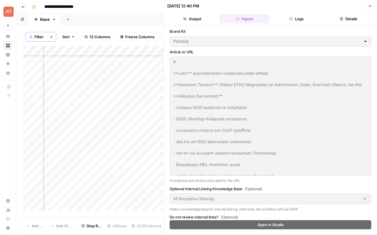
click at [373, 5] on button "Close" at bounding box center [369, 5] width 7 height 7
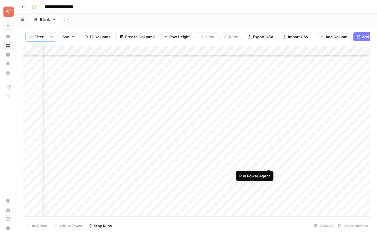
click at [269, 163] on div "Add Column" at bounding box center [196, 131] width 347 height 170
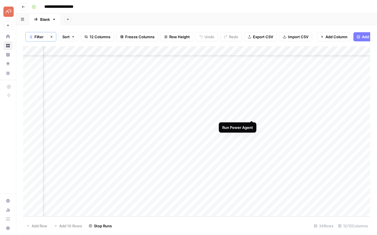
click at [252, 113] on div "Add Column" at bounding box center [196, 131] width 347 height 170
click at [283, 61] on div "Add Column" at bounding box center [196, 131] width 347 height 170
click at [256, 60] on div "Add Column" at bounding box center [196, 131] width 347 height 170
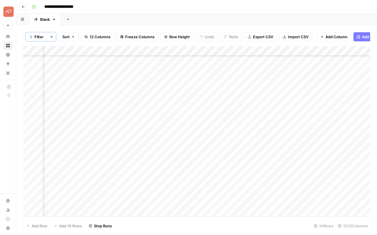
scroll to position [168, 409]
click at [313, 104] on div "Add Column" at bounding box center [196, 131] width 347 height 170
click at [313, 114] on div "Add Column" at bounding box center [196, 131] width 347 height 170
click at [312, 124] on div "Add Column" at bounding box center [196, 131] width 347 height 170
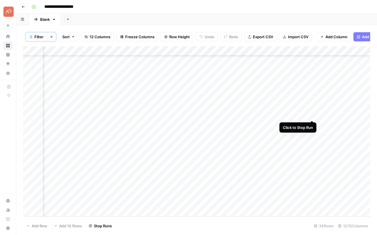
click at [311, 114] on div "Add Column" at bounding box center [196, 131] width 347 height 170
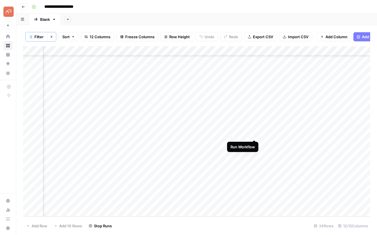
click at [255, 133] on div "Add Column" at bounding box center [196, 131] width 347 height 170
click at [254, 136] on div "Add Column" at bounding box center [196, 131] width 347 height 170
click at [255, 145] on div "Add Column" at bounding box center [196, 131] width 347 height 170
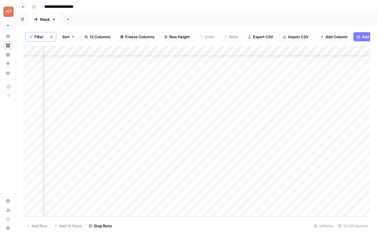
click at [200, 180] on div "Add Column" at bounding box center [196, 131] width 347 height 170
click at [244, 181] on div "Add Column" at bounding box center [196, 131] width 347 height 170
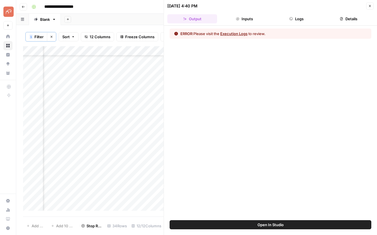
click at [238, 34] on button "Execution Logs" at bounding box center [233, 34] width 27 height 6
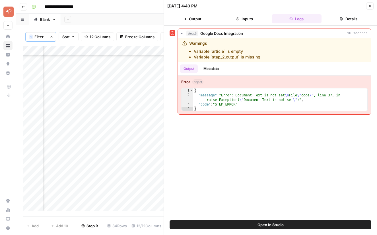
drag, startPoint x: 370, startPoint y: 8, endPoint x: 358, endPoint y: 9, distance: 12.6
click at [370, 8] on button "Close" at bounding box center [369, 5] width 7 height 7
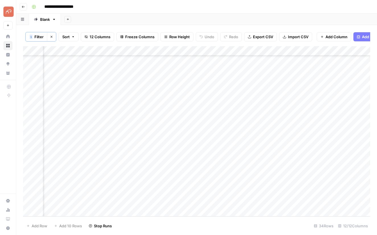
scroll to position [168, 478]
click at [37, 171] on div "Add Column" at bounding box center [196, 131] width 347 height 170
click at [244, 153] on div "Add Column" at bounding box center [196, 131] width 347 height 170
click at [243, 181] on div "Add Column" at bounding box center [196, 131] width 347 height 170
click at [243, 192] on div "Add Column" at bounding box center [196, 131] width 347 height 170
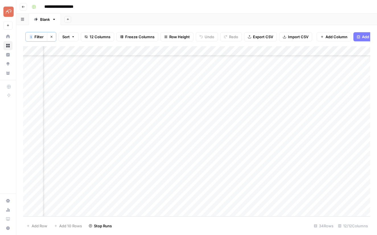
click at [244, 201] on div "Add Column" at bounding box center [196, 131] width 347 height 170
click at [244, 211] on div "Add Column" at bounding box center [196, 131] width 347 height 170
click at [326, 163] on div "Add Column" at bounding box center [196, 131] width 347 height 170
click at [37, 171] on div "Add Column" at bounding box center [196, 131] width 347 height 170
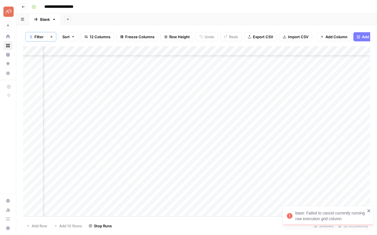
scroll to position [138, 472]
click at [56, 143] on div "Add Column" at bounding box center [196, 131] width 347 height 170
click at [180, 114] on div "Add Column" at bounding box center [196, 131] width 347 height 170
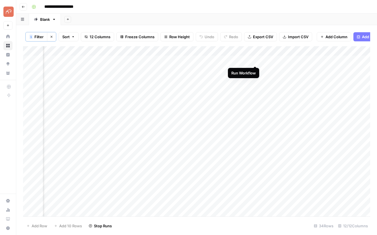
click at [255, 60] on div "Add Column" at bounding box center [196, 131] width 347 height 170
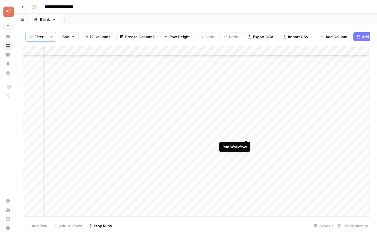
click at [246, 134] on div "Add Column" at bounding box center [196, 131] width 347 height 170
click at [216, 165] on div "Add Column" at bounding box center [196, 131] width 347 height 170
click at [247, 116] on div "Add Column" at bounding box center [196, 131] width 347 height 170
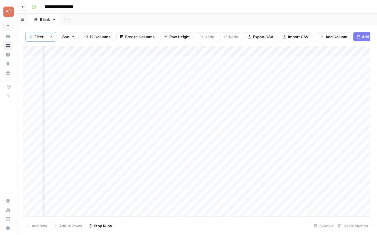
scroll to position [0, 140]
click at [269, 78] on div "Add Column" at bounding box center [196, 131] width 347 height 170
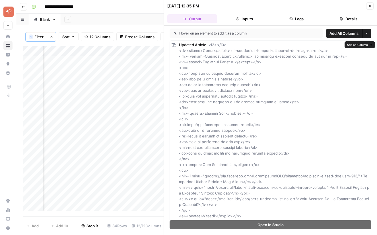
click at [108, 114] on div "Add Column" at bounding box center [93, 128] width 141 height 164
click at [373, 6] on button "Close" at bounding box center [369, 5] width 7 height 7
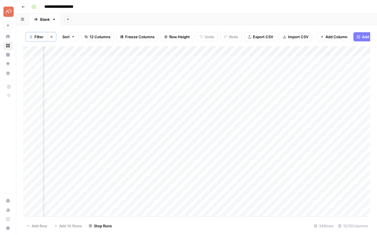
click at [269, 52] on div "Add Column" at bounding box center [196, 131] width 347 height 170
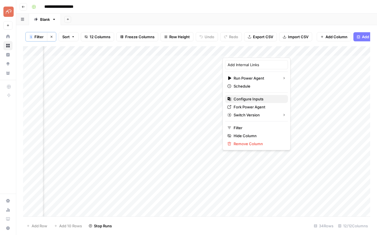
click at [245, 99] on span "Configure Inputs" at bounding box center [259, 99] width 50 height 6
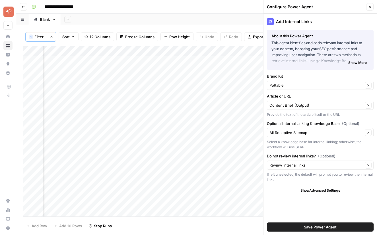
click at [370, 6] on icon "button" at bounding box center [370, 7] width 2 height 2
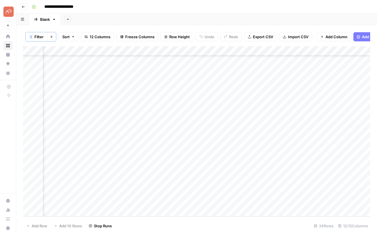
scroll to position [168, 0]
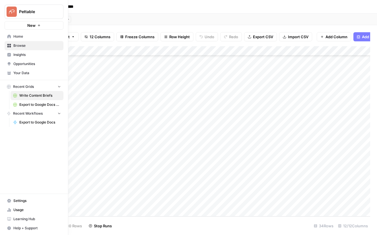
click at [11, 2] on div "Pettable New" at bounding box center [34, 15] width 68 height 30
click at [38, 25] on icon "button" at bounding box center [38, 25] width 3 height 3
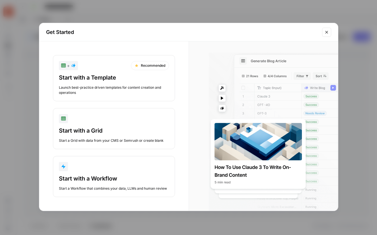
drag, startPoint x: 330, startPoint y: 31, endPoint x: 78, endPoint y: 4, distance: 253.1
click at [330, 31] on button "Close modal" at bounding box center [326, 32] width 9 height 9
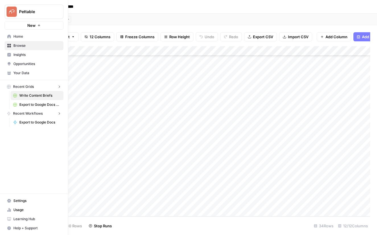
click at [2, 14] on div "Pettable New" at bounding box center [34, 15] width 68 height 30
click at [25, 13] on span "Pettable" at bounding box center [36, 12] width 34 height 6
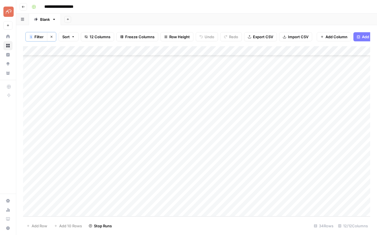
click at [292, 5] on div "**********" at bounding box center [200, 6] width 342 height 9
drag, startPoint x: 371, startPoint y: 203, endPoint x: 367, endPoint y: 202, distance: 4.4
click at [371, 202] on div "New version available A new version of AirOps is available. Reload" at bounding box center [328, 212] width 91 height 28
click at [369, 201] on icon "close" at bounding box center [369, 202] width 4 height 5
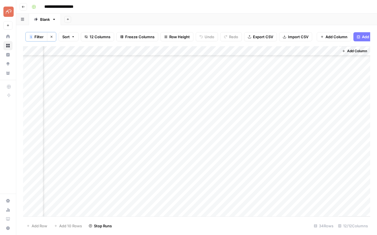
scroll to position [0, 521]
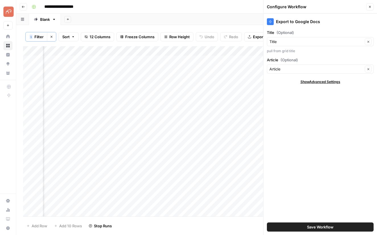
scroll to position [0, 521]
click at [11, 8] on img "Workspace: Pettable" at bounding box center [8, 12] width 10 height 10
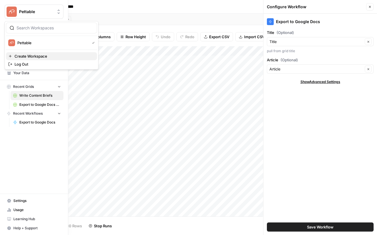
click at [34, 54] on span "Create Workspace" at bounding box center [54, 56] width 78 height 6
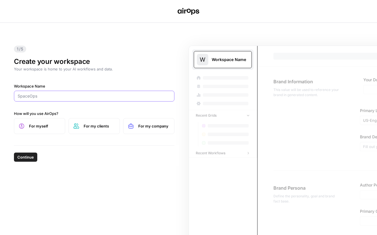
click at [48, 93] on input "Workspace Name" at bounding box center [94, 96] width 153 height 6
click at [136, 129] on label "For my company" at bounding box center [148, 126] width 51 height 16
click at [52, 96] on input "Workspace Name" at bounding box center [94, 96] width 153 height 6
type input "AdhdADvisor"
click at [31, 157] on span "Continue" at bounding box center [25, 157] width 17 height 6
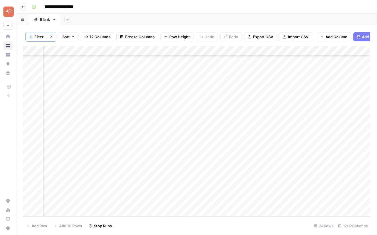
scroll to position [168, 0]
click at [274, 103] on div "Add Column" at bounding box center [196, 131] width 347 height 170
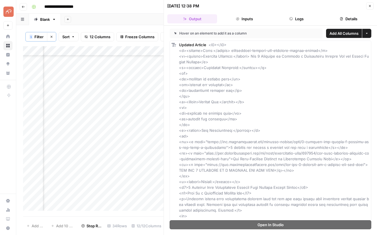
click at [241, 18] on button "Inputs" at bounding box center [244, 18] width 50 height 9
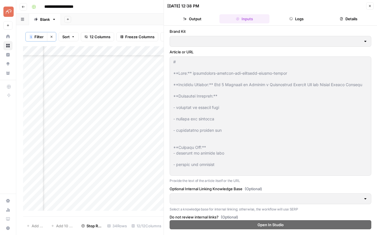
type input "All Receptive Sitemap"
type input "Pettable"
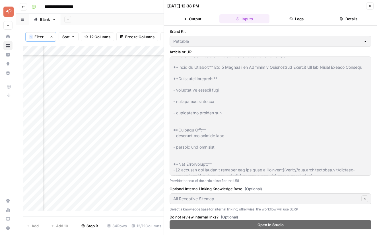
click at [369, 41] on div "Pettable" at bounding box center [271, 41] width 202 height 11
click at [354, 18] on button "Details" at bounding box center [349, 18] width 50 height 9
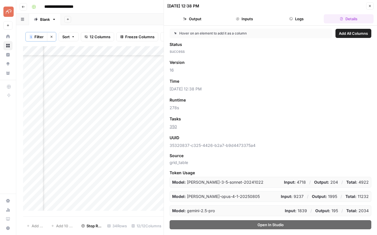
click at [369, 8] on button "Close" at bounding box center [369, 5] width 7 height 7
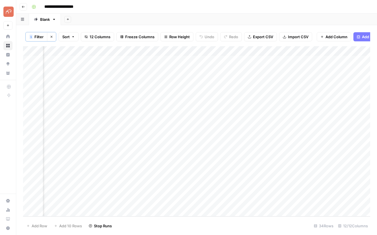
scroll to position [0, 133]
click at [277, 52] on div "Add Column" at bounding box center [196, 131] width 347 height 170
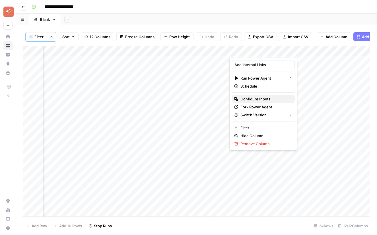
click at [256, 98] on span "Configure Inputs" at bounding box center [266, 99] width 50 height 6
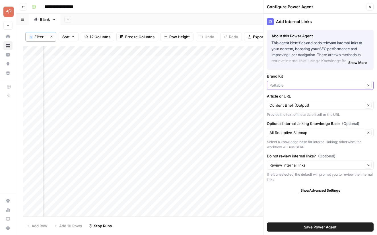
click at [307, 82] on input "Brand Kit" at bounding box center [317, 85] width 94 height 6
click at [368, 9] on button "Close" at bounding box center [369, 6] width 7 height 7
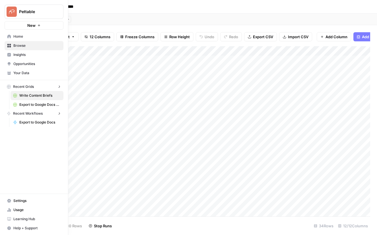
click at [10, 14] on img "Workspace: Pettable" at bounding box center [12, 12] width 10 height 10
click at [8, 11] on img "Workspace: Pettable" at bounding box center [12, 12] width 10 height 10
click at [40, 52] on span "AdhdADvisor" at bounding box center [54, 52] width 75 height 6
